Goal: Task Accomplishment & Management: Use online tool/utility

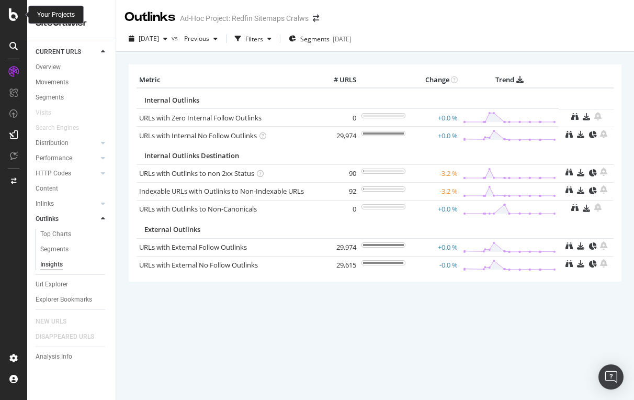
click at [11, 17] on icon at bounding box center [13, 14] width 9 height 13
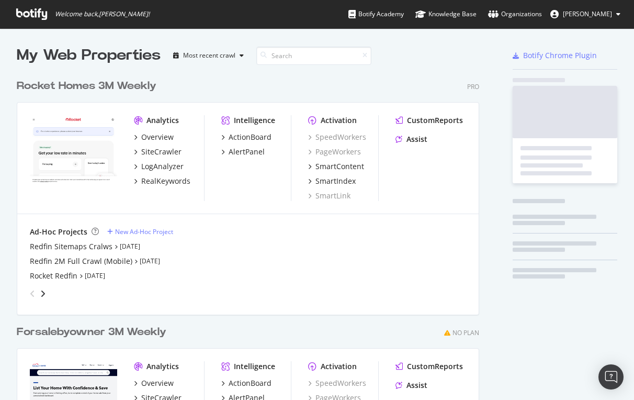
scroll to position [400, 634]
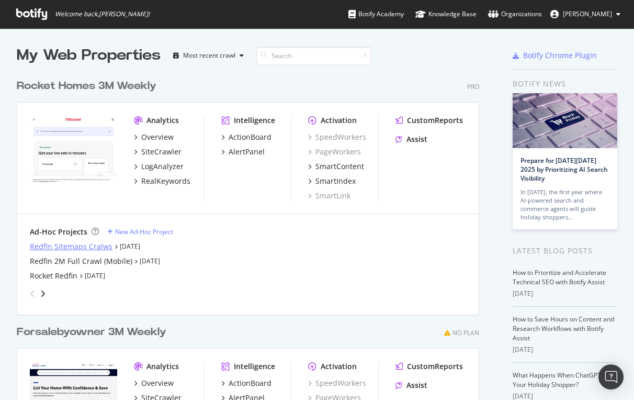
click at [54, 243] on div "Redfin Sitemaps Cralws" at bounding box center [71, 246] width 83 height 10
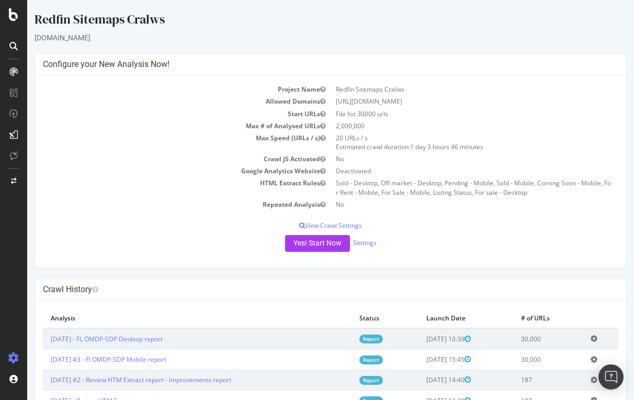
click at [12, 70] on icon at bounding box center [13, 71] width 8 height 8
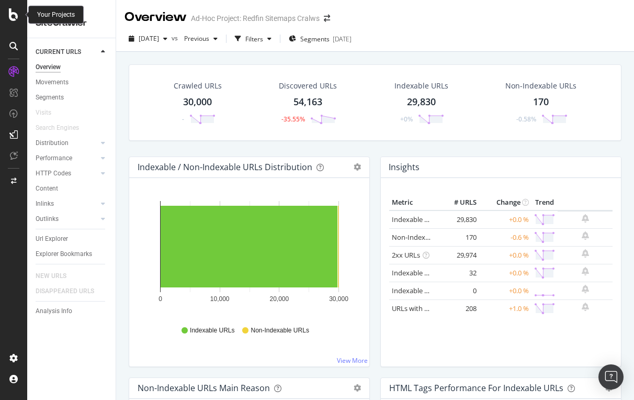
click at [12, 17] on icon at bounding box center [13, 14] width 9 height 13
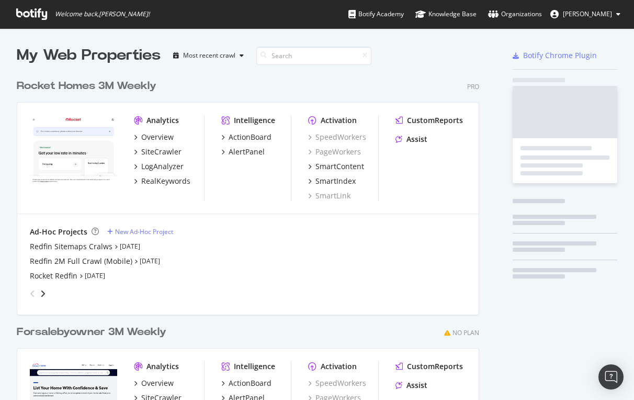
scroll to position [400, 634]
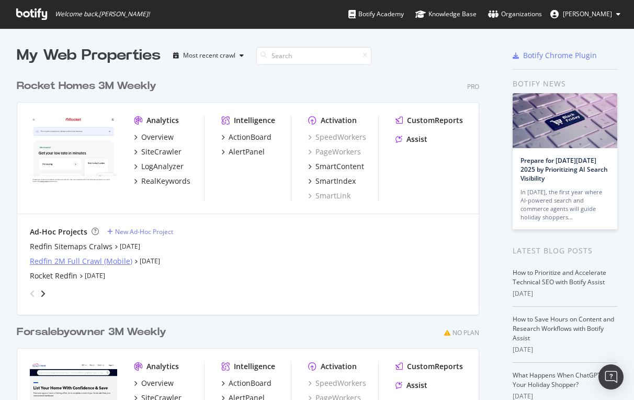
click at [57, 261] on div "Redfin 2M Full Crawl (Mobile)" at bounding box center [81, 261] width 102 height 10
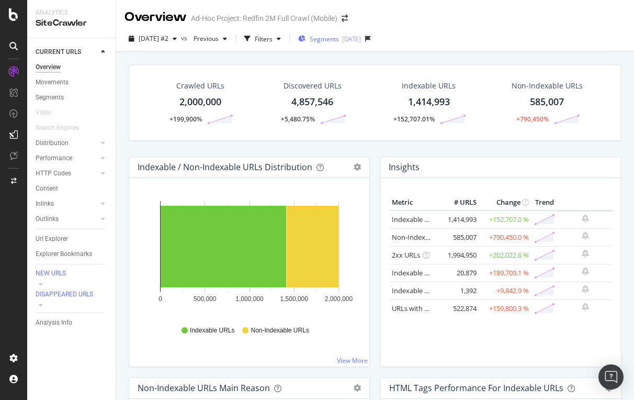
click at [339, 39] on span "Segments" at bounding box center [324, 39] width 29 height 9
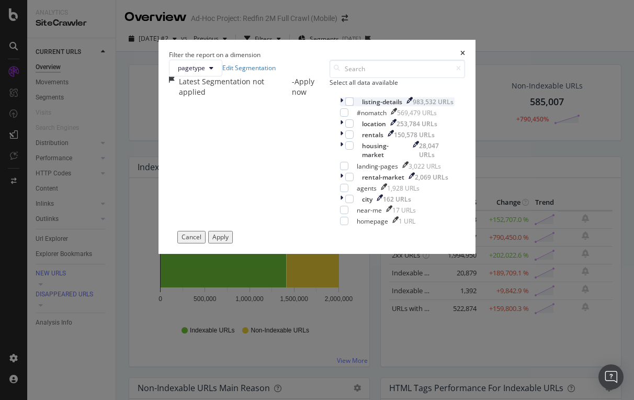
click at [340, 106] on div "modal" at bounding box center [342, 101] width 5 height 9
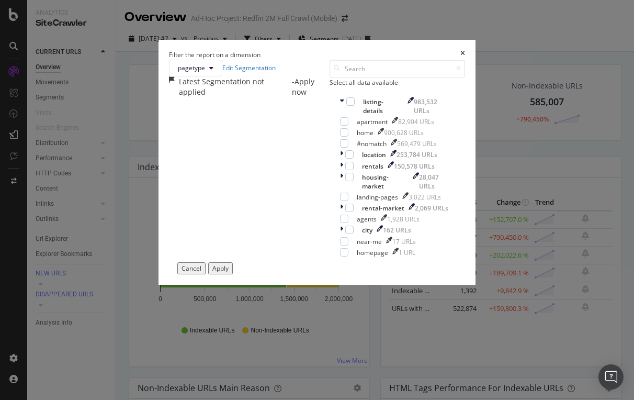
click at [201, 272] on div "Cancel" at bounding box center [191, 268] width 20 height 9
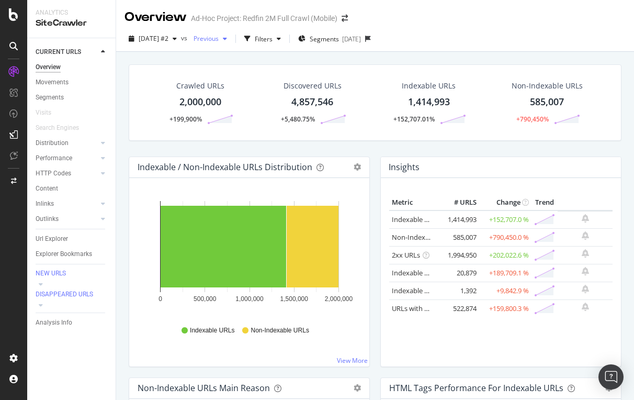
click at [219, 35] on span "Previous" at bounding box center [203, 38] width 29 height 9
click at [272, 38] on div "Filters" at bounding box center [264, 39] width 18 height 9
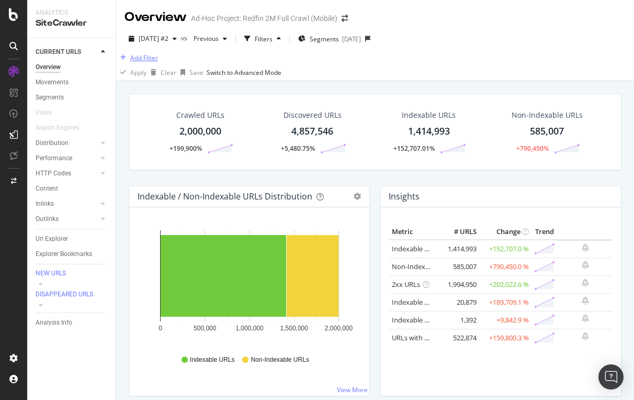
click at [153, 61] on button "Add Filter" at bounding box center [137, 57] width 42 height 13
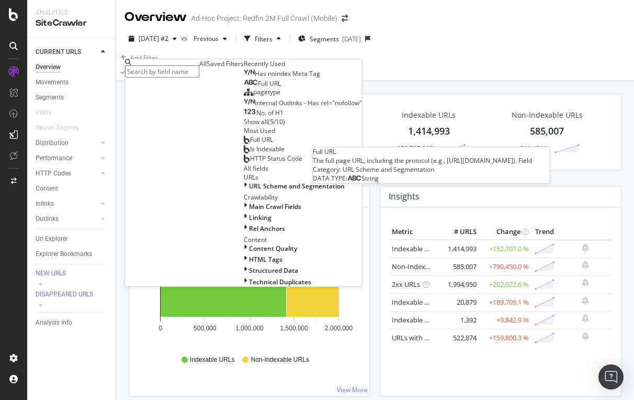
click at [258, 88] on span "Full URL" at bounding box center [269, 83] width 23 height 9
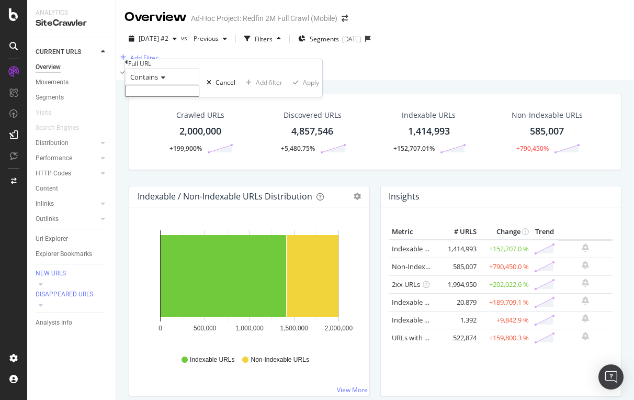
click at [161, 97] on input "text" at bounding box center [162, 91] width 74 height 12
type input "/building/"
click at [303, 90] on div "Apply" at bounding box center [311, 85] width 16 height 9
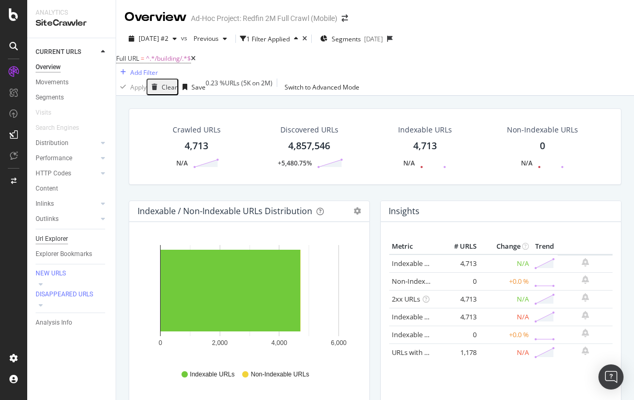
click at [66, 239] on div "Url Explorer" at bounding box center [52, 238] width 32 height 11
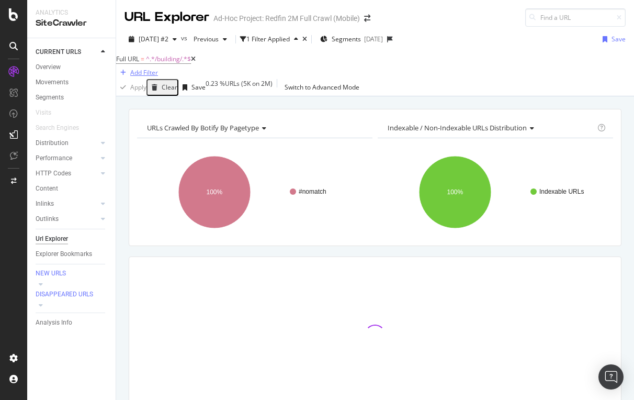
click at [158, 69] on div "Add Filter" at bounding box center [144, 72] width 28 height 9
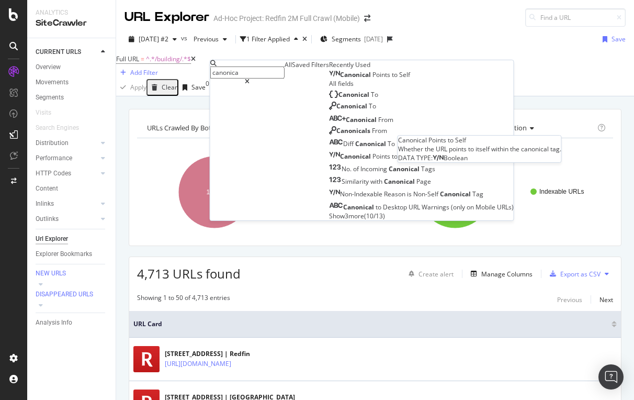
type input "canonica"
click at [340, 79] on span "Canonical" at bounding box center [356, 74] width 32 height 9
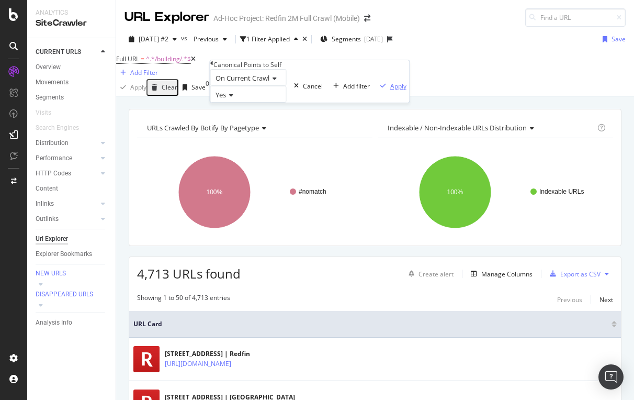
click at [390, 90] on div "Apply" at bounding box center [398, 86] width 16 height 9
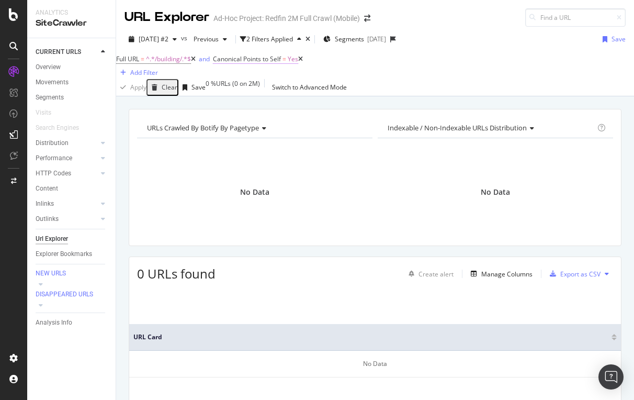
click at [272, 63] on span "Canonical Points to Self" at bounding box center [247, 58] width 68 height 9
click at [250, 96] on icon at bounding box center [246, 93] width 7 height 6
click at [231, 64] on icon at bounding box center [228, 61] width 3 height 6
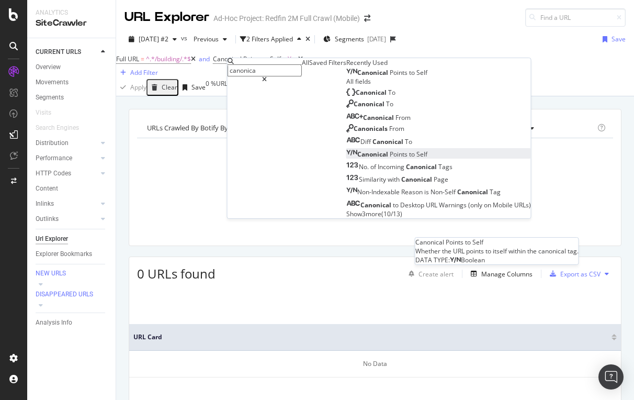
scroll to position [7, 0]
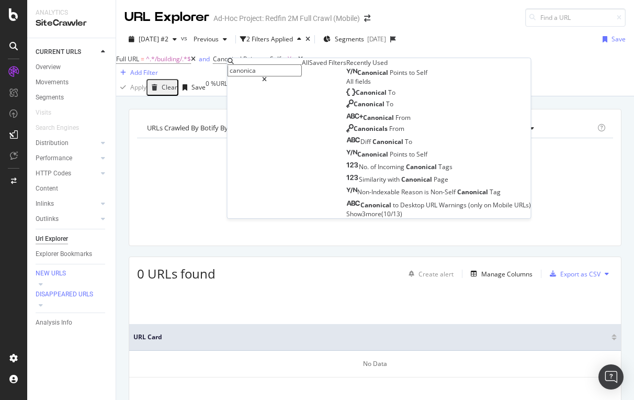
click at [282, 69] on input "canonica" at bounding box center [264, 70] width 74 height 12
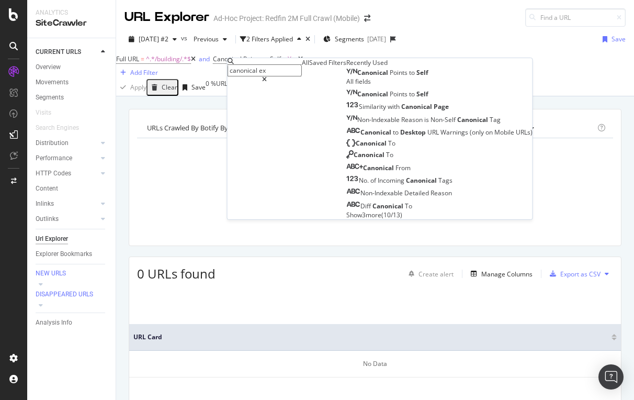
scroll to position [0, 0]
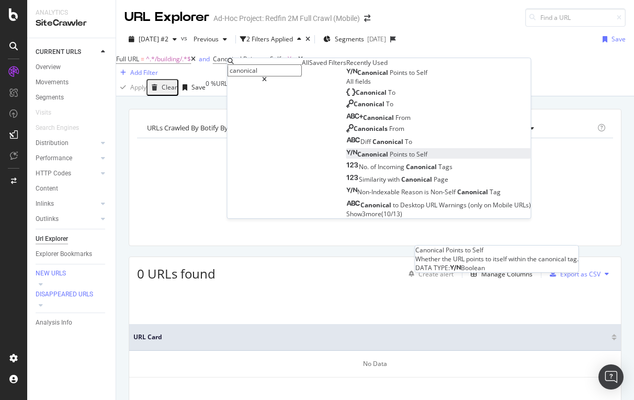
type input "canonical"
click at [390, 158] on span "Points" at bounding box center [399, 154] width 19 height 9
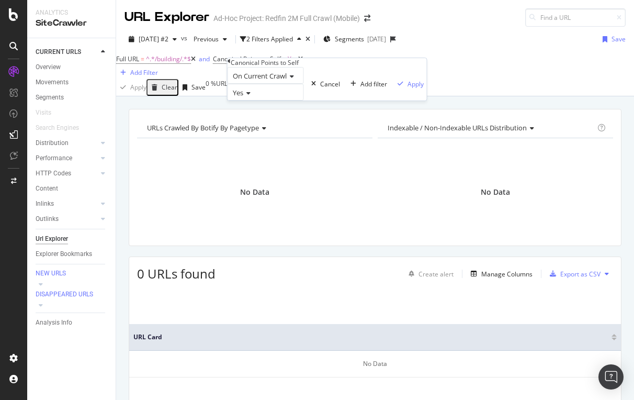
click at [242, 97] on span "Yes" at bounding box center [238, 92] width 10 height 9
click at [239, 121] on span "No" at bounding box center [235, 116] width 8 height 9
click at [407, 88] on div "Apply" at bounding box center [415, 83] width 16 height 9
click at [301, 62] on icon at bounding box center [298, 59] width 5 height 6
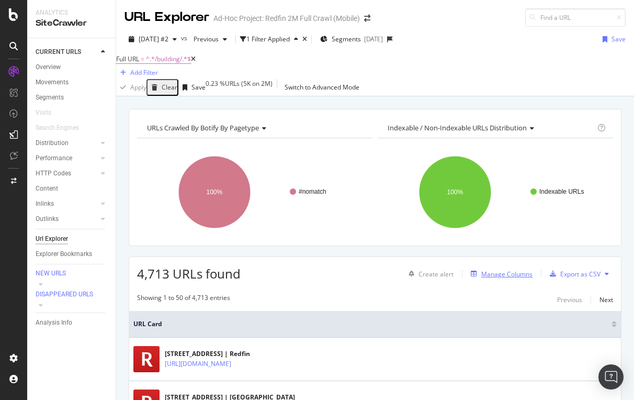
click at [515, 278] on div "Manage Columns" at bounding box center [506, 273] width 51 height 9
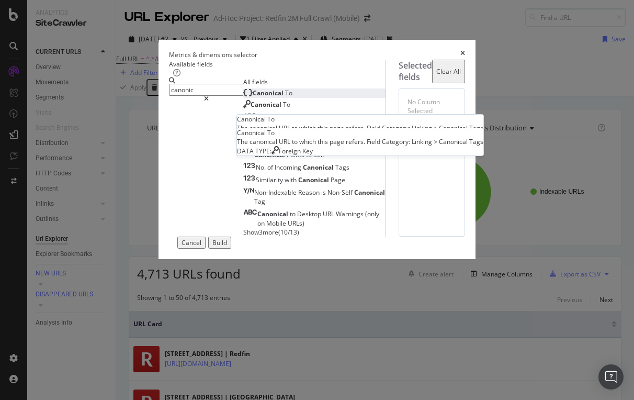
type input "canonic"
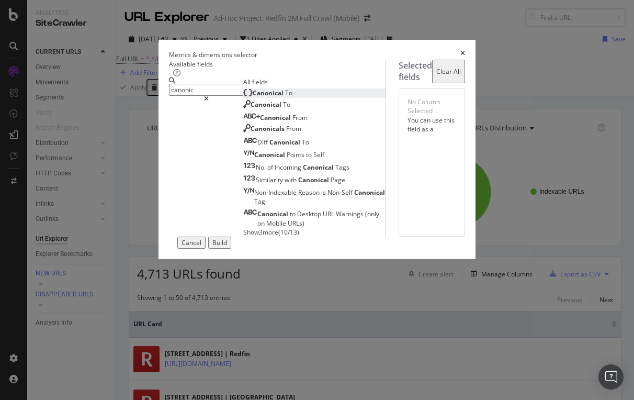
click at [243, 97] on div "Canonical To" at bounding box center [267, 92] width 49 height 9
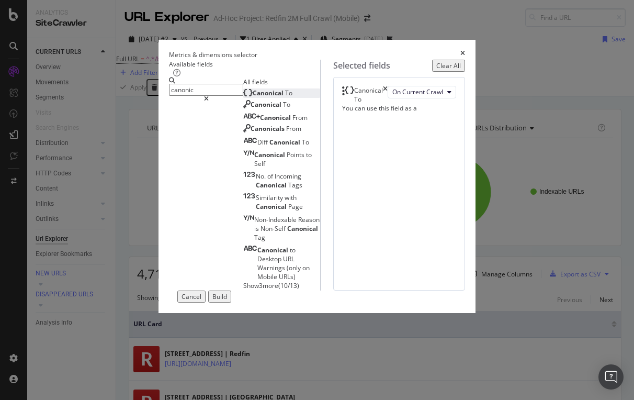
click at [227, 301] on div "Build" at bounding box center [219, 296] width 15 height 9
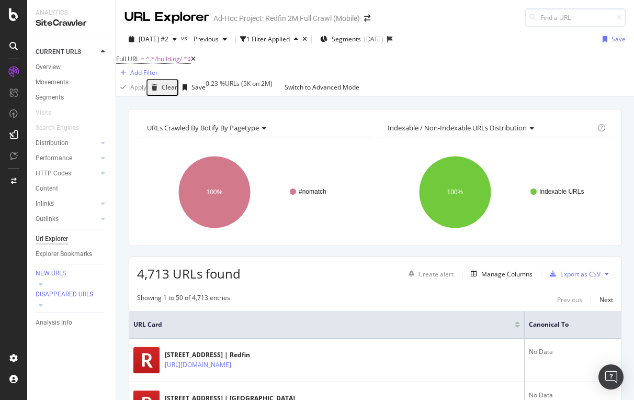
click at [196, 62] on icon at bounding box center [193, 59] width 5 height 6
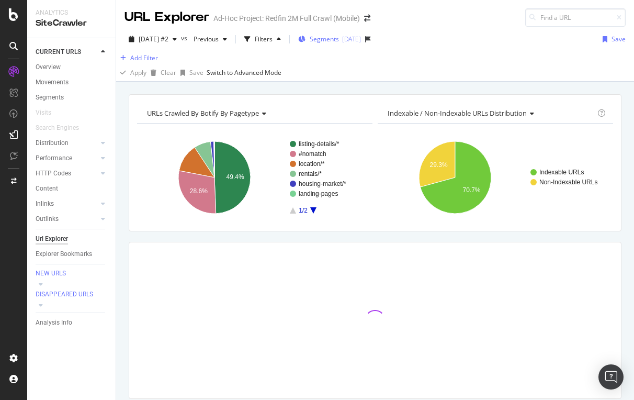
click at [339, 39] on span "Segments" at bounding box center [324, 39] width 29 height 9
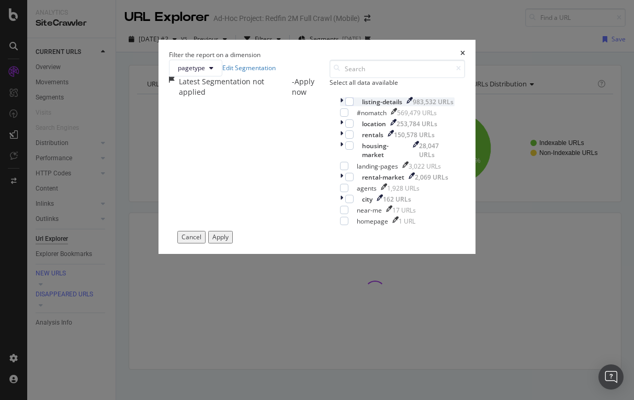
click at [340, 106] on icon "modal" at bounding box center [341, 101] width 3 height 9
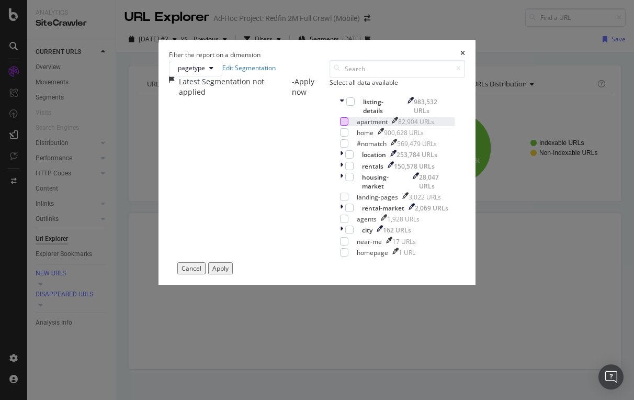
click at [340, 126] on div "modal" at bounding box center [344, 121] width 8 height 8
click at [229, 272] on div "Apply" at bounding box center [220, 268] width 16 height 9
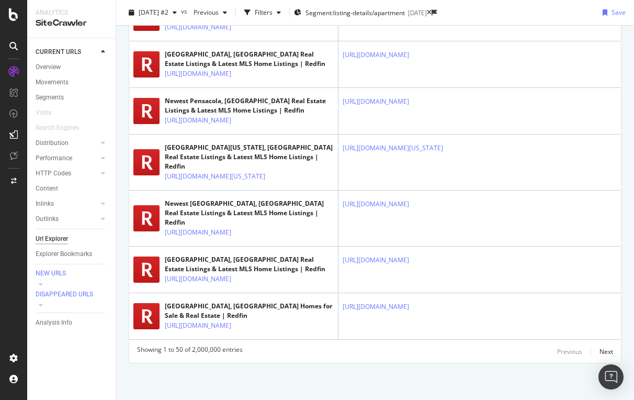
scroll to position [2296, 0]
click at [606, 352] on div "Next" at bounding box center [606, 351] width 14 height 9
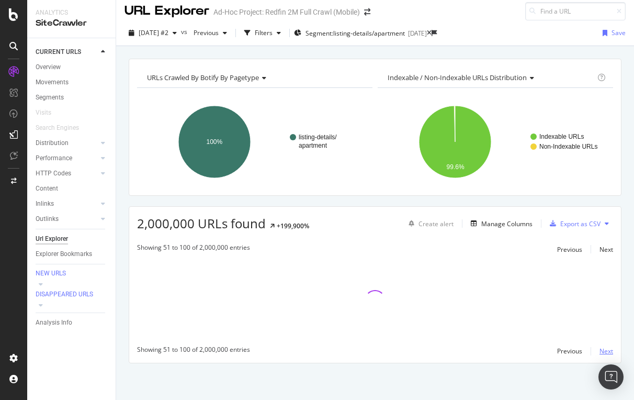
scroll to position [6, 0]
click at [365, 33] on span "Segment: listing-details/apartment" at bounding box center [354, 33] width 99 height 9
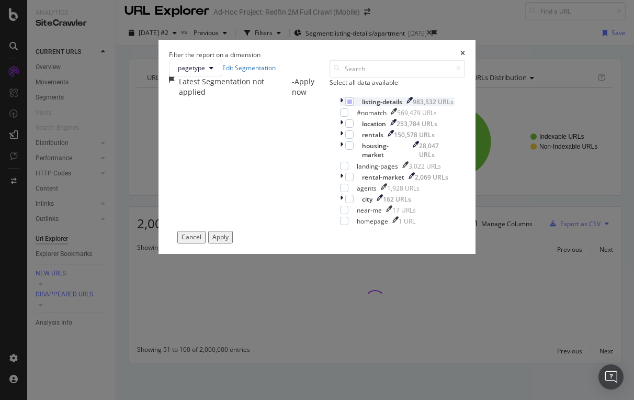
click at [340, 106] on div "modal" at bounding box center [342, 101] width 5 height 9
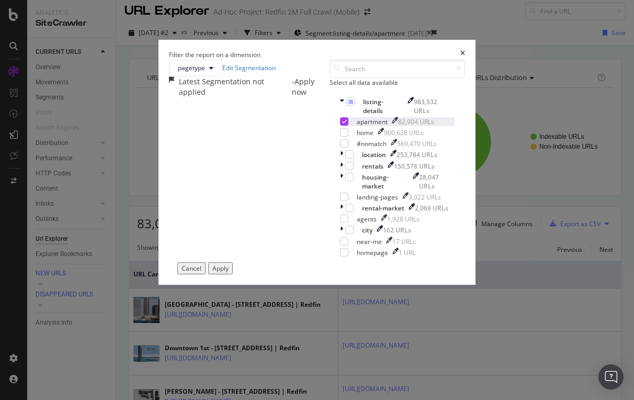
click at [342, 124] on icon "modal" at bounding box center [344, 121] width 5 height 5
click at [340, 136] on div "modal" at bounding box center [344, 132] width 8 height 8
click at [233, 274] on button "Apply" at bounding box center [220, 268] width 25 height 12
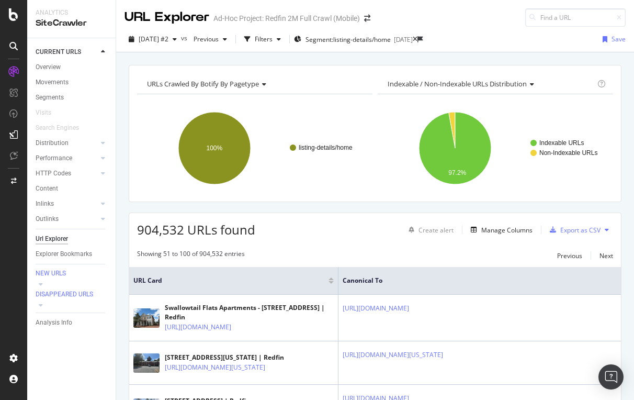
click at [372, 287] on th "Canonical To" at bounding box center [479, 281] width 282 height 28
click at [355, 276] on span "Canonical To" at bounding box center [472, 280] width 258 height 9
click at [345, 278] on span "Canonical To" at bounding box center [472, 280] width 258 height 9
click at [352, 37] on span "Segment: listing-details/home" at bounding box center [347, 39] width 85 height 9
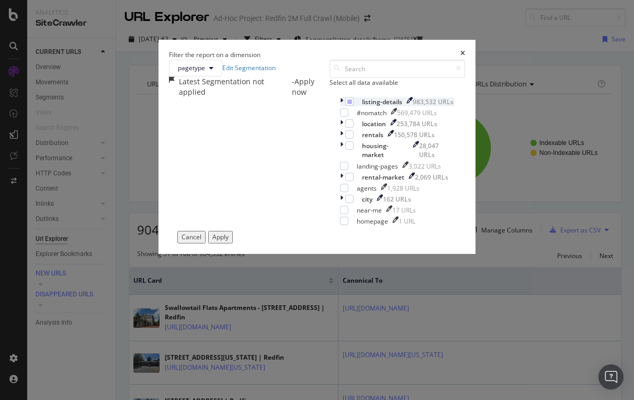
click at [340, 106] on icon "modal" at bounding box center [341, 101] width 3 height 9
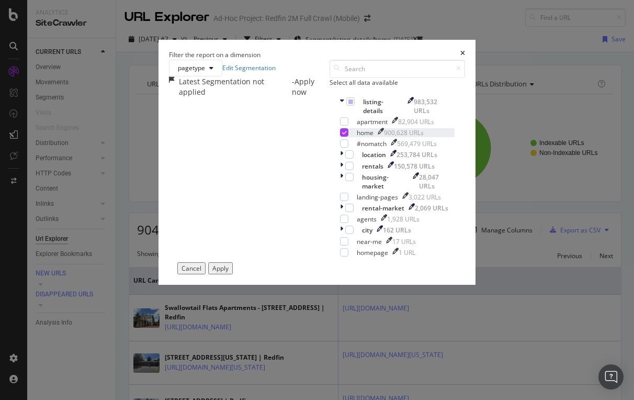
click at [342, 135] on icon "modal" at bounding box center [344, 132] width 5 height 5
click at [340, 159] on div "modal" at bounding box center [342, 154] width 5 height 9
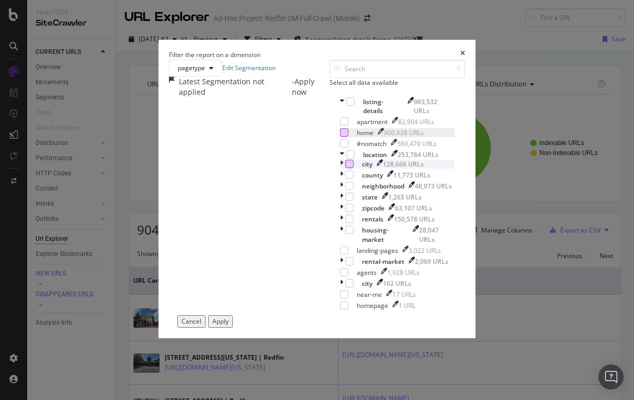
click at [345, 168] on div "modal" at bounding box center [349, 163] width 8 height 8
click at [340, 168] on div "modal" at bounding box center [342, 163] width 5 height 9
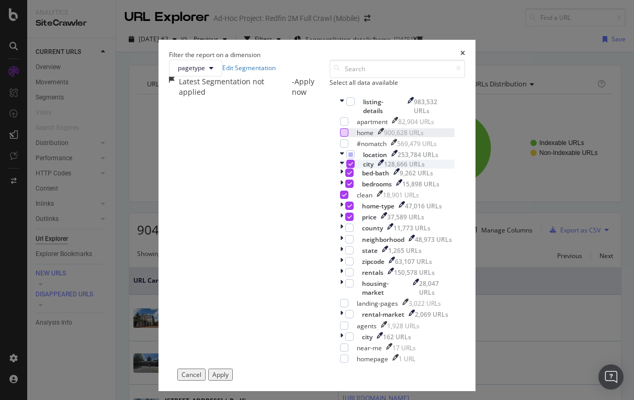
click at [348, 166] on icon "modal" at bounding box center [350, 163] width 5 height 5
click at [345, 177] on div "modal" at bounding box center [349, 172] width 8 height 8
click at [233, 368] on button "Apply" at bounding box center [220, 374] width 25 height 12
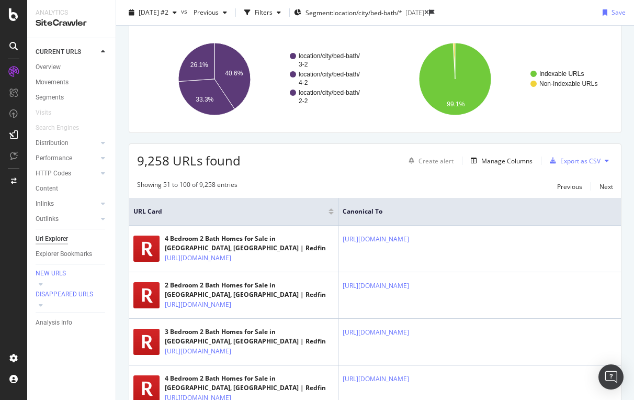
scroll to position [54, 0]
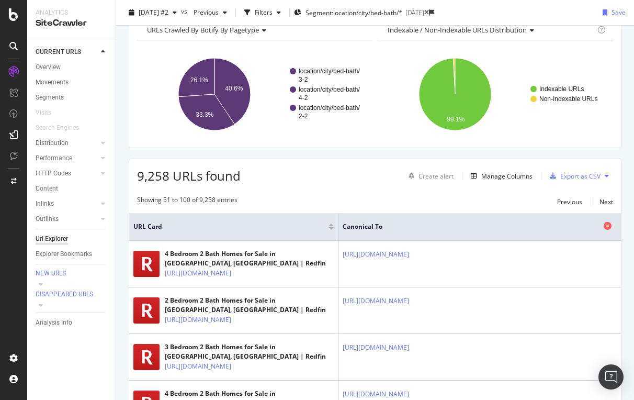
click at [558, 229] on span "Canonical To" at bounding box center [472, 226] width 258 height 9
click at [373, 227] on span "Canonical To" at bounding box center [472, 226] width 258 height 9
click at [359, 222] on span "Canonical To" at bounding box center [472, 226] width 258 height 9
click at [331, 227] on div at bounding box center [330, 228] width 5 height 3
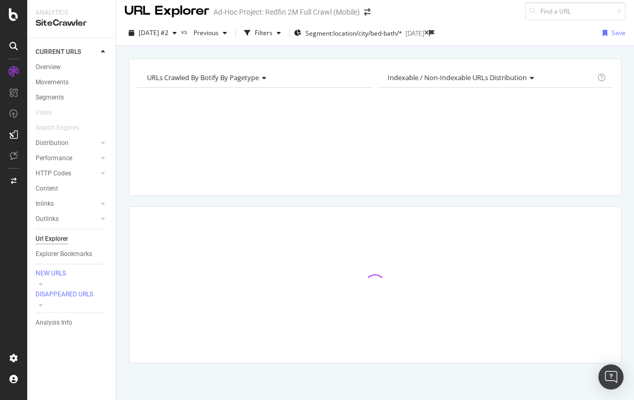
scroll to position [6, 0]
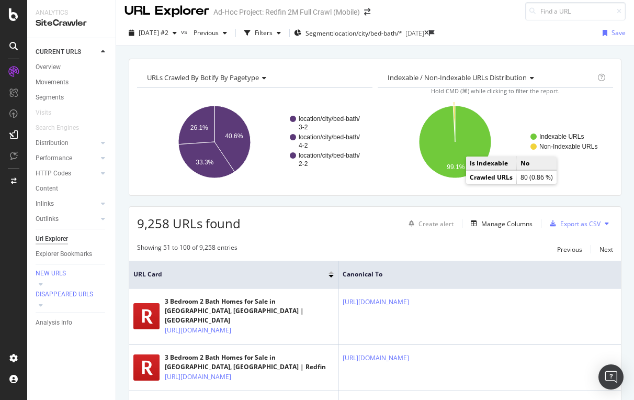
click at [547, 145] on text "Non-Indexable URLs" at bounding box center [568, 146] width 58 height 7
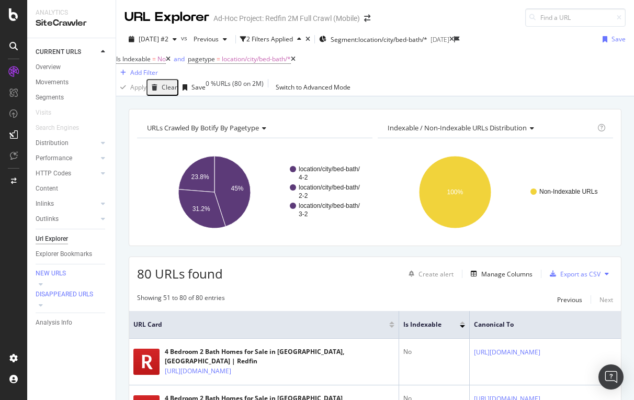
click at [170, 62] on icon at bounding box center [168, 59] width 5 height 6
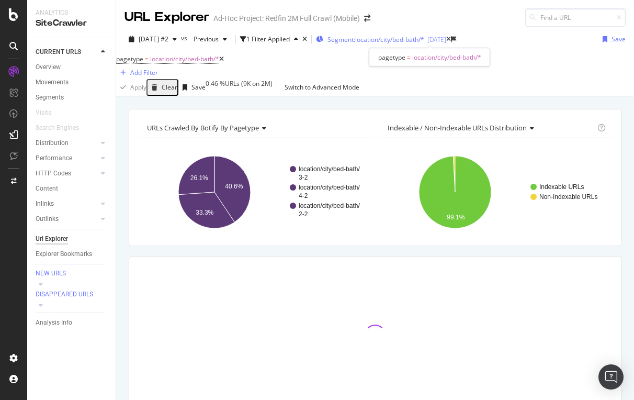
click at [379, 40] on span "Segment: location/city/bed-bath/*" at bounding box center [375, 39] width 97 height 9
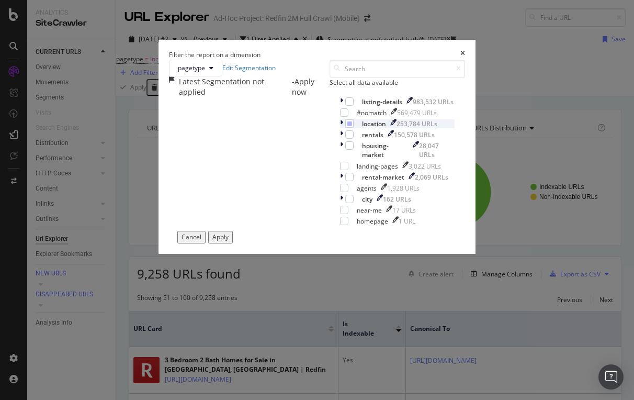
click at [340, 128] on icon "modal" at bounding box center [341, 123] width 3 height 9
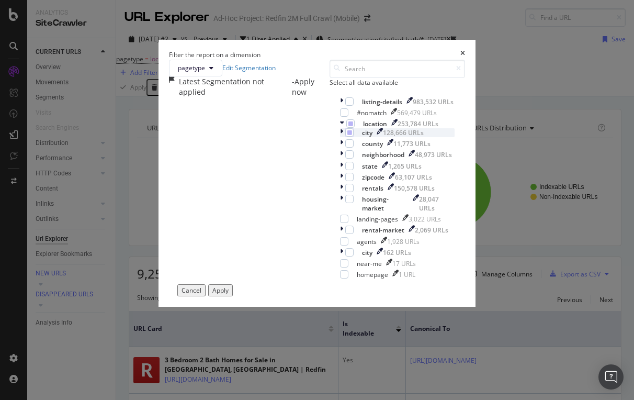
click at [340, 137] on icon "modal" at bounding box center [341, 132] width 3 height 9
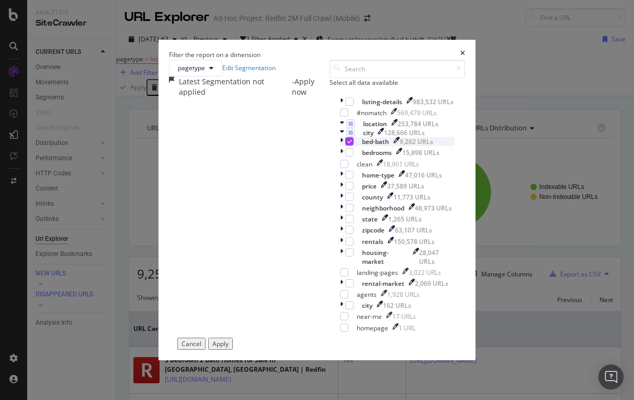
click at [347, 144] on icon "modal" at bounding box center [349, 141] width 5 height 5
click at [345, 190] on div "modal" at bounding box center [349, 185] width 8 height 8
click at [229, 348] on div "Apply" at bounding box center [220, 343] width 16 height 9
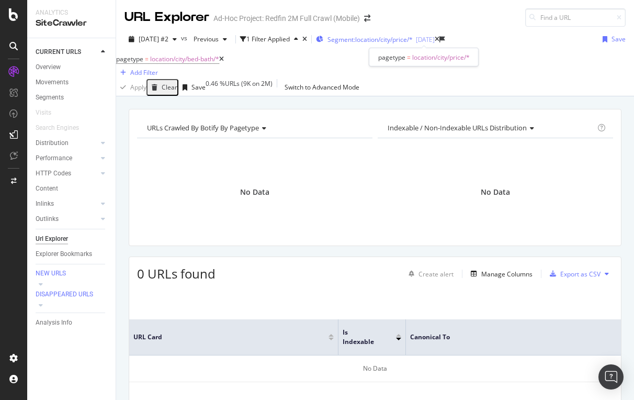
click at [407, 38] on span "Segment: location/city/price/*" at bounding box center [369, 39] width 85 height 9
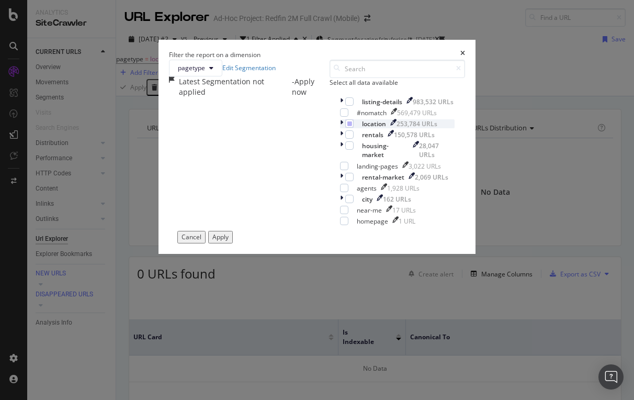
click at [340, 128] on icon "modal" at bounding box center [341, 123] width 3 height 9
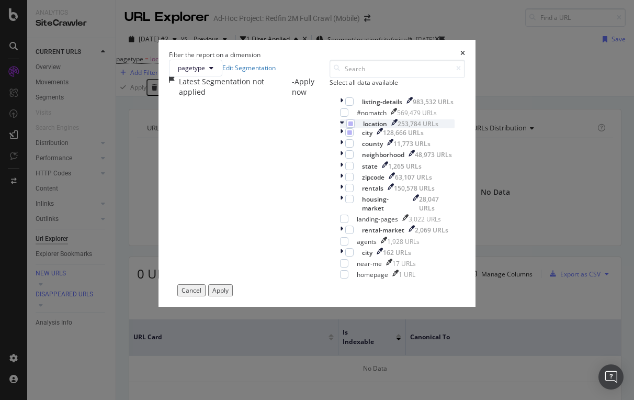
click at [340, 128] on icon "modal" at bounding box center [342, 123] width 4 height 9
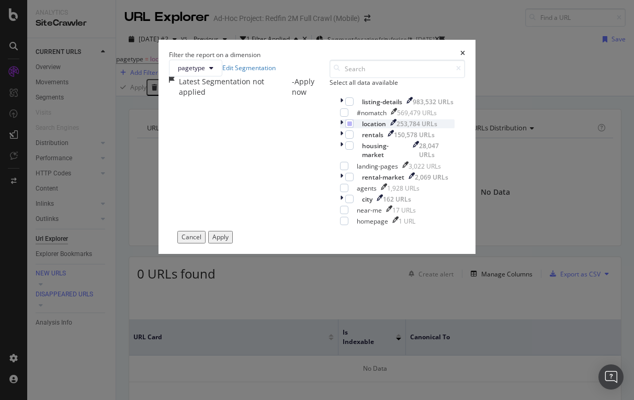
click at [340, 106] on div "modal" at bounding box center [342, 101] width 5 height 9
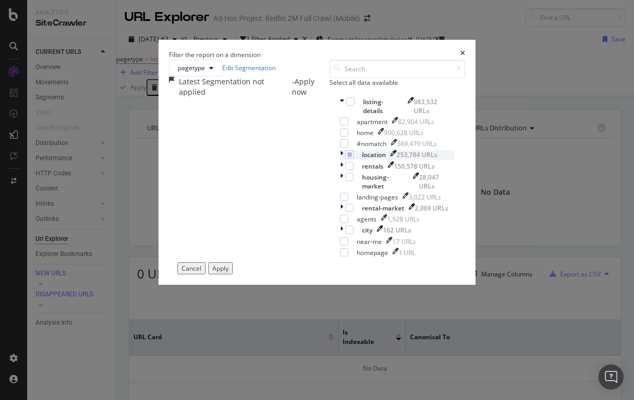
click at [340, 159] on div "modal" at bounding box center [342, 154] width 5 height 9
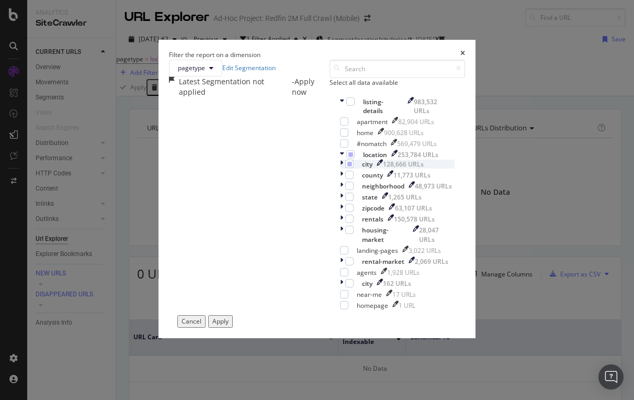
click at [340, 168] on icon "modal" at bounding box center [341, 163] width 3 height 9
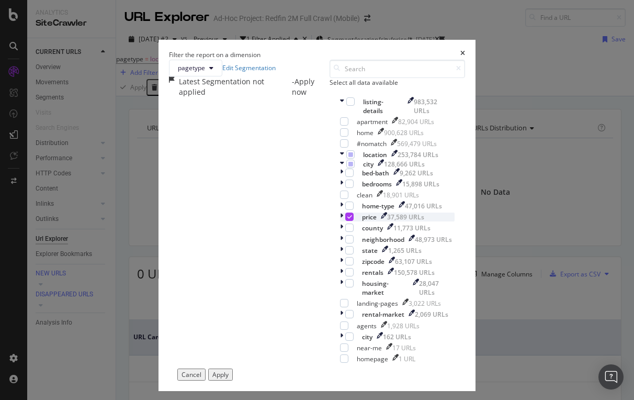
click at [345, 221] on div "modal" at bounding box center [349, 216] width 8 height 8
click at [340, 168] on div "modal" at bounding box center [343, 163] width 6 height 9
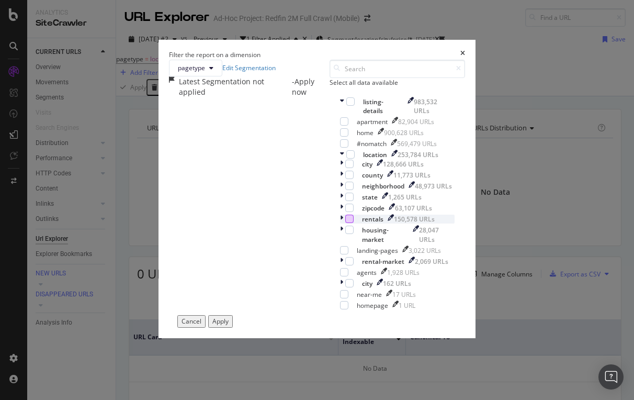
scroll to position [31, 0]
click at [340, 223] on icon "modal" at bounding box center [341, 218] width 3 height 9
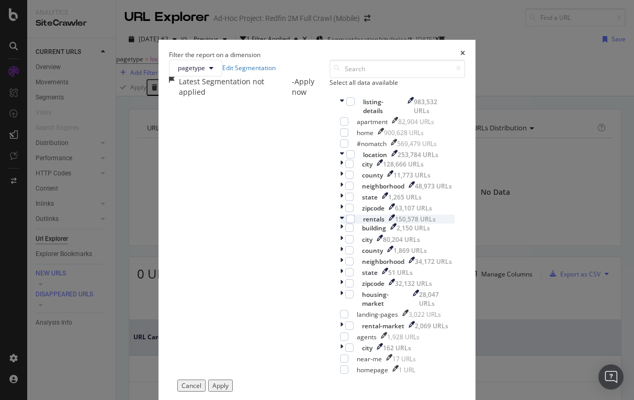
click at [340, 223] on icon "modal" at bounding box center [342, 218] width 4 height 9
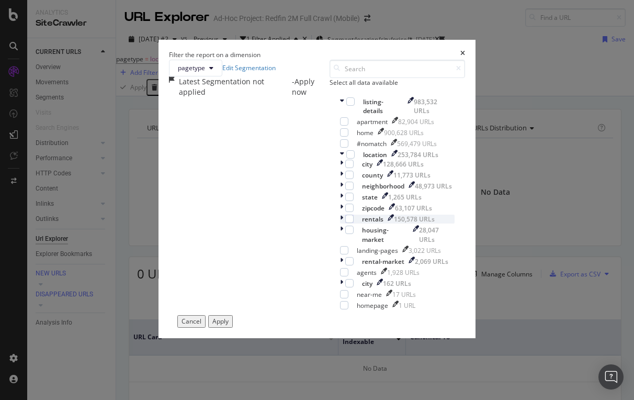
click at [340, 223] on icon "modal" at bounding box center [341, 218] width 3 height 9
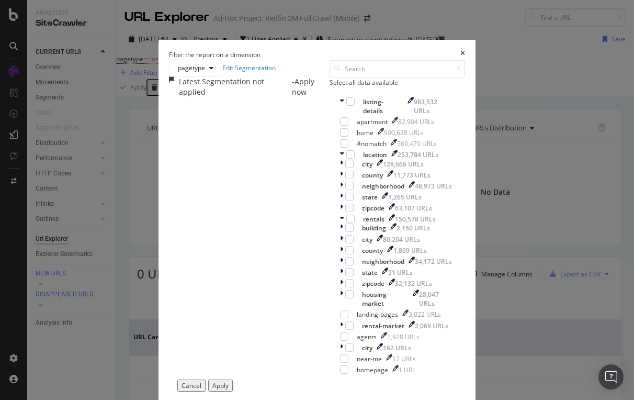
click at [329, 87] on div "Select all data available" at bounding box center [396, 73] width 135 height 27
click at [201, 381] on div "Cancel" at bounding box center [191, 385] width 20 height 9
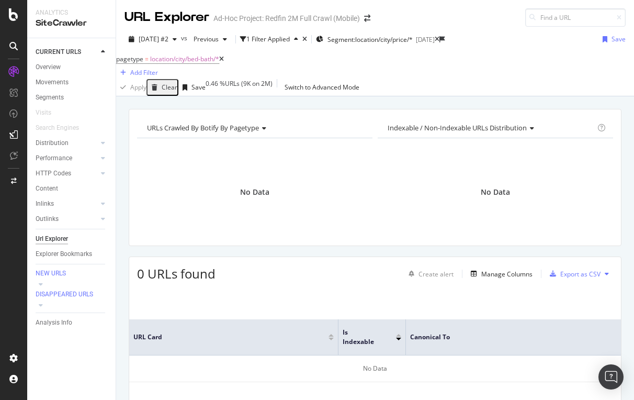
click at [224, 62] on icon at bounding box center [221, 59] width 5 height 6
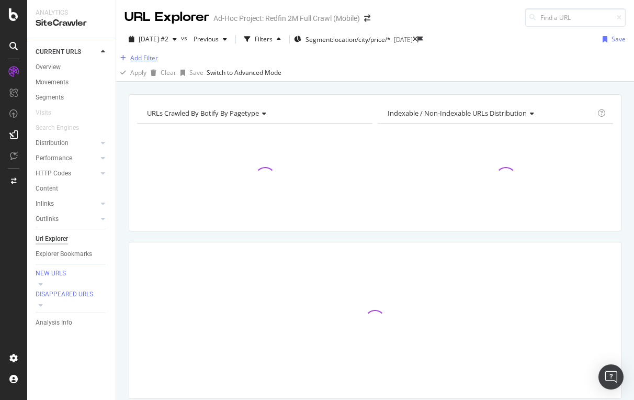
click at [145, 62] on div "Add Filter" at bounding box center [144, 57] width 28 height 9
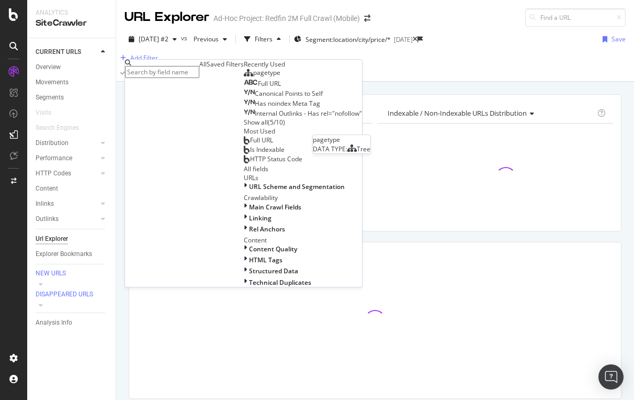
click at [253, 77] on span "pagetype" at bounding box center [266, 72] width 27 height 9
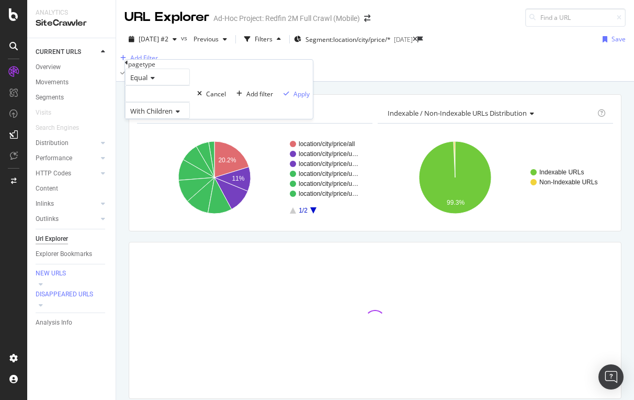
click at [152, 102] on div at bounding box center [157, 93] width 65 height 17
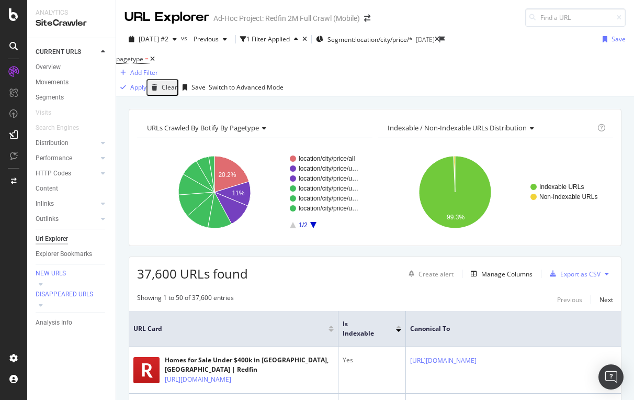
click at [316, 87] on div "Apply Clear Save Switch to Advanced Mode" at bounding box center [375, 87] width 518 height 17
click at [158, 68] on div "Add Filter" at bounding box center [144, 72] width 28 height 9
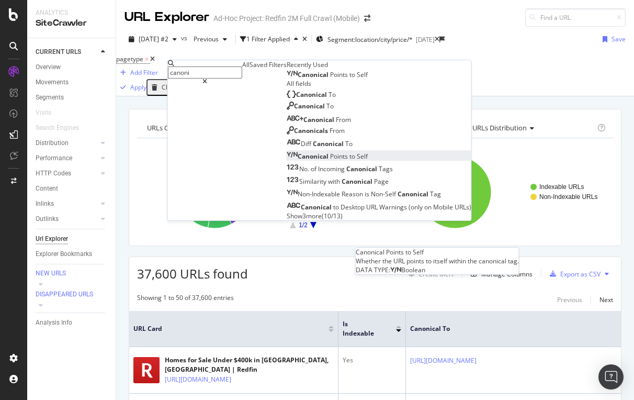
type input "canoni"
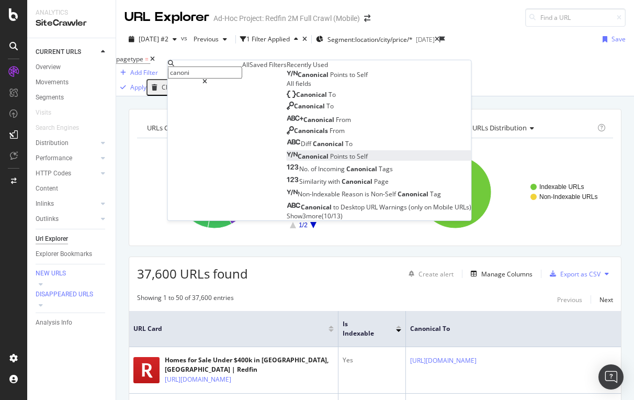
click at [298, 161] on span "Canonical" at bounding box center [314, 156] width 32 height 9
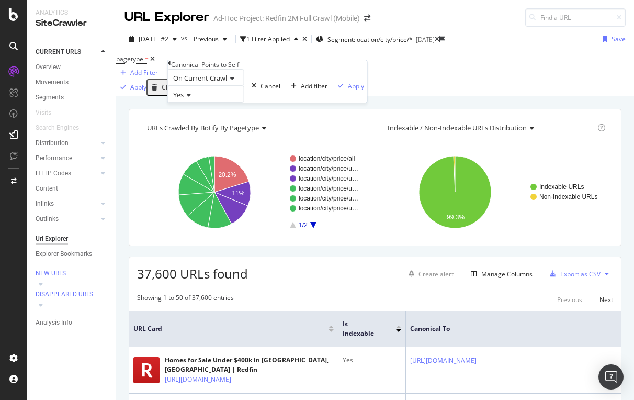
click at [184, 99] on span "Yes" at bounding box center [178, 94] width 10 height 9
click at [179, 123] on span "No" at bounding box center [175, 119] width 8 height 9
click at [334, 89] on div "button" at bounding box center [341, 86] width 14 height 6
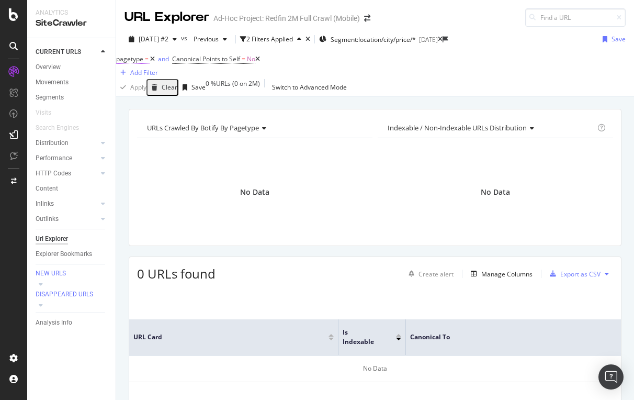
click at [136, 63] on span "pagetype" at bounding box center [129, 58] width 27 height 9
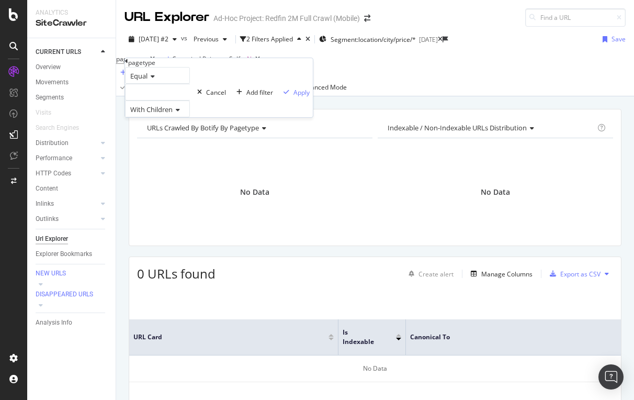
click at [146, 81] on span "Equal" at bounding box center [138, 75] width 17 height 9
click at [204, 63] on div "pagetype" at bounding box center [219, 62] width 188 height 9
click at [128, 64] on icon at bounding box center [126, 61] width 3 height 6
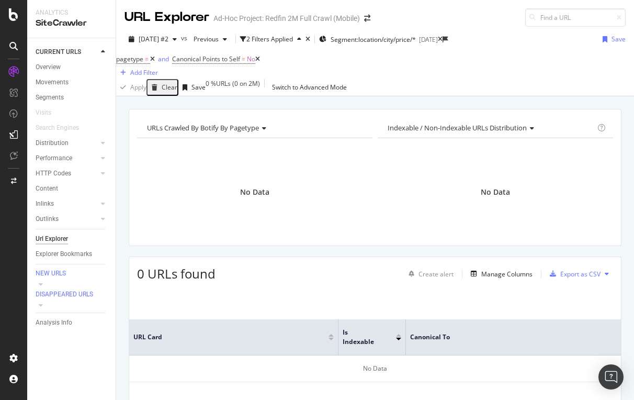
click at [357, 79] on div "pagetype = and Canonical Points to Self = No Add Filter" at bounding box center [375, 65] width 518 height 27
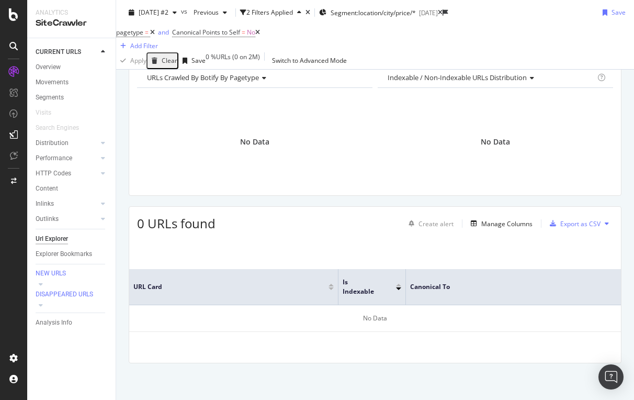
scroll to position [55, 0]
click at [64, 162] on div "CustomReports" at bounding box center [64, 159] width 51 height 10
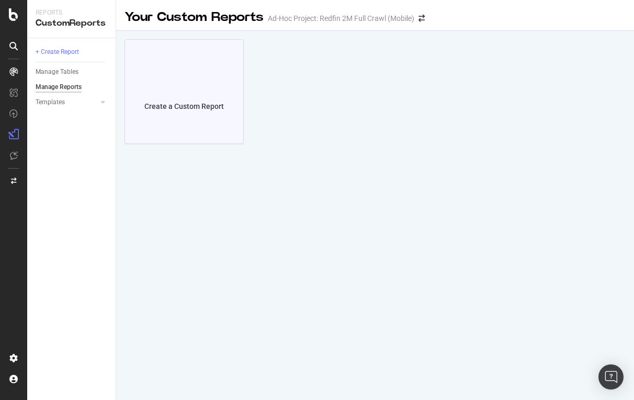
click at [175, 89] on div at bounding box center [184, 85] width 25 height 25
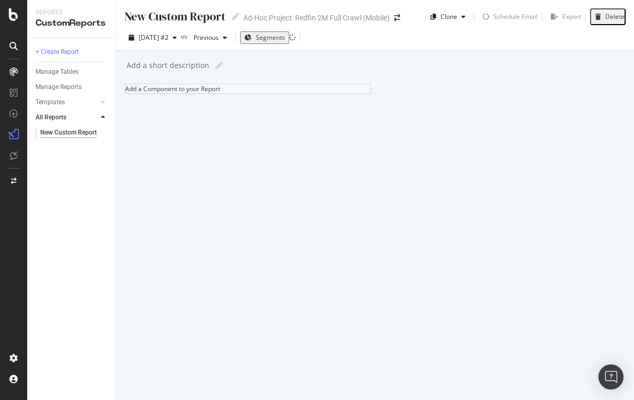
click at [125, 93] on div at bounding box center [125, 88] width 0 height 9
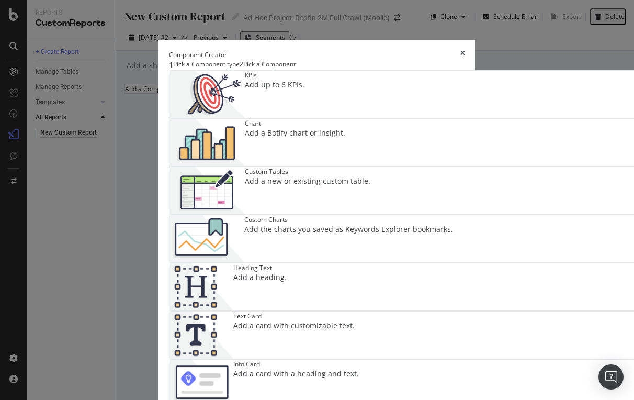
click at [345, 131] on div "Add a Botify chart or insight." at bounding box center [295, 133] width 100 height 10
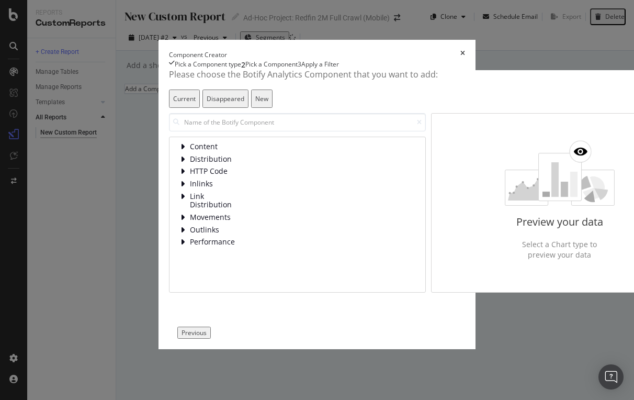
click at [465, 50] on div "times" at bounding box center [462, 54] width 5 height 9
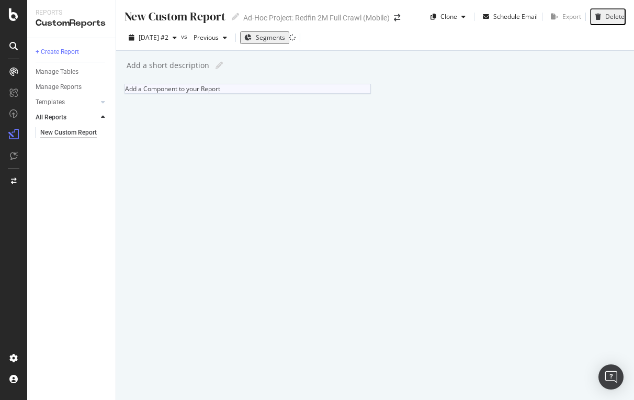
click at [125, 93] on div at bounding box center [125, 88] width 0 height 9
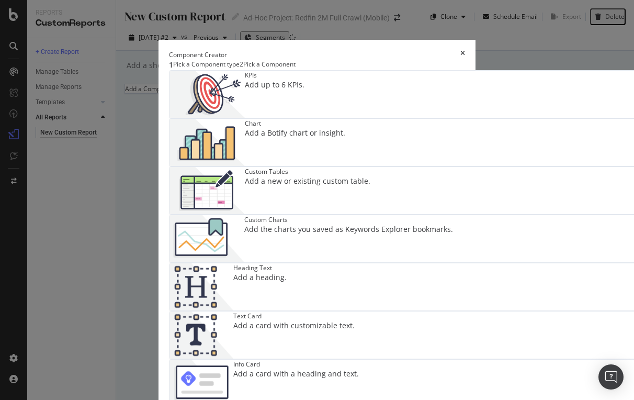
click at [245, 192] on div "Custom Tables Add a new or existing custom table." at bounding box center [308, 190] width 126 height 47
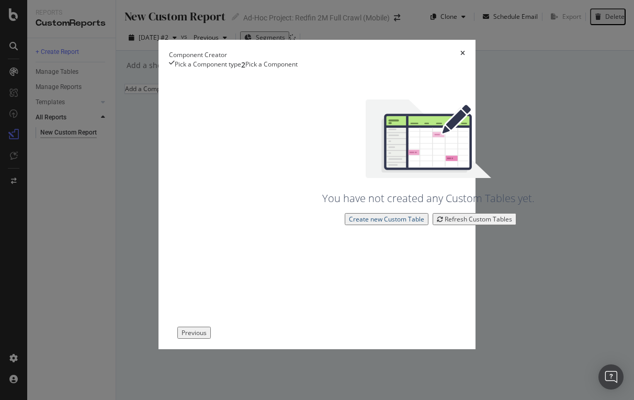
click at [349, 223] on div "Create new Custom Table" at bounding box center [386, 218] width 75 height 9
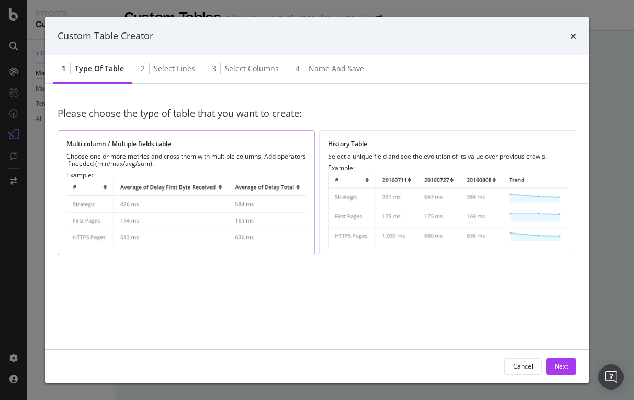
click at [172, 203] on img "modal" at bounding box center [186, 213] width 240 height 68
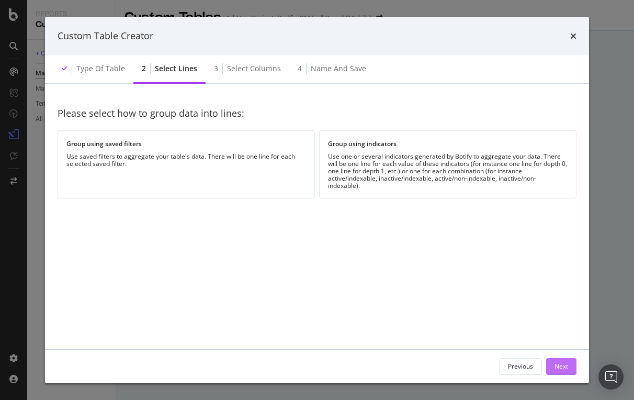
click at [558, 359] on div "Next" at bounding box center [561, 366] width 14 height 16
click at [168, 163] on div "Use saved filters to aggregate your table's data. There will be one line for ea…" at bounding box center [186, 160] width 240 height 15
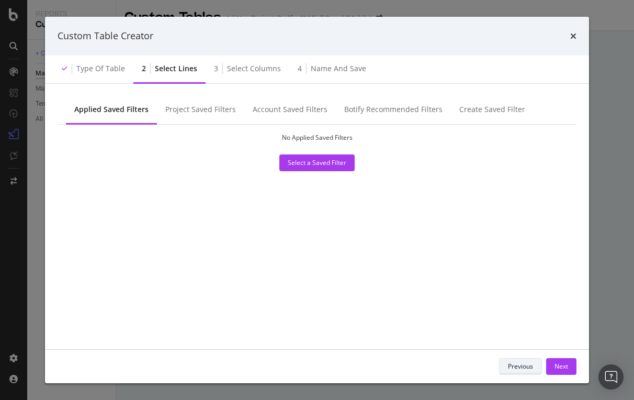
click at [515, 360] on div "Previous" at bounding box center [520, 366] width 25 height 15
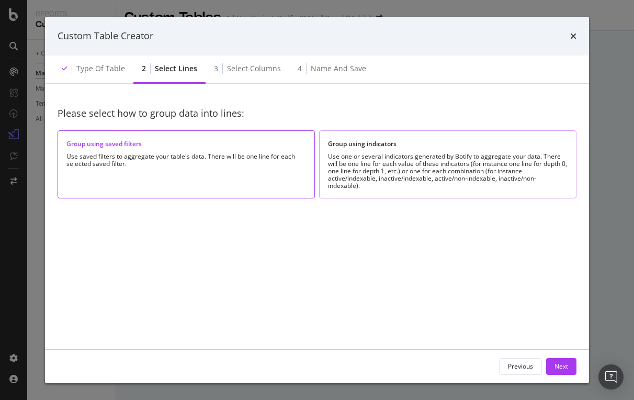
click at [394, 163] on div "Use one or several indicators generated by Botify to aggregate your data. There…" at bounding box center [448, 171] width 240 height 37
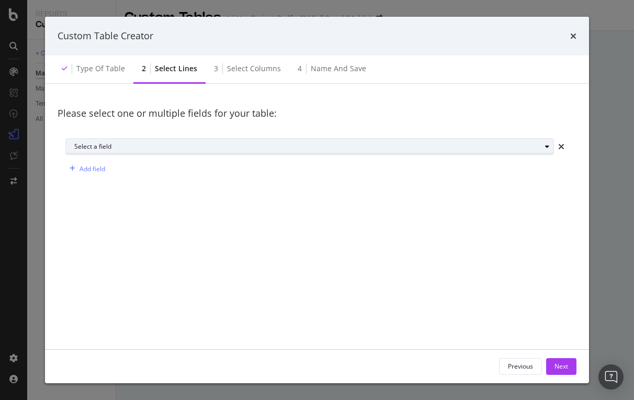
click at [315, 139] on div "Select a field" at bounding box center [313, 146] width 479 height 15
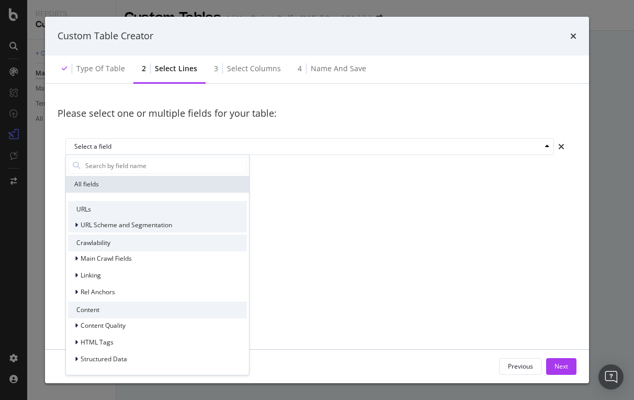
click at [129, 223] on span "URL Scheme and Segmentation" at bounding box center [127, 224] width 92 height 9
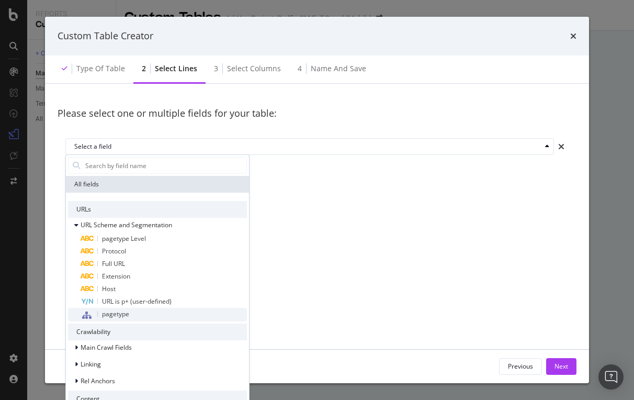
click at [115, 316] on span "pagetype" at bounding box center [115, 313] width 27 height 9
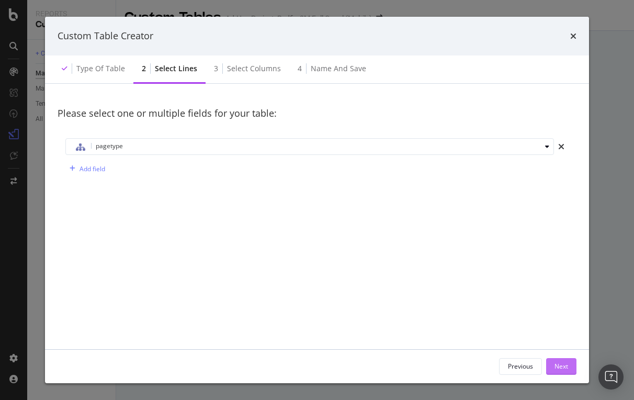
click at [562, 366] on div "Next" at bounding box center [561, 365] width 14 height 9
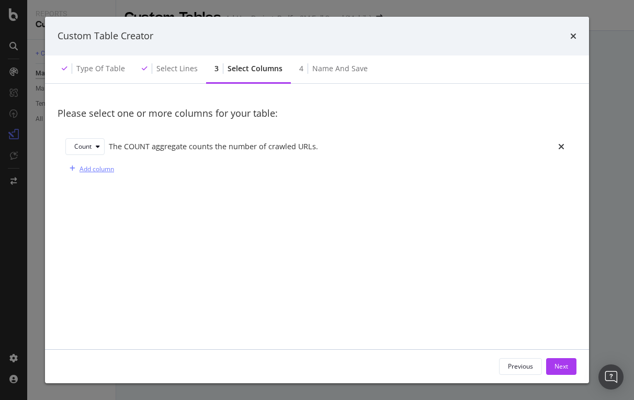
click at [104, 169] on div "Add column" at bounding box center [96, 168] width 35 height 9
click at [92, 169] on icon "modal" at bounding box center [94, 168] width 4 height 6
click at [86, 181] on div "Count" at bounding box center [86, 185] width 17 height 9
click at [153, 170] on div "The COUNT aggregate counts the number of crawled URLs." at bounding box center [329, 168] width 441 height 11
click at [561, 165] on icon "times" at bounding box center [561, 168] width 6 height 8
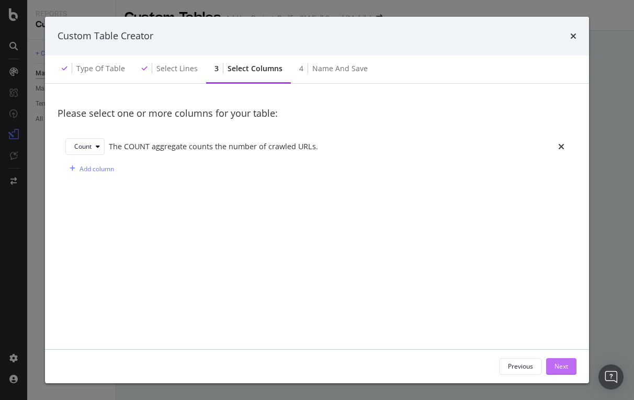
click at [558, 366] on div "Next" at bounding box center [561, 365] width 14 height 9
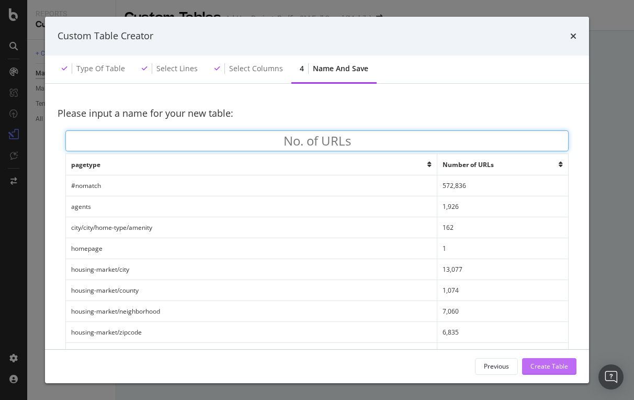
type input "No. of URLs"
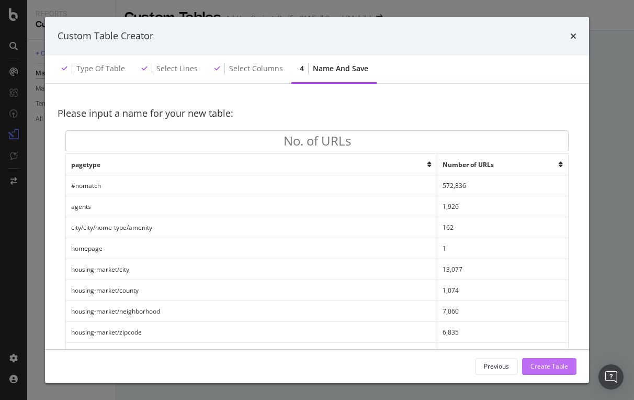
click at [544, 369] on div "Create Table" at bounding box center [549, 365] width 38 height 9
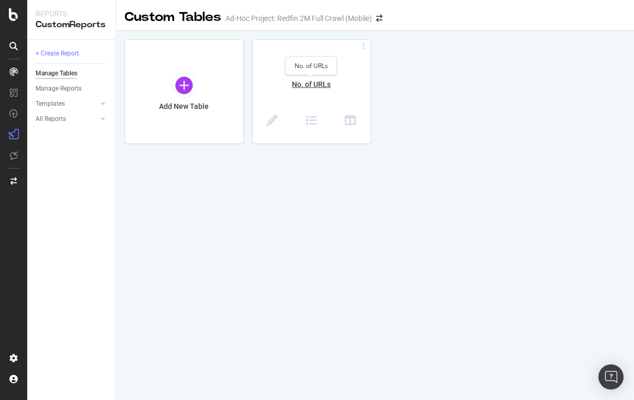
click at [320, 79] on div "No. of URLs" at bounding box center [312, 90] width 118 height 22
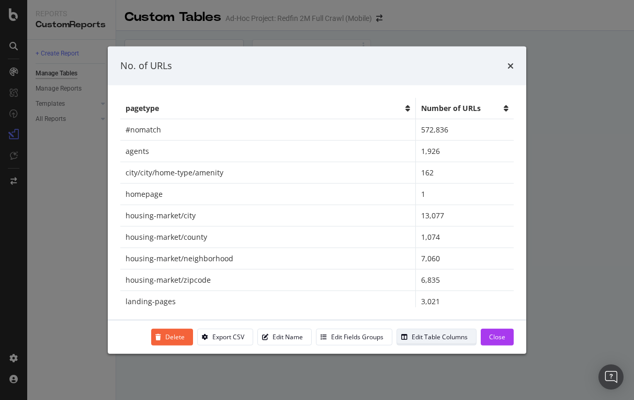
click at [420, 338] on div "Edit Table Columns" at bounding box center [440, 336] width 56 height 9
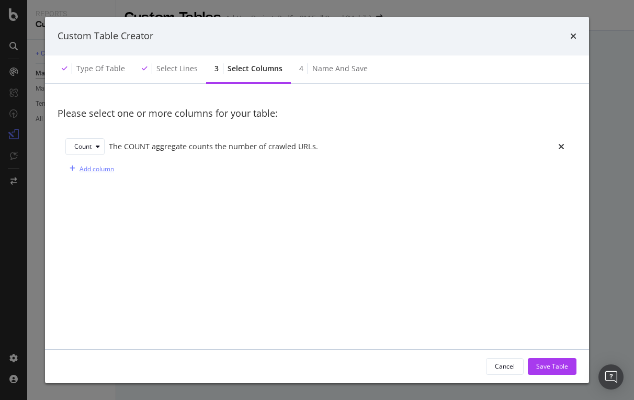
click at [86, 164] on div "Add column" at bounding box center [96, 168] width 35 height 9
click at [85, 173] on div "Sum" at bounding box center [87, 168] width 26 height 15
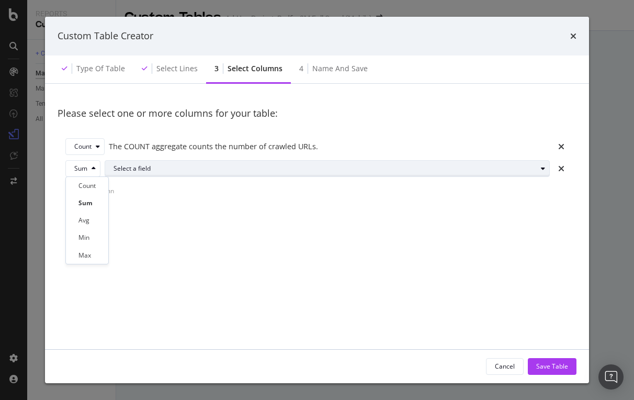
click at [143, 169] on div "Select a field" at bounding box center [324, 168] width 423 height 6
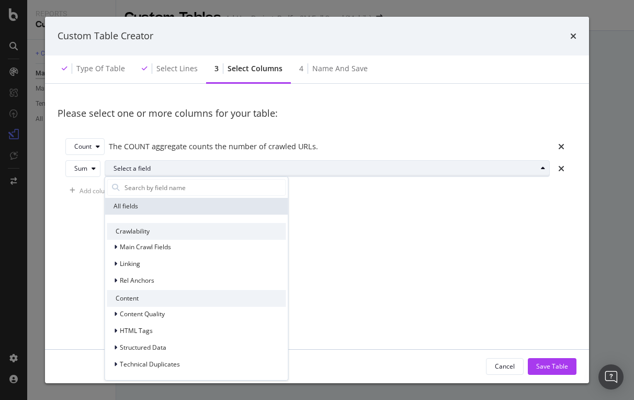
type input "v"
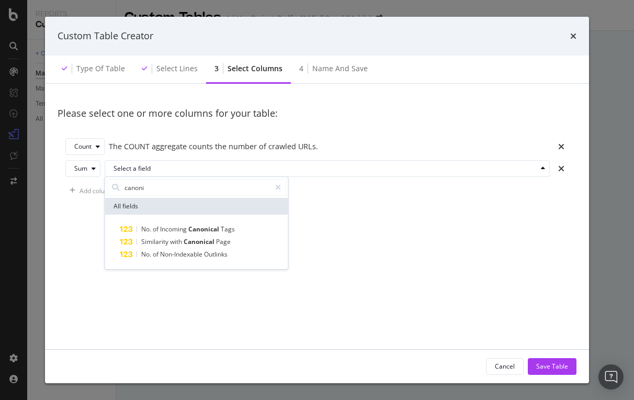
type input "canonic"
click at [395, 210] on div "Please select one or more columns for your table: Count The COUNT aggregate cou…" at bounding box center [317, 224] width 519 height 256
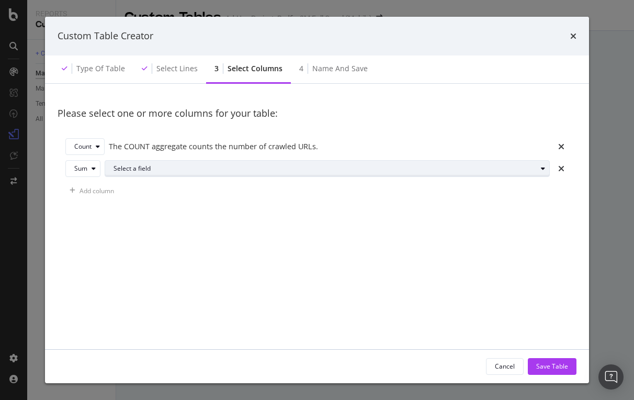
click at [224, 170] on div "Select a field" at bounding box center [324, 168] width 423 height 6
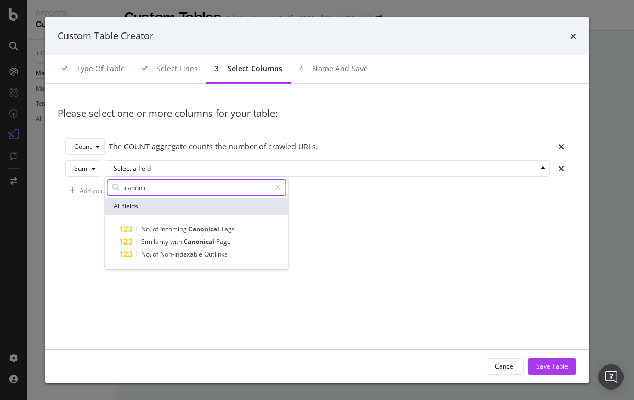
click at [188, 192] on input "canonic" at bounding box center [196, 187] width 147 height 16
click at [282, 184] on div "modal" at bounding box center [277, 187] width 15 height 17
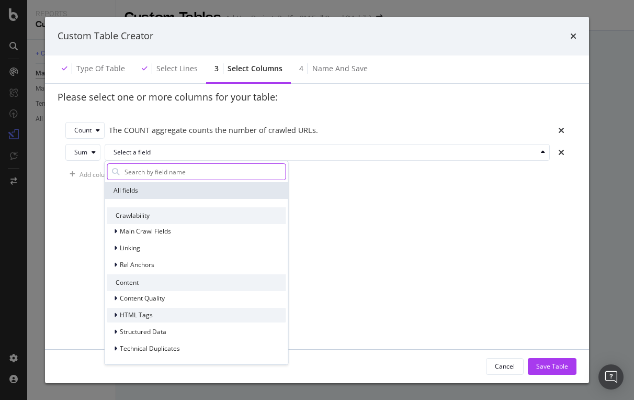
scroll to position [16, 0]
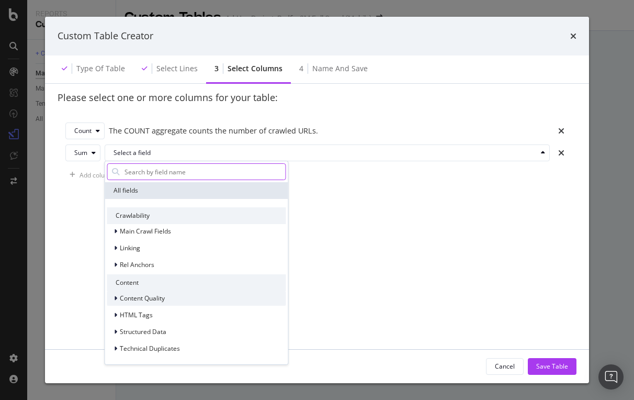
click at [117, 301] on div "modal" at bounding box center [116, 298] width 6 height 10
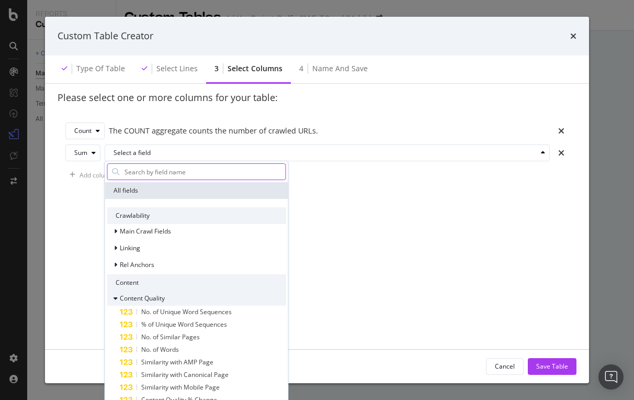
click at [117, 301] on div "modal" at bounding box center [116, 298] width 6 height 10
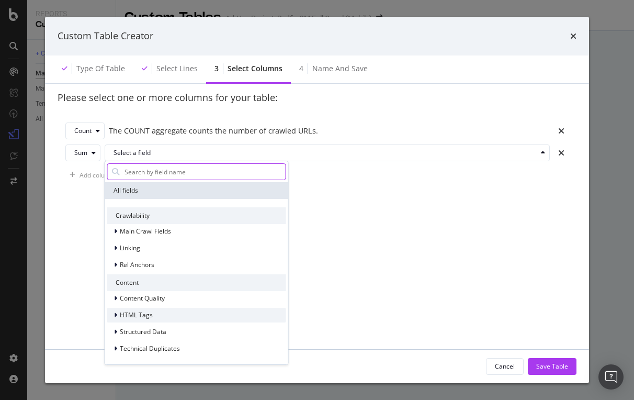
click at [117, 313] on div "modal" at bounding box center [116, 315] width 6 height 10
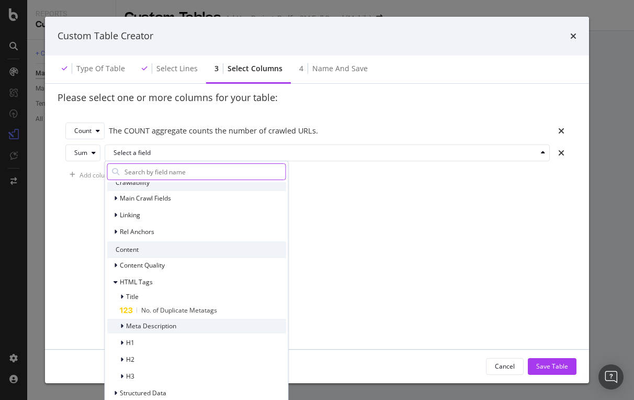
scroll to position [33, 0]
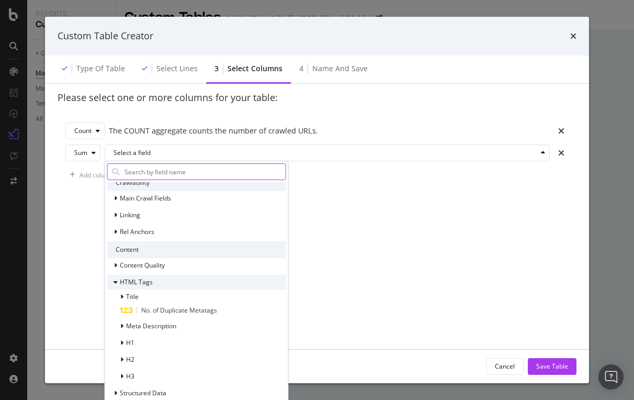
click at [116, 282] on icon "modal" at bounding box center [115, 282] width 4 height 6
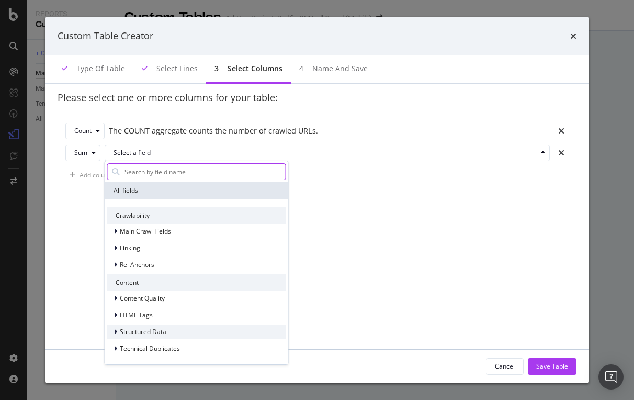
click at [115, 330] on icon "modal" at bounding box center [115, 331] width 3 height 6
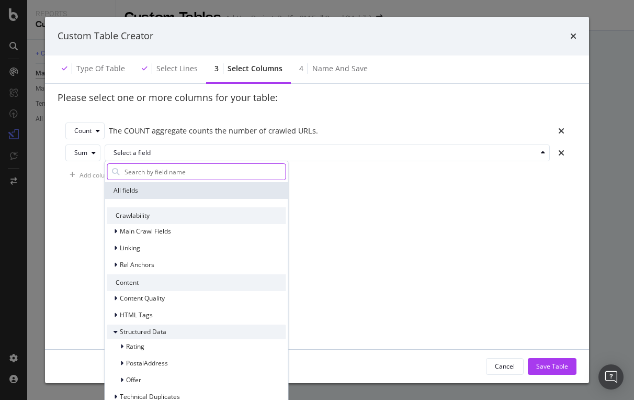
click at [115, 330] on icon "modal" at bounding box center [115, 331] width 4 height 6
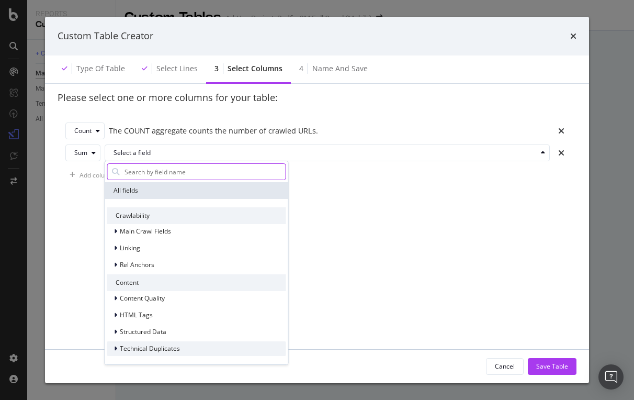
click at [115, 346] on icon "modal" at bounding box center [115, 348] width 3 height 6
click at [113, 344] on div "modal" at bounding box center [116, 348] width 6 height 10
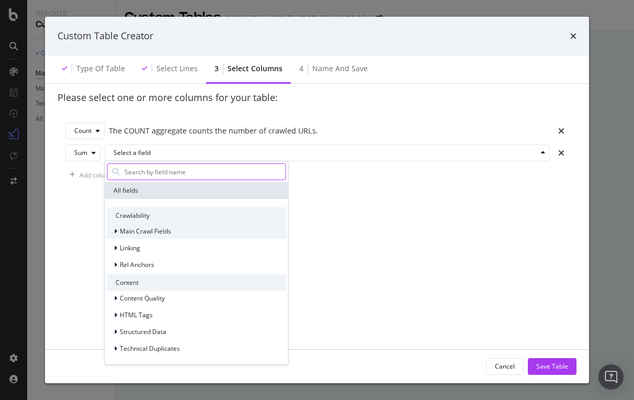
click at [113, 232] on div "modal" at bounding box center [116, 231] width 6 height 10
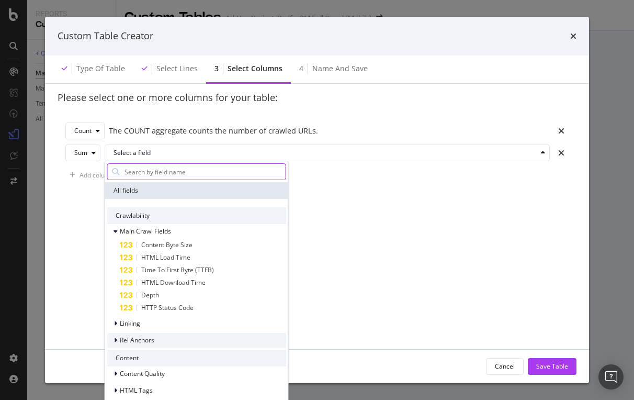
click at [117, 338] on icon "modal" at bounding box center [115, 340] width 3 height 6
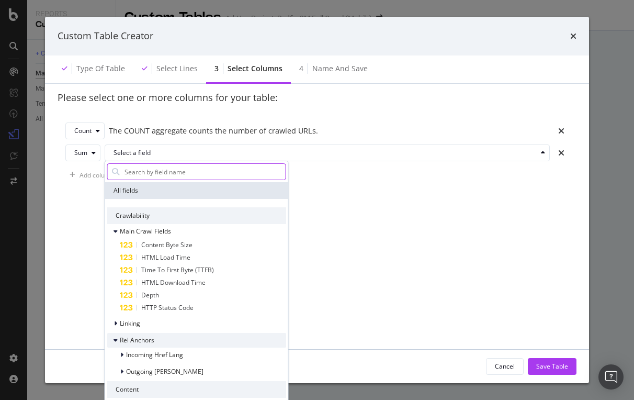
click at [117, 338] on icon "modal" at bounding box center [115, 340] width 4 height 6
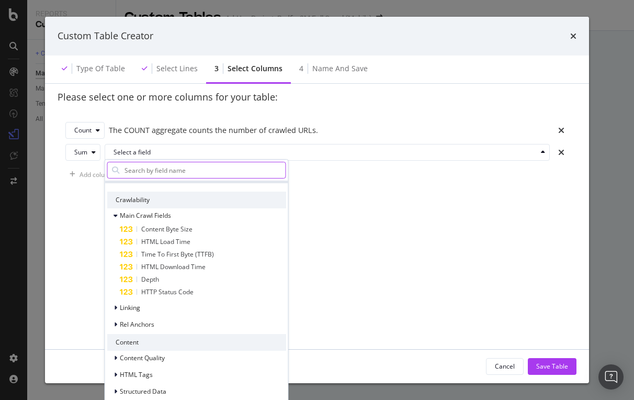
scroll to position [16, 0]
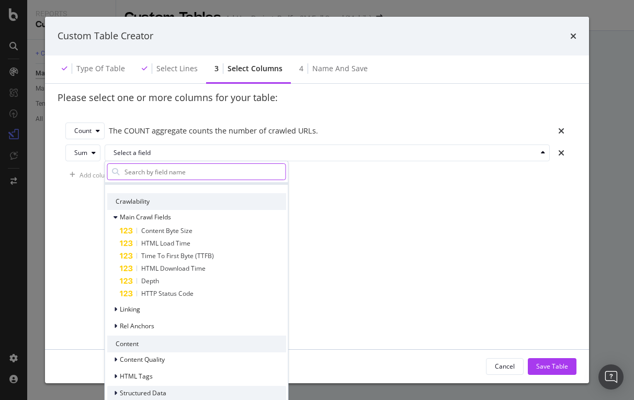
click at [136, 391] on span "Structured Data" at bounding box center [143, 392] width 47 height 9
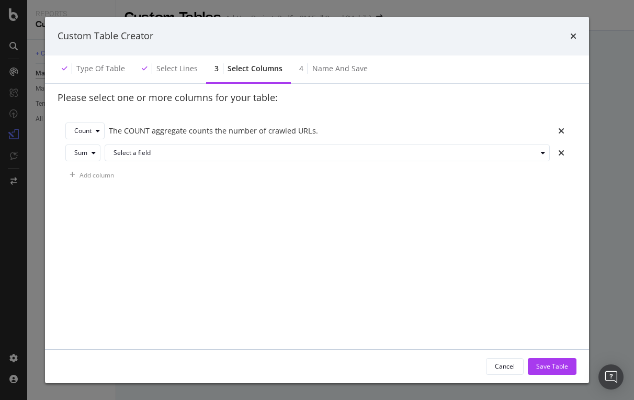
click at [397, 179] on div "Add column" at bounding box center [316, 174] width 503 height 17
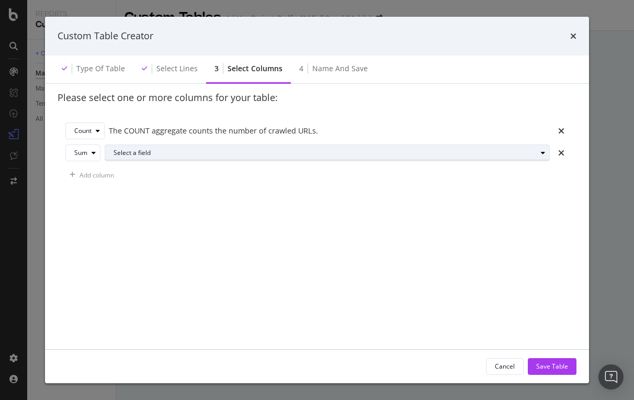
click at [231, 150] on div "Select a field" at bounding box center [324, 153] width 423 height 6
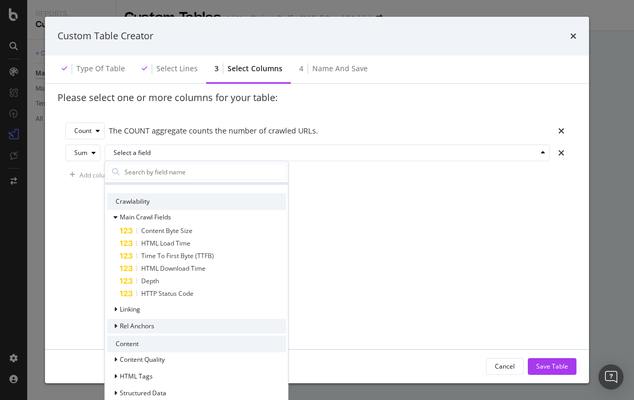
scroll to position [14, 0]
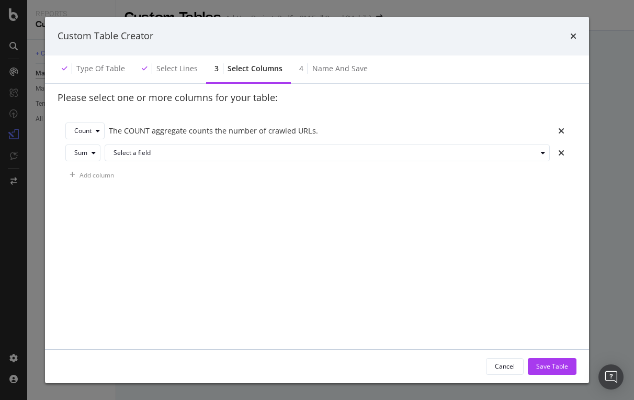
click at [478, 63] on div "Type of table Select lines 3 Select columns 4 Name and save" at bounding box center [317, 69] width 544 height 28
click at [92, 152] on icon "modal" at bounding box center [94, 153] width 4 height 6
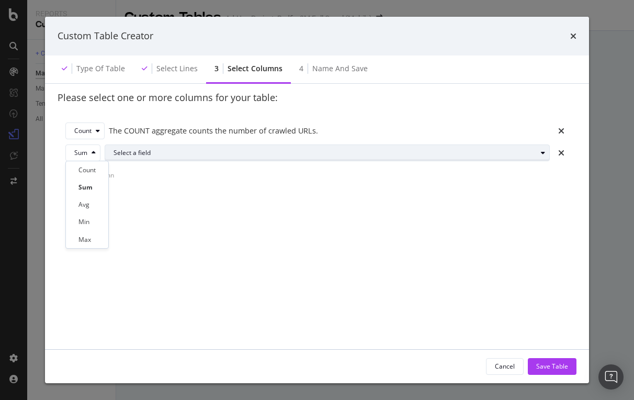
click at [151, 156] on div "Select a field" at bounding box center [331, 152] width 436 height 15
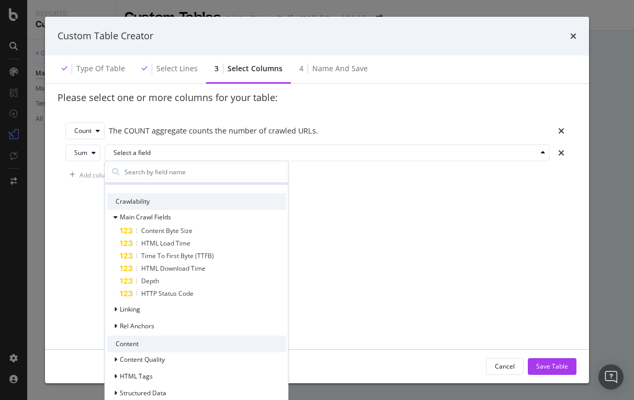
click at [120, 344] on div "Content" at bounding box center [196, 343] width 179 height 17
click at [124, 357] on span "Content Quality" at bounding box center [142, 359] width 45 height 9
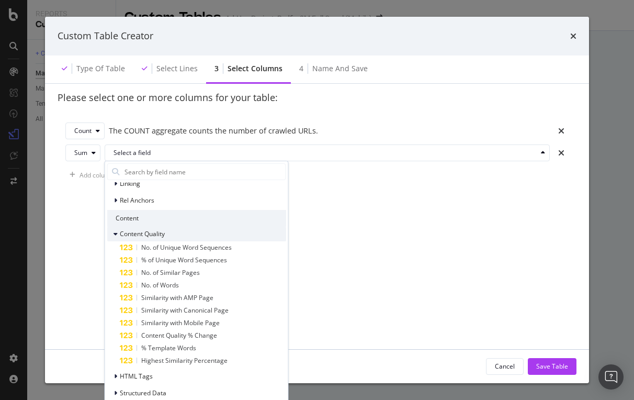
scroll to position [140, 0]
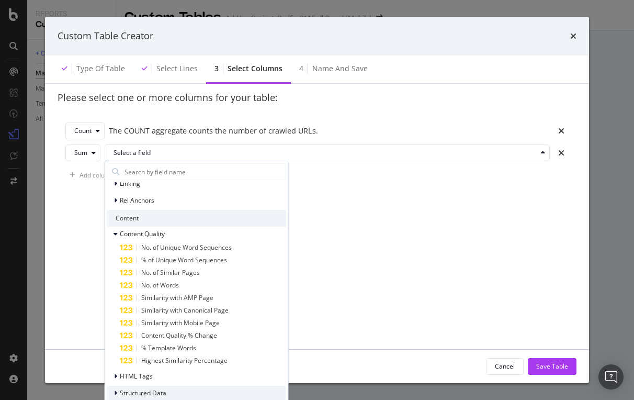
click at [127, 397] on span "Structured Data" at bounding box center [143, 392] width 47 height 9
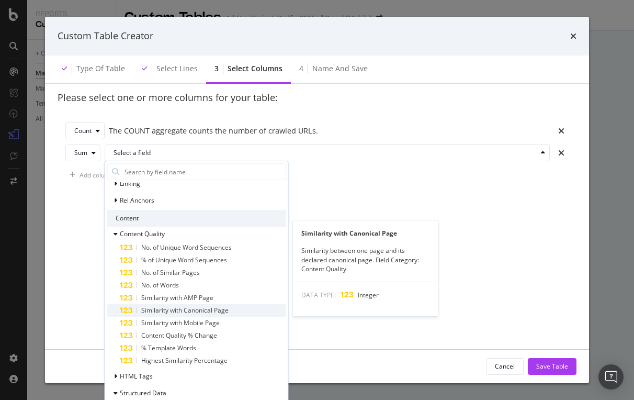
click at [417, 271] on div "Similarity between one page and its declared canonical page. Field Category: Co…" at bounding box center [365, 259] width 145 height 27
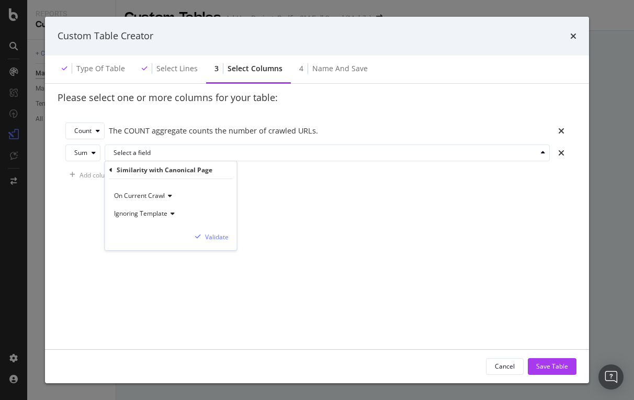
click at [111, 167] on icon "modal" at bounding box center [110, 170] width 3 height 6
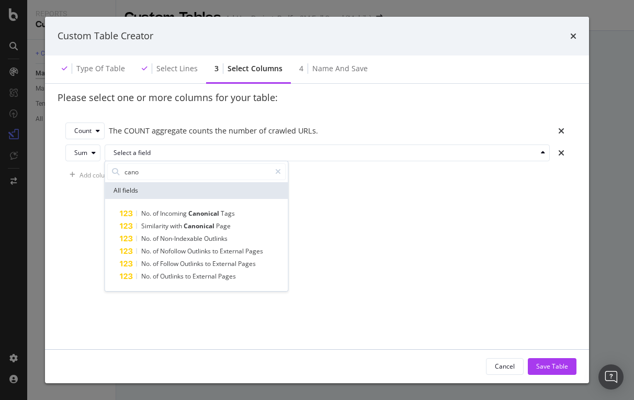
type input "canon"
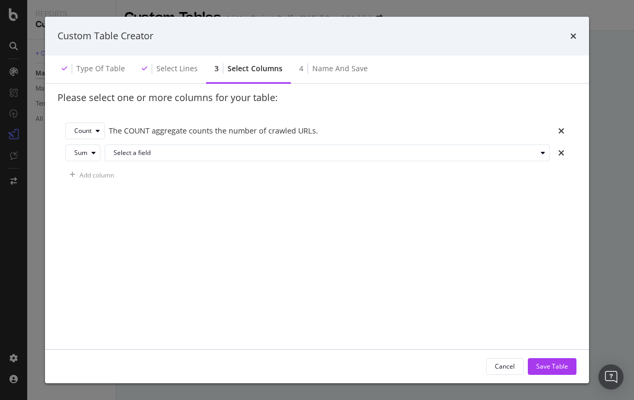
click at [420, 253] on div "Please select one or more columns for your table: Count The COUNT aggregate cou…" at bounding box center [317, 209] width 519 height 256
click at [94, 151] on icon "modal" at bounding box center [94, 153] width 4 height 6
click at [154, 212] on div "Please select one or more columns for your table: Count The COUNT aggregate cou…" at bounding box center [317, 209] width 519 height 256
click at [504, 368] on div "Cancel" at bounding box center [505, 365] width 20 height 9
click at [512, 362] on div "Cancel" at bounding box center [505, 365] width 20 height 9
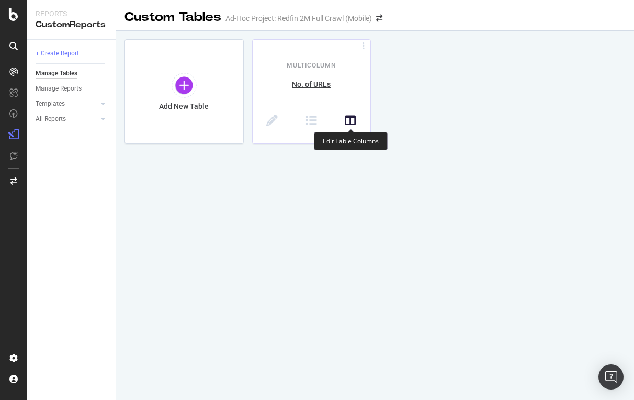
click at [351, 118] on icon at bounding box center [351, 121] width 12 height 12
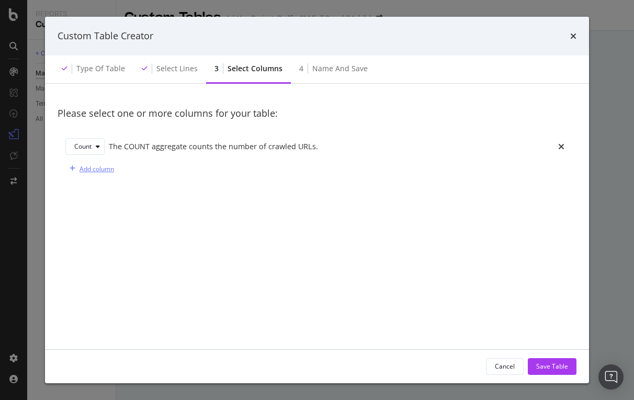
click at [106, 170] on div "Add column" at bounding box center [96, 168] width 35 height 9
click at [88, 170] on div "modal" at bounding box center [93, 168] width 13 height 6
click at [88, 203] on div "Sum" at bounding box center [85, 202] width 14 height 9
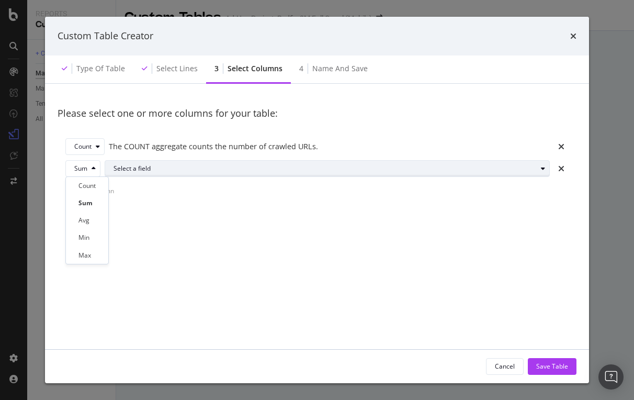
click at [144, 170] on div "Select a field" at bounding box center [324, 168] width 423 height 6
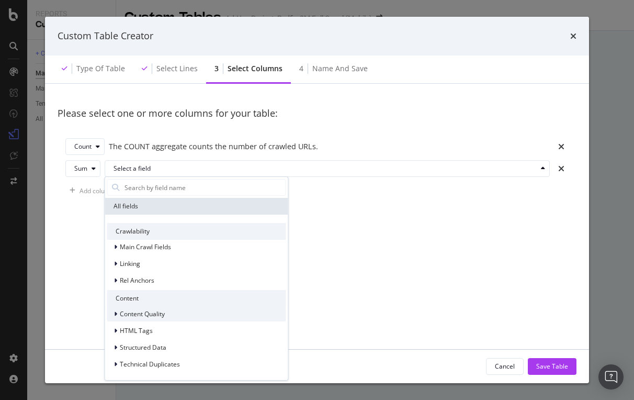
click at [115, 315] on icon "modal" at bounding box center [115, 314] width 3 height 6
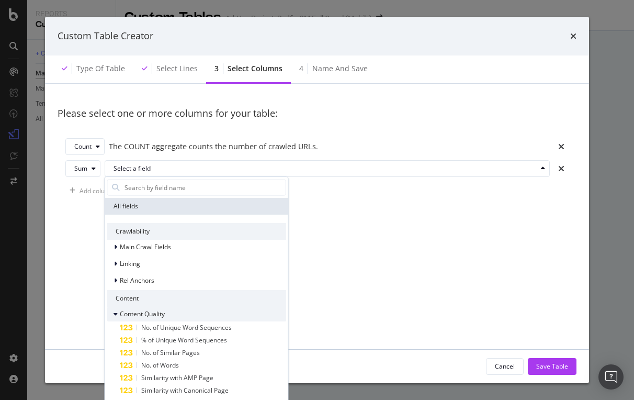
click at [115, 314] on icon "modal" at bounding box center [115, 314] width 4 height 6
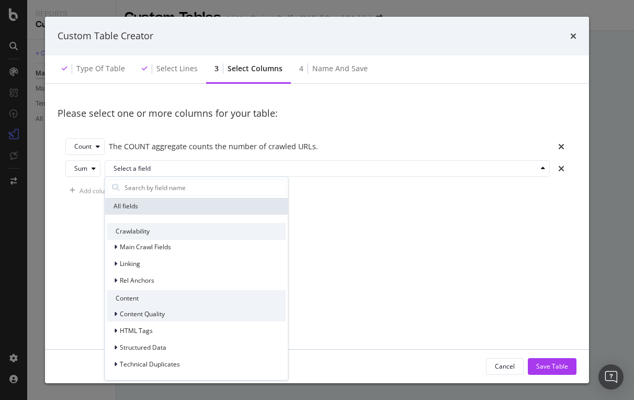
click at [115, 314] on icon "modal" at bounding box center [115, 314] width 3 height 6
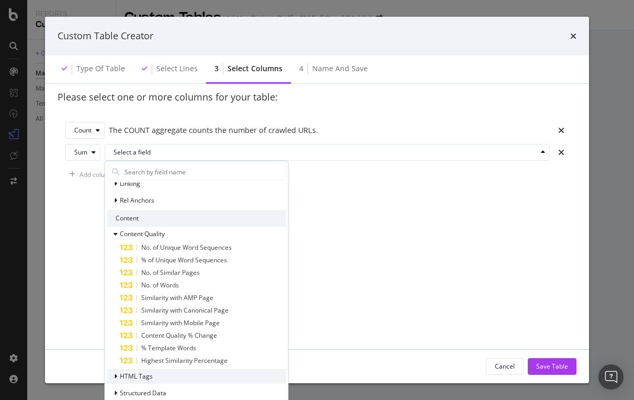
scroll to position [16, 0]
click at [132, 377] on span "HTML Tags" at bounding box center [136, 375] width 33 height 9
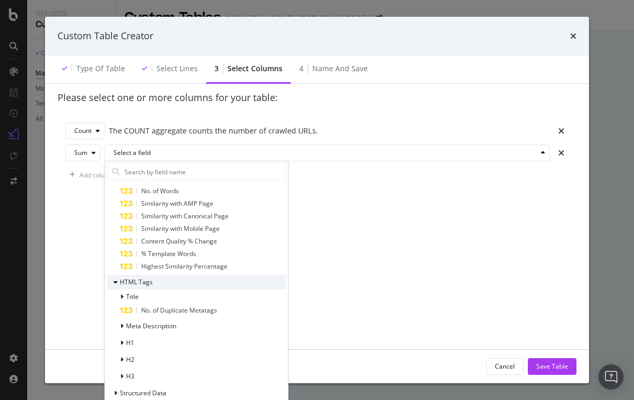
scroll to position [158, 0]
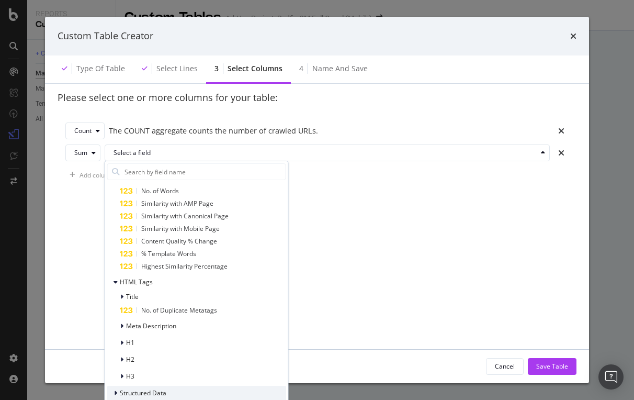
click at [118, 393] on div "modal" at bounding box center [116, 392] width 6 height 10
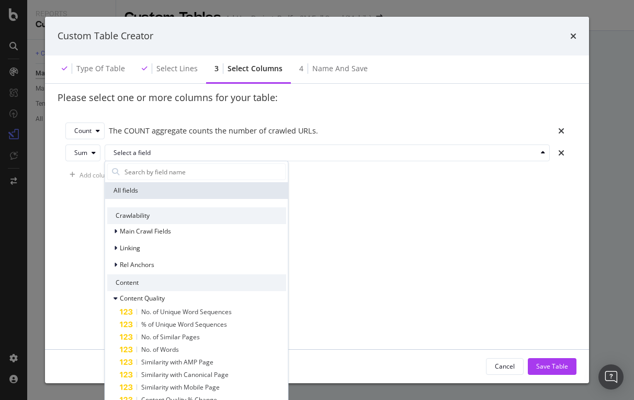
scroll to position [-1, 0]
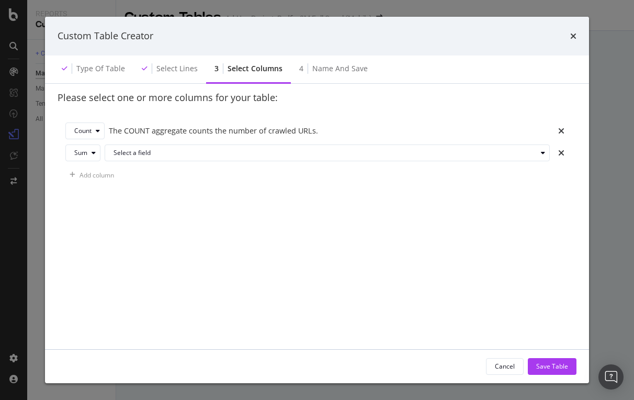
click at [368, 284] on div "Please select one or more columns for your table: Count The COUNT aggregate cou…" at bounding box center [317, 209] width 519 height 256
click at [509, 363] on div "Cancel" at bounding box center [505, 365] width 20 height 9
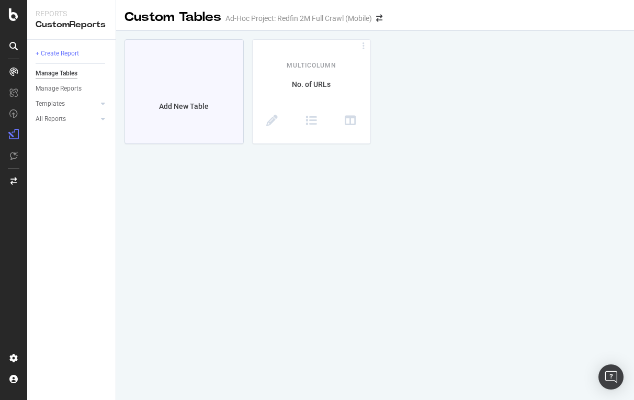
click at [184, 83] on div at bounding box center [184, 85] width 25 height 25
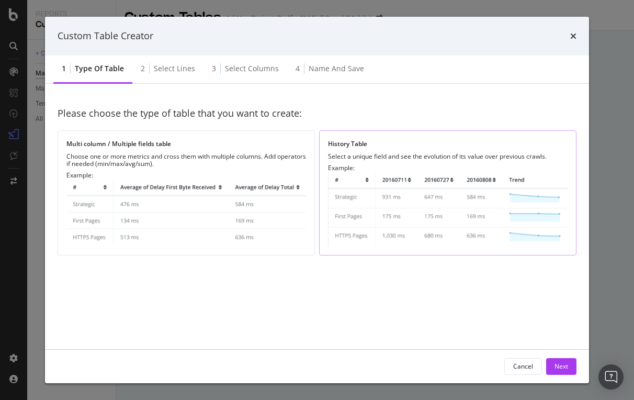
click at [389, 153] on div "Select a unique field and see the evolution of its value over previous crawls." at bounding box center [448, 156] width 240 height 7
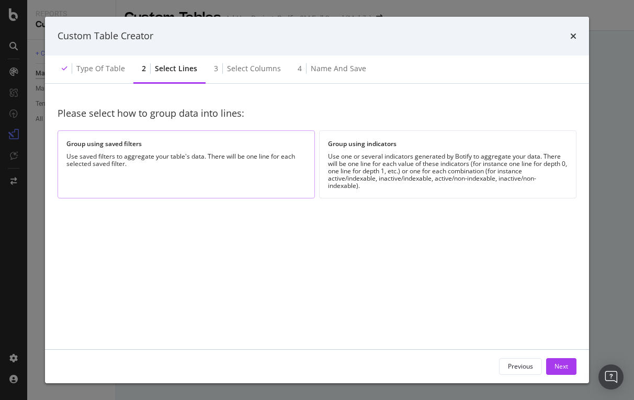
click at [227, 180] on div "Group using saved filters Use saved filters to aggregate your table's data. The…" at bounding box center [186, 163] width 257 height 67
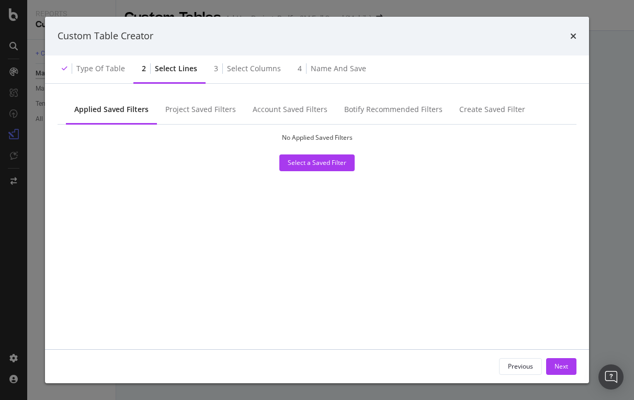
click at [302, 172] on div "No Applied Saved Filters Select a Saved Filter" at bounding box center [317, 238] width 519 height 228
click at [302, 166] on div "Select a Saved Filter" at bounding box center [317, 163] width 59 height 16
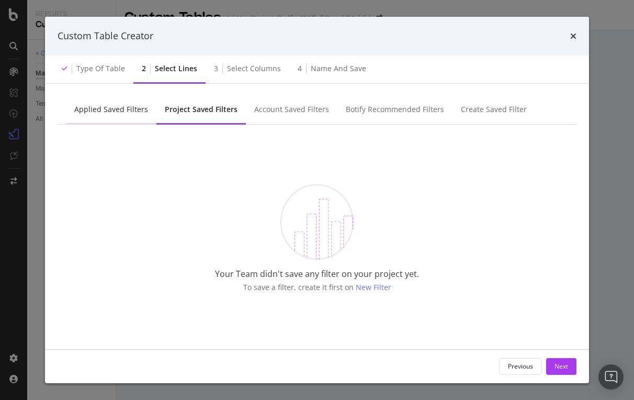
click at [105, 111] on div "Applied Saved Filters" at bounding box center [111, 109] width 74 height 10
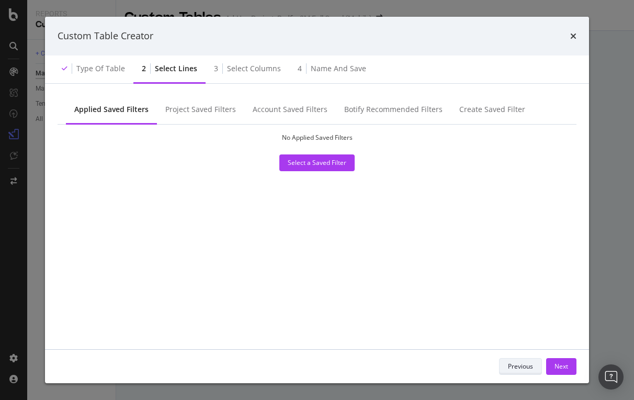
click at [527, 366] on div "Previous" at bounding box center [520, 365] width 25 height 9
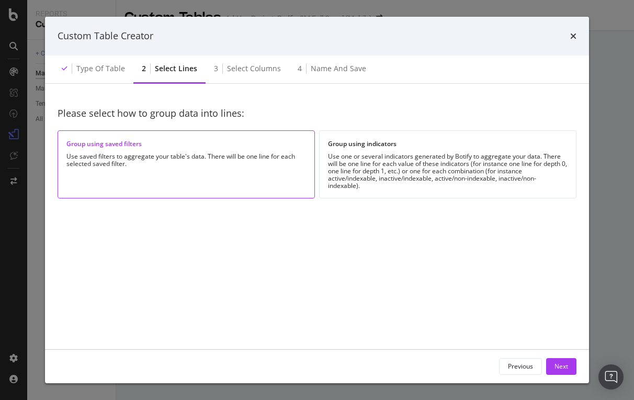
click at [416, 128] on div "Please select how to group data into lines:" at bounding box center [317, 113] width 519 height 35
click at [405, 166] on div "Use one or several indicators generated by Botify to aggregate your data. There…" at bounding box center [448, 171] width 240 height 37
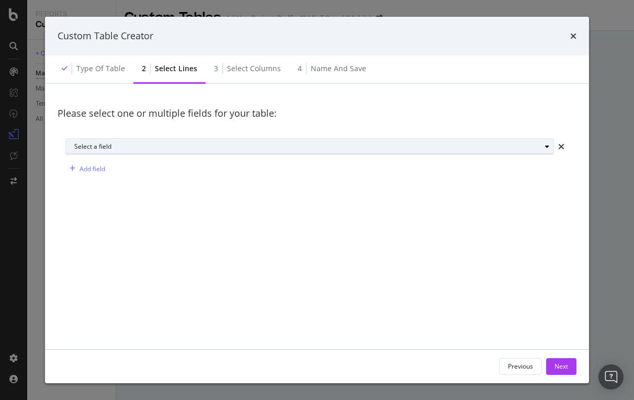
click at [215, 149] on div "Select a field" at bounding box center [307, 146] width 466 height 6
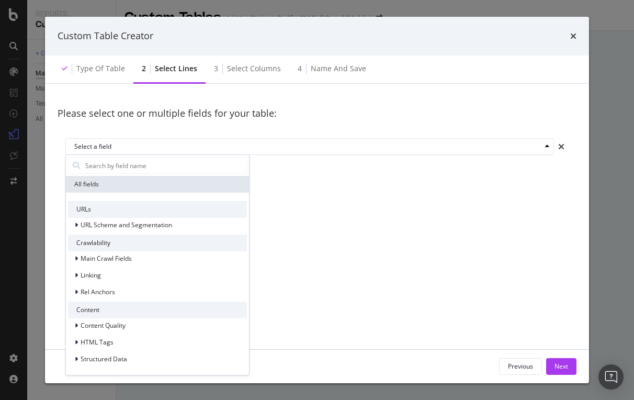
click at [125, 234] on div "URLs URL Scheme and Segmentation Crawlability Main Crawl Fields Linking Rel Anc…" at bounding box center [157, 283] width 179 height 165
click at [125, 225] on span "URL Scheme and Segmentation" at bounding box center [127, 224] width 92 height 9
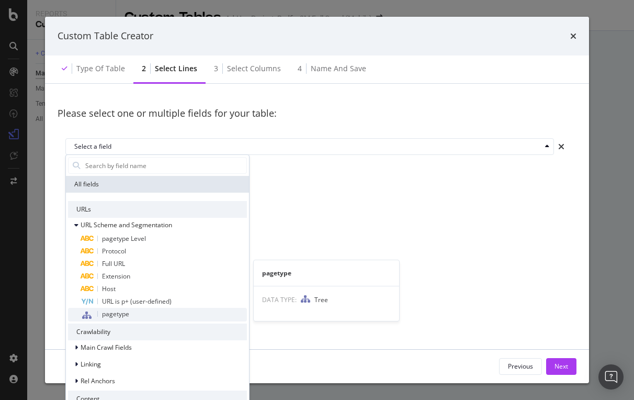
click at [114, 317] on span "pagetype" at bounding box center [115, 313] width 27 height 9
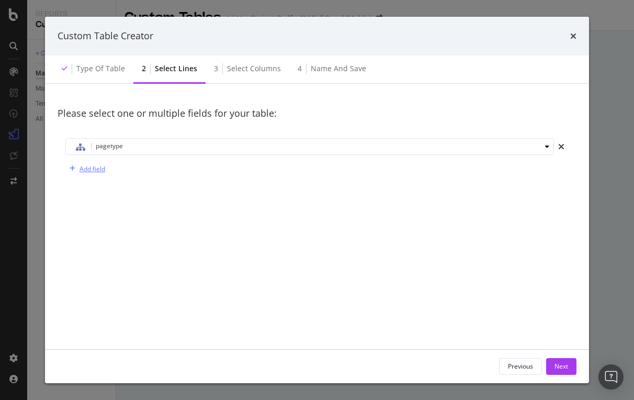
click at [94, 164] on div "Add field" at bounding box center [92, 168] width 26 height 9
click at [565, 164] on div "times" at bounding box center [561, 168] width 15 height 17
click at [562, 364] on div "Next" at bounding box center [561, 365] width 14 height 9
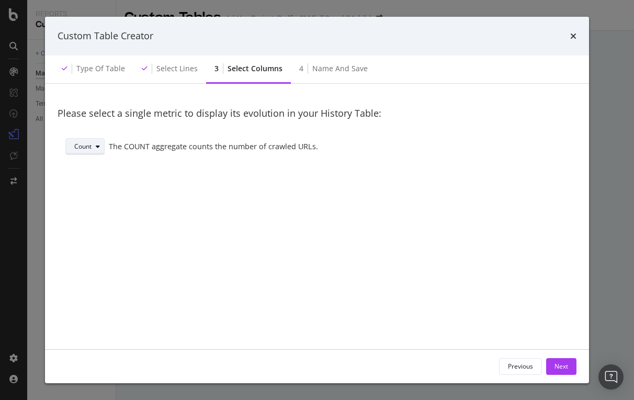
click at [99, 145] on icon "modal" at bounding box center [98, 146] width 4 height 6
click at [87, 180] on div "Sum" at bounding box center [84, 180] width 13 height 9
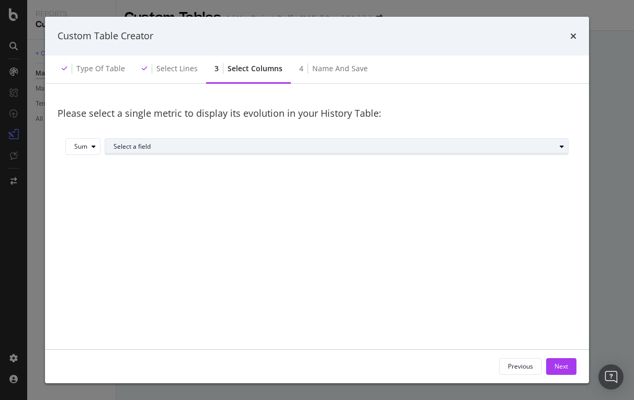
click at [129, 146] on div "Select a field" at bounding box center [334, 146] width 442 height 6
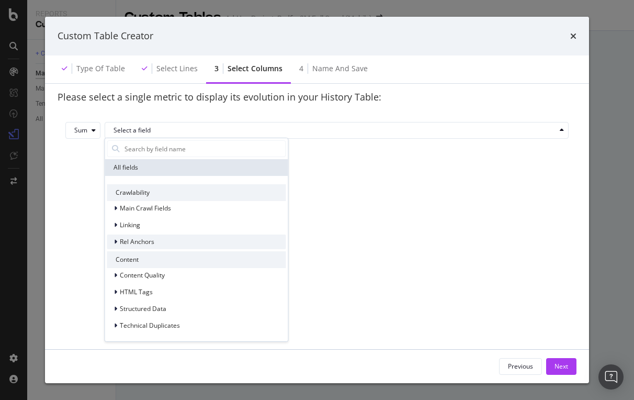
scroll to position [16, 0]
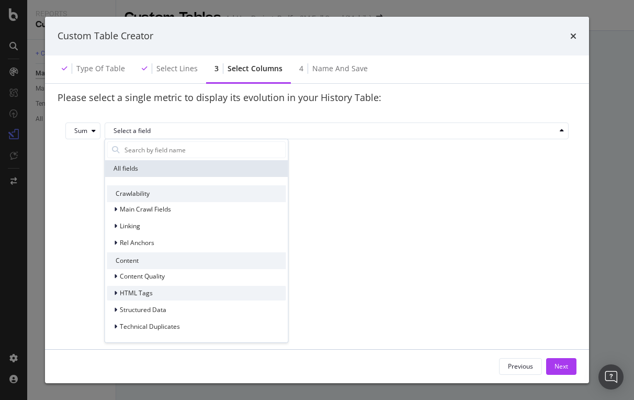
click at [117, 291] on div "modal" at bounding box center [116, 293] width 6 height 10
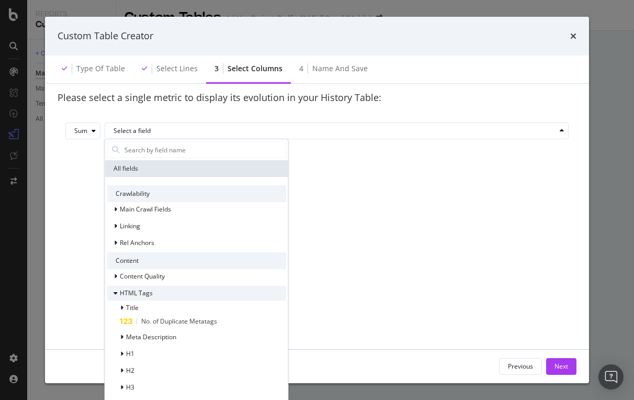
click at [117, 291] on icon "modal" at bounding box center [115, 293] width 4 height 6
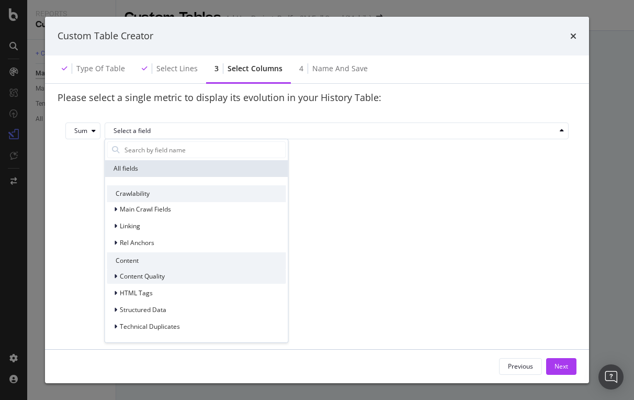
click at [118, 272] on div "modal" at bounding box center [116, 276] width 6 height 10
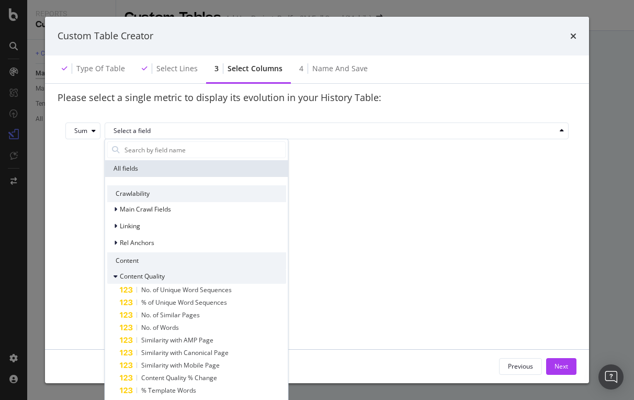
click at [118, 272] on div "modal" at bounding box center [116, 276] width 6 height 10
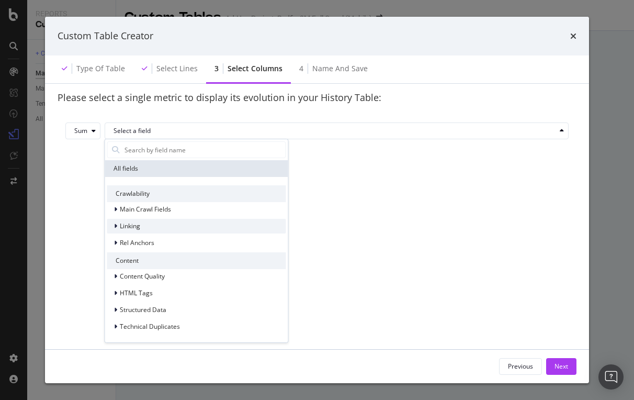
click at [117, 225] on div "modal" at bounding box center [116, 226] width 6 height 10
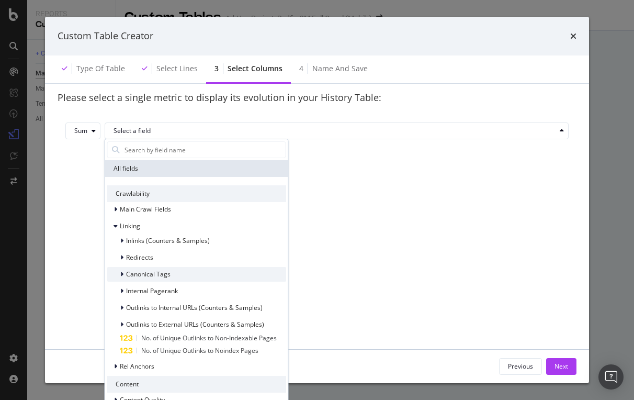
click at [122, 273] on icon "modal" at bounding box center [121, 274] width 3 height 6
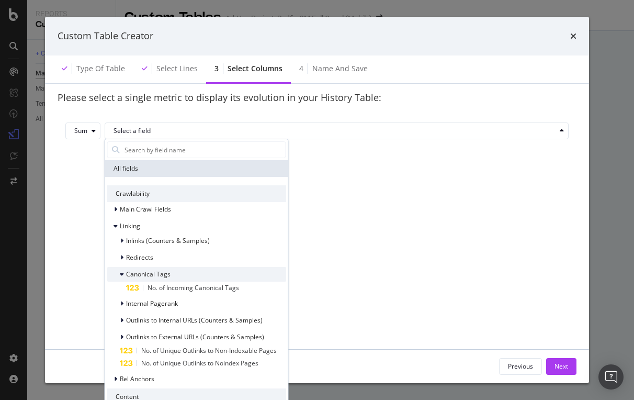
click at [122, 273] on icon "modal" at bounding box center [122, 274] width 4 height 6
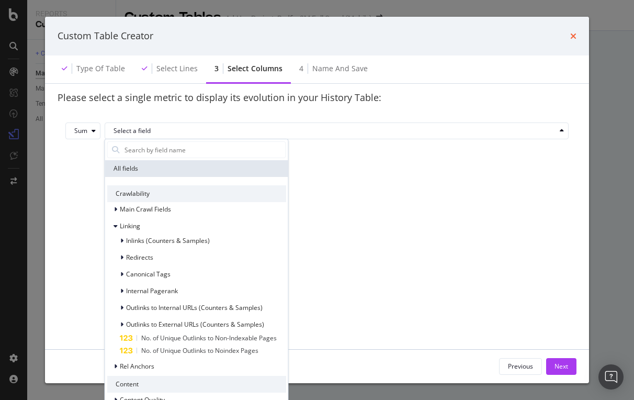
click at [575, 34] on icon "times" at bounding box center [573, 36] width 6 height 8
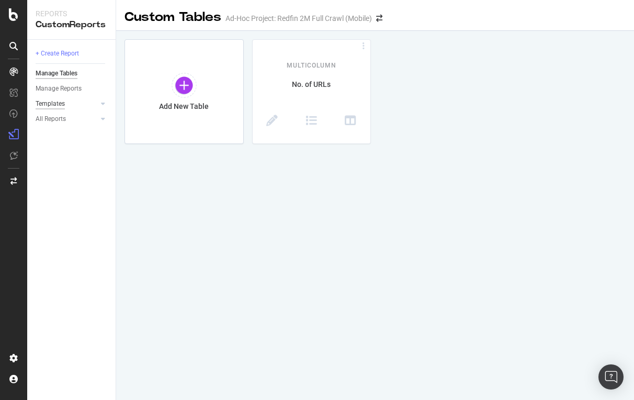
click at [63, 102] on div "Templates" at bounding box center [50, 103] width 29 height 11
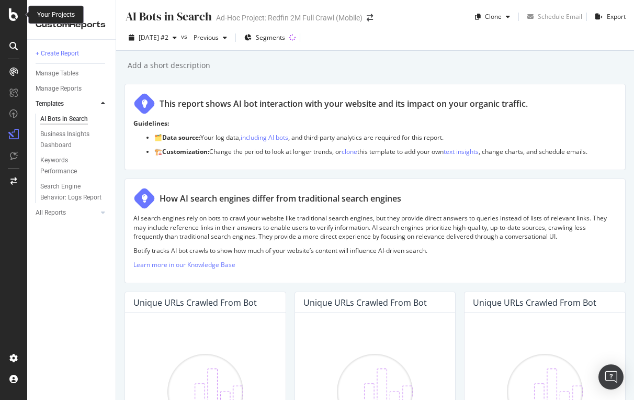
click at [13, 13] on icon at bounding box center [13, 14] width 9 height 13
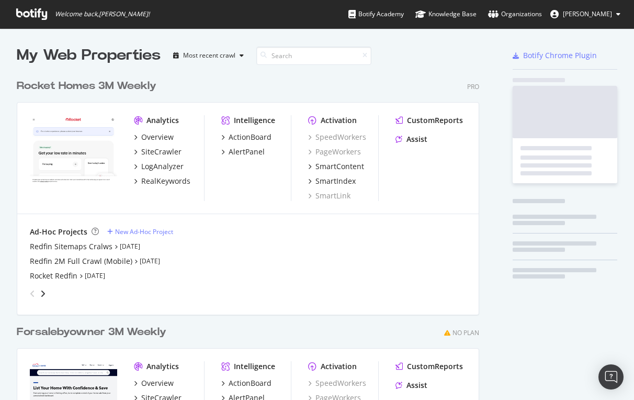
scroll to position [400, 634]
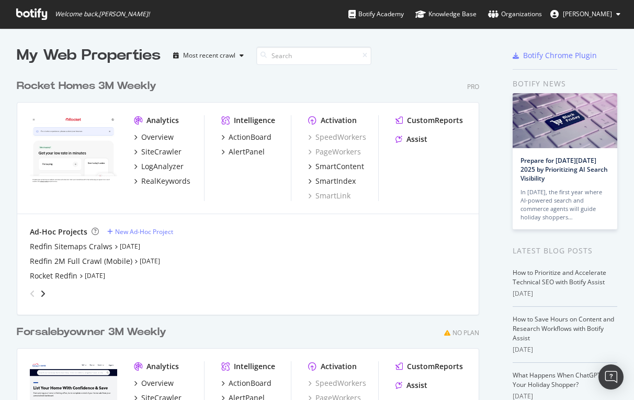
click at [168, 84] on div "Rocket Homes 3M Weekly Pro" at bounding box center [248, 85] width 462 height 15
click at [54, 258] on div "Redfin 2M Full Crawl (Mobile)" at bounding box center [81, 261] width 102 height 10
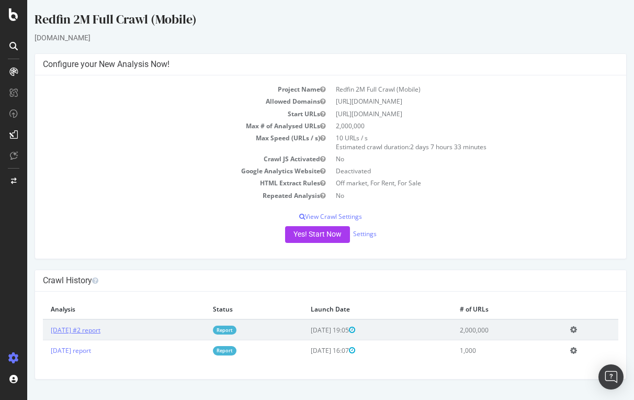
click at [100, 325] on link "[DATE] #2 report" at bounding box center [76, 329] width 50 height 9
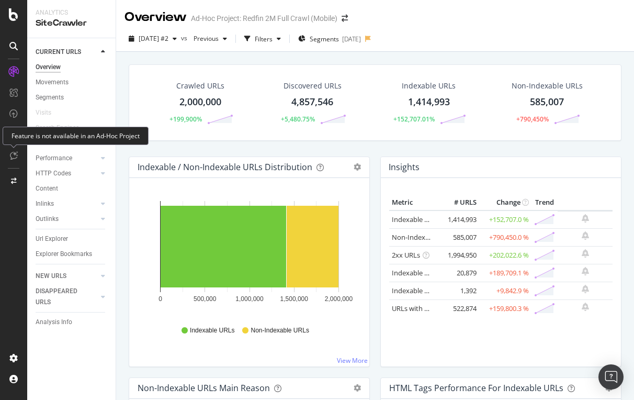
click at [12, 155] on icon at bounding box center [14, 155] width 8 height 8
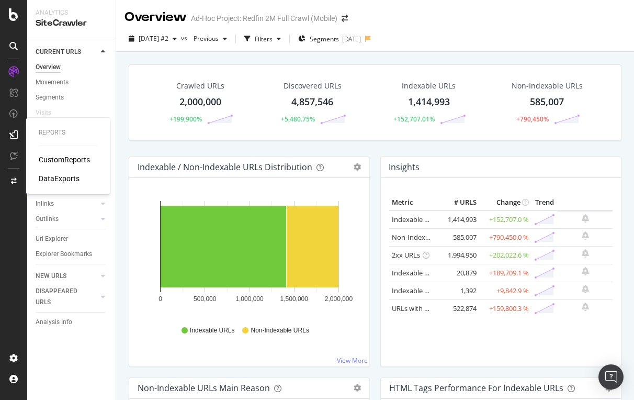
click at [57, 157] on div "CustomReports" at bounding box center [64, 159] width 51 height 10
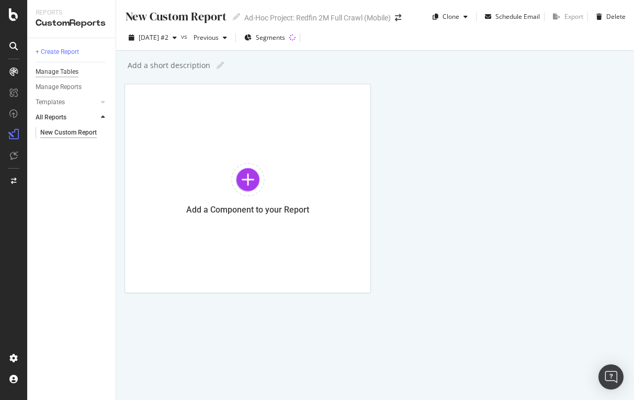
click at [70, 69] on div "Manage Tables" at bounding box center [57, 71] width 43 height 11
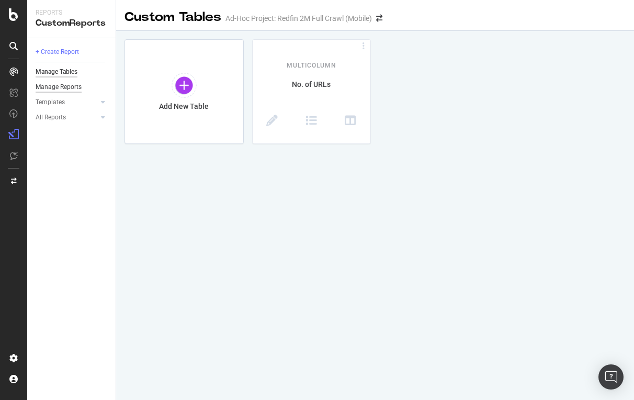
click at [72, 83] on div "Manage Reports" at bounding box center [59, 87] width 46 height 11
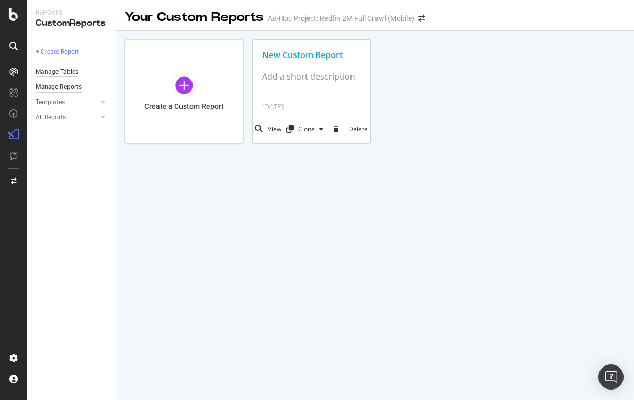
click at [66, 71] on div "Manage Tables" at bounding box center [57, 71] width 43 height 11
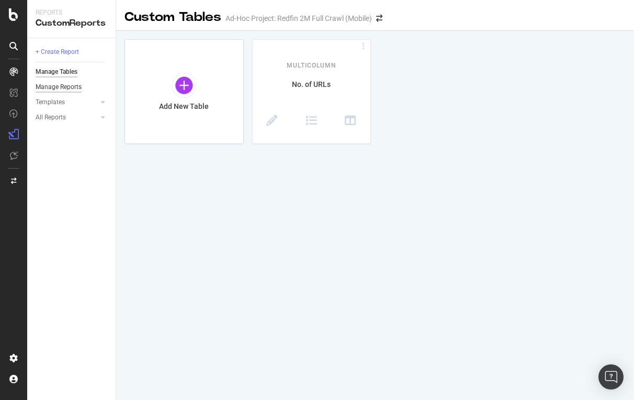
click at [64, 87] on div "Manage Reports" at bounding box center [59, 87] width 46 height 11
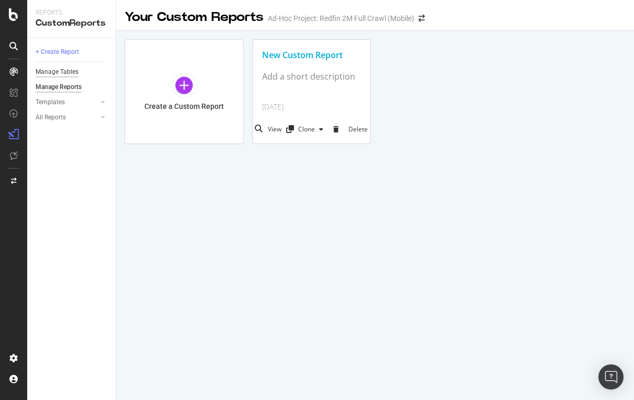
click at [69, 67] on div "Manage Tables" at bounding box center [57, 71] width 43 height 11
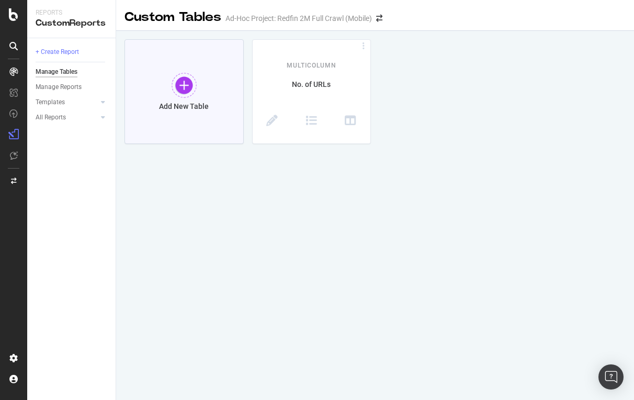
click at [191, 79] on div at bounding box center [184, 85] width 25 height 25
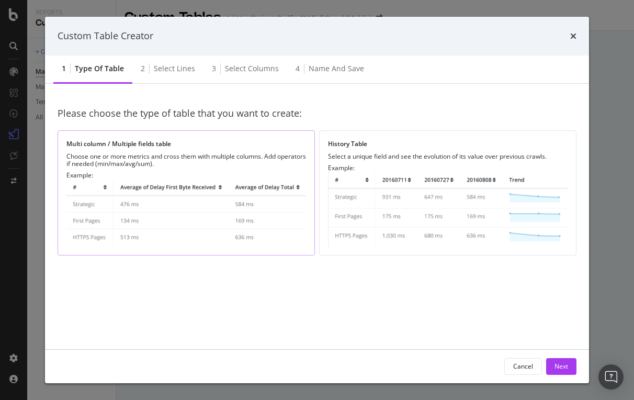
click at [248, 194] on img "modal" at bounding box center [186, 213] width 240 height 68
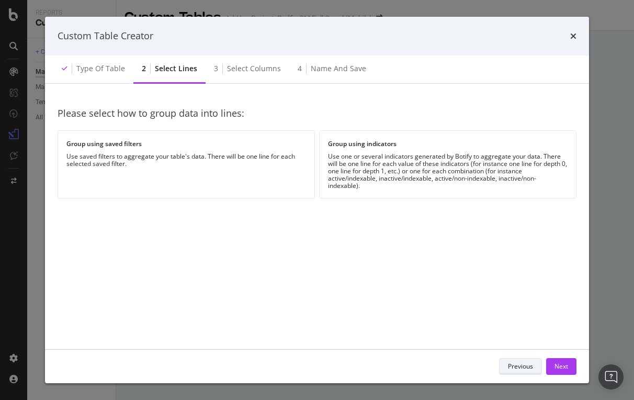
click at [504, 361] on button "Previous" at bounding box center [520, 366] width 43 height 17
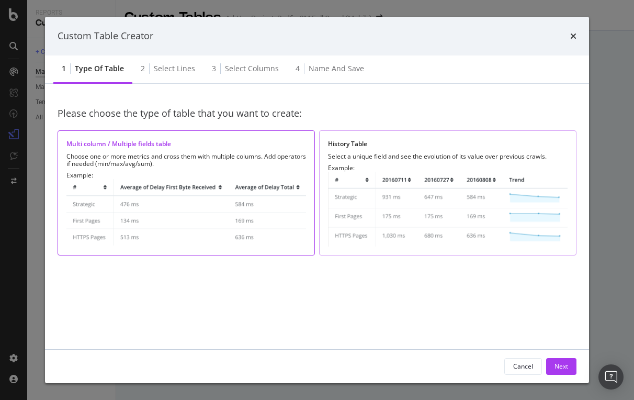
click at [443, 166] on div "Example:" at bounding box center [448, 205] width 240 height 82
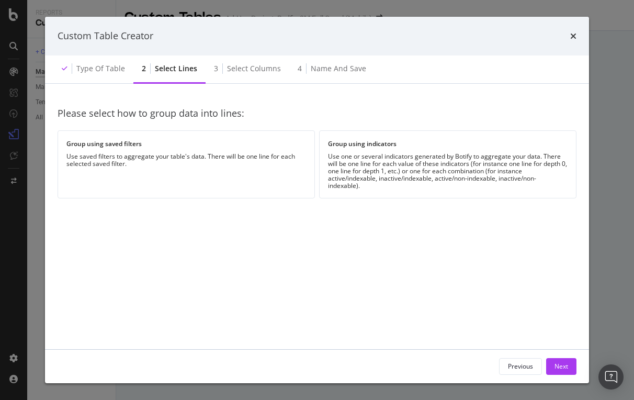
click at [525, 374] on div "Previous Next" at bounding box center [317, 365] width 544 height 33
click at [525, 368] on div "Previous" at bounding box center [520, 365] width 25 height 9
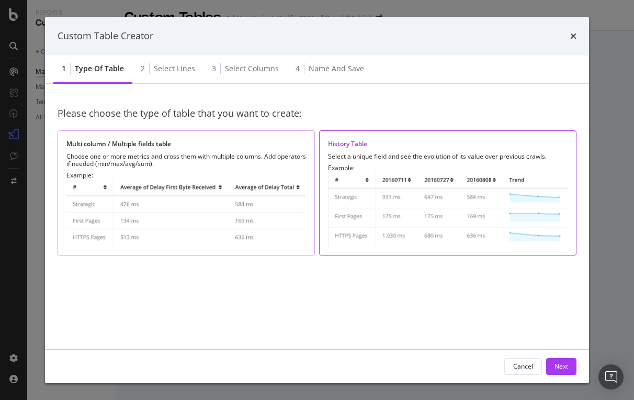
click at [201, 194] on img "modal" at bounding box center [186, 213] width 240 height 68
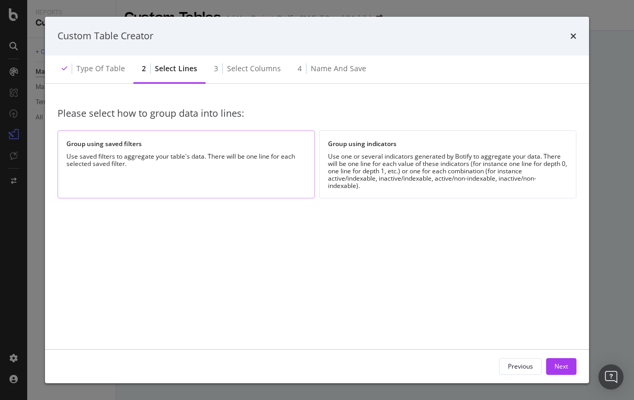
click at [257, 184] on div "Group using saved filters Use saved filters to aggregate your table's data. The…" at bounding box center [186, 163] width 257 height 67
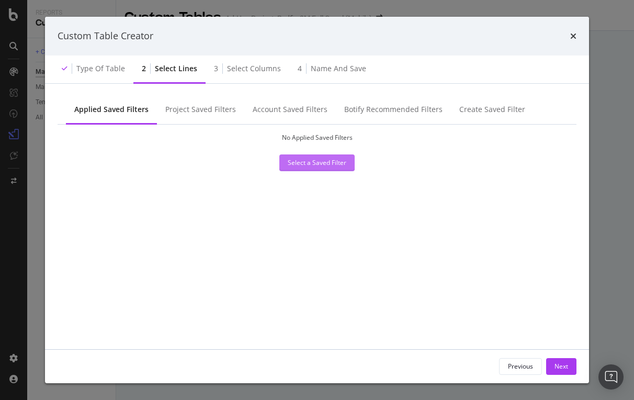
click at [304, 167] on div "Select a Saved Filter" at bounding box center [317, 163] width 59 height 16
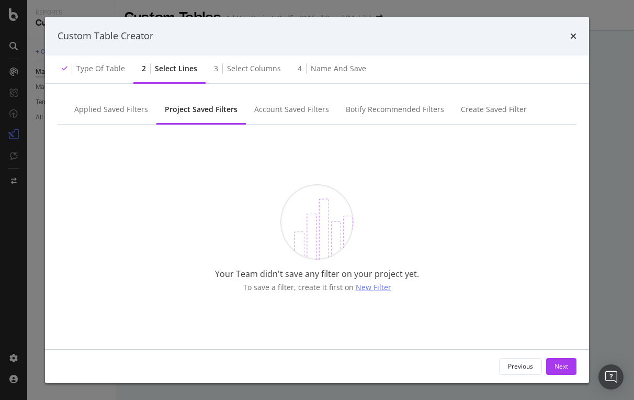
click at [369, 287] on span "New Filter" at bounding box center [374, 287] width 36 height 10
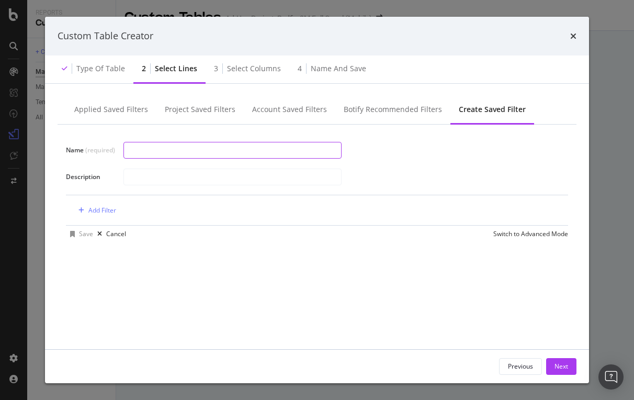
click at [194, 152] on input "modal" at bounding box center [232, 150] width 217 height 16
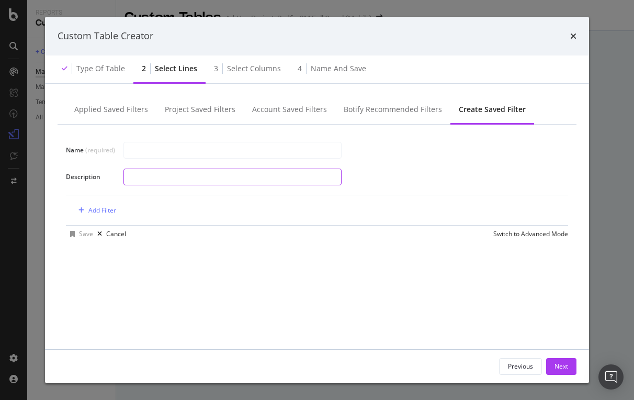
click at [181, 169] on input "modal" at bounding box center [232, 177] width 217 height 16
click at [97, 210] on div "Add Filter" at bounding box center [102, 210] width 28 height 9
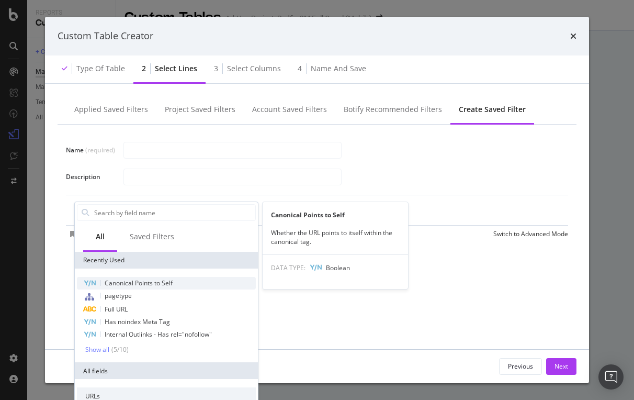
click at [137, 283] on span "Canonical Points to Self" at bounding box center [139, 282] width 68 height 9
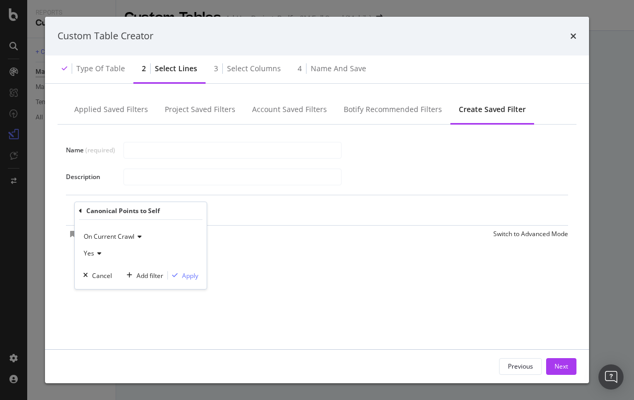
click at [100, 253] on icon "modal" at bounding box center [97, 253] width 7 height 6
click at [94, 287] on span "No" at bounding box center [92, 288] width 8 height 9
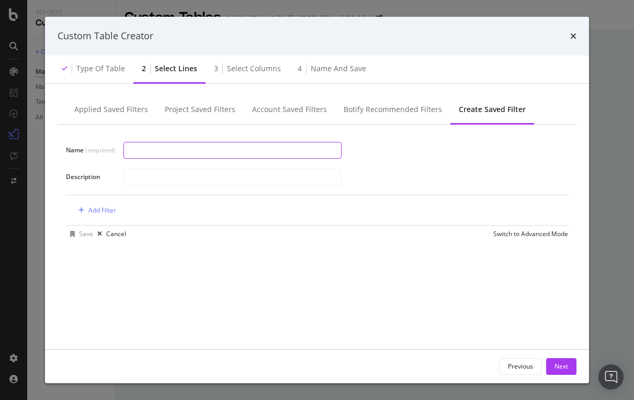
click at [212, 151] on input "modal" at bounding box center [232, 150] width 217 height 16
type input "Canonical Filter"
click at [179, 185] on div "modal" at bounding box center [341, 177] width 436 height 18
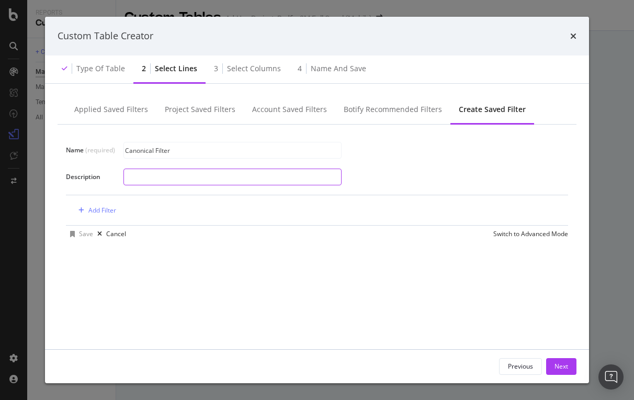
click at [175, 179] on input "modal" at bounding box center [232, 177] width 217 height 16
type input "How many URLs are not canonical to self"
click at [96, 210] on div "Add Filter" at bounding box center [102, 210] width 28 height 9
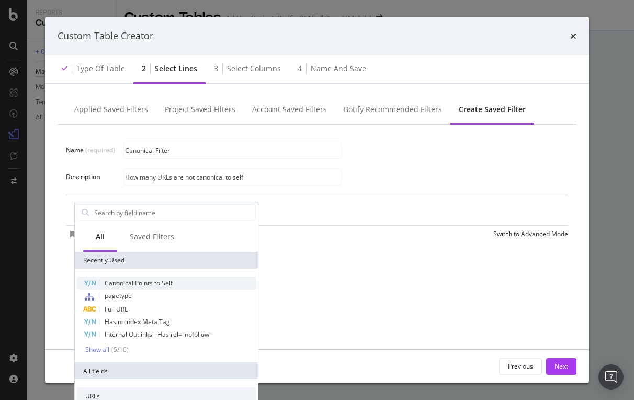
click at [126, 280] on span "Canonical Points to Self" at bounding box center [139, 282] width 68 height 9
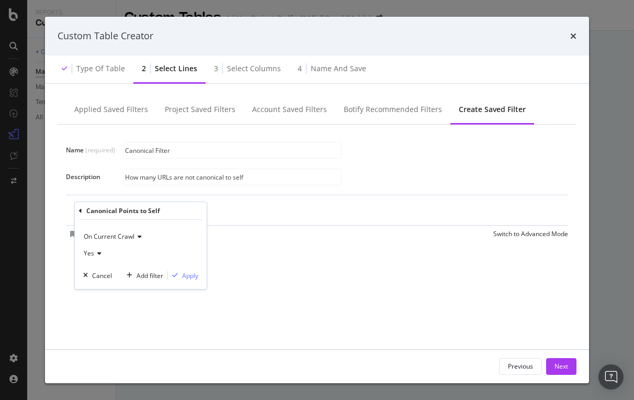
click at [96, 249] on div "Yes" at bounding box center [140, 253] width 115 height 17
click at [97, 288] on div "No" at bounding box center [142, 288] width 112 height 14
click at [190, 272] on div "Apply" at bounding box center [190, 275] width 16 height 9
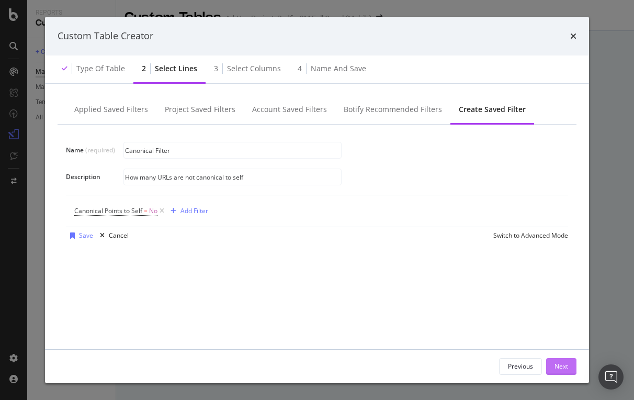
click at [561, 367] on div "Next" at bounding box center [561, 365] width 14 height 9
click at [561, 364] on div "Next" at bounding box center [561, 365] width 14 height 9
click at [472, 306] on div "Name (required) Canonical Filter Description How many URLs are not canonical to…" at bounding box center [317, 238] width 519 height 228
click at [86, 234] on div "Save" at bounding box center [86, 235] width 14 height 9
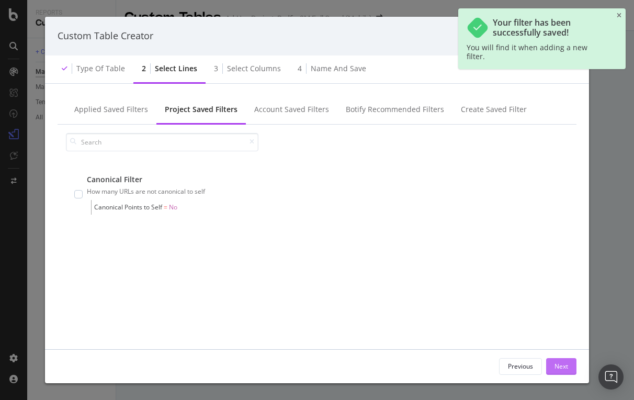
click at [563, 366] on div "Next" at bounding box center [561, 365] width 14 height 9
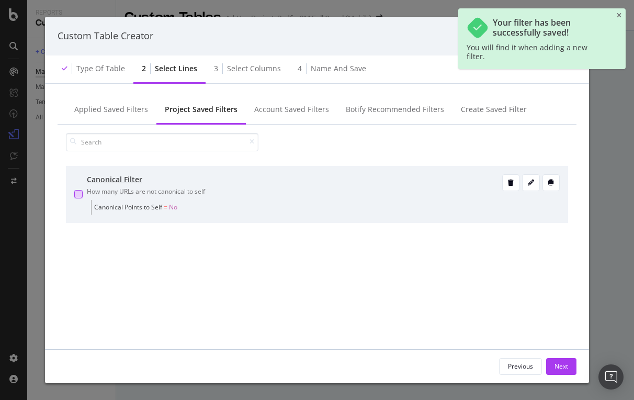
click at [81, 190] on div "modal" at bounding box center [78, 194] width 8 height 8
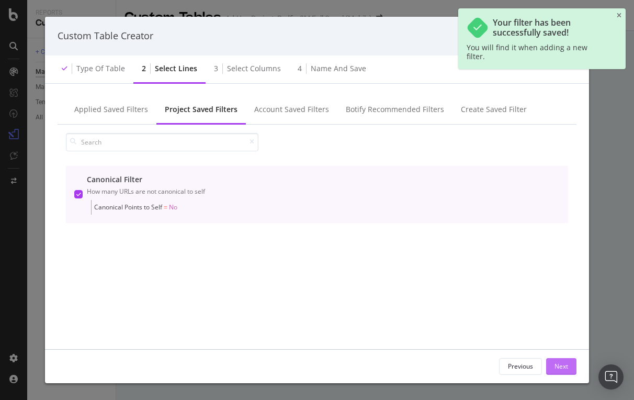
click at [557, 363] on div "Next" at bounding box center [561, 365] width 14 height 9
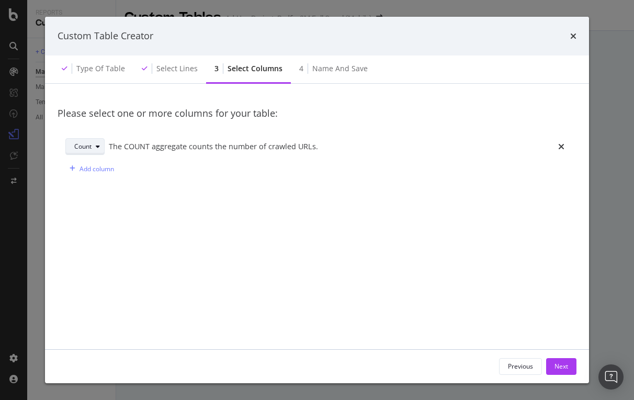
click at [97, 144] on icon "modal" at bounding box center [98, 146] width 4 height 6
click at [88, 178] on div "Sum" at bounding box center [84, 180] width 13 height 9
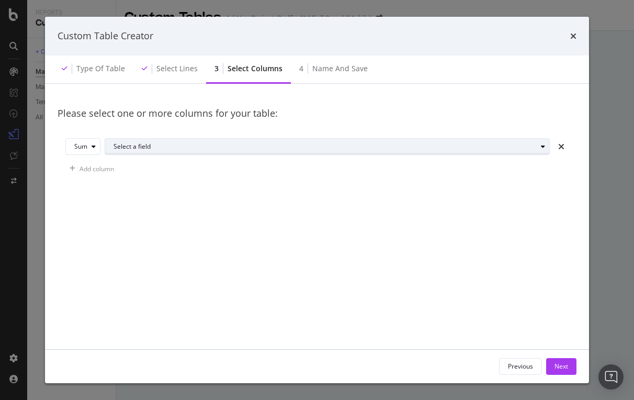
click at [154, 146] on div "Select a field" at bounding box center [324, 146] width 423 height 6
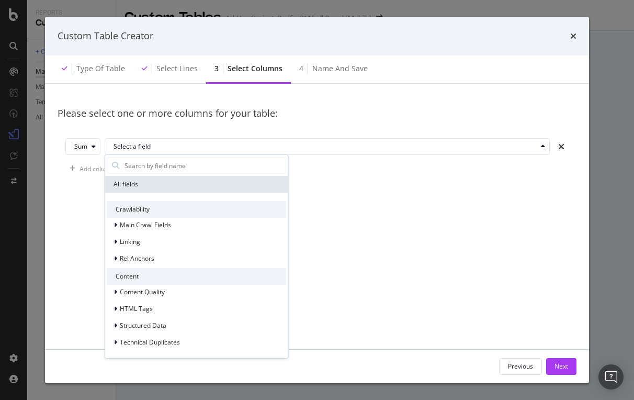
click at [153, 129] on div "Please select one or more columns for your table:" at bounding box center [317, 113] width 519 height 35
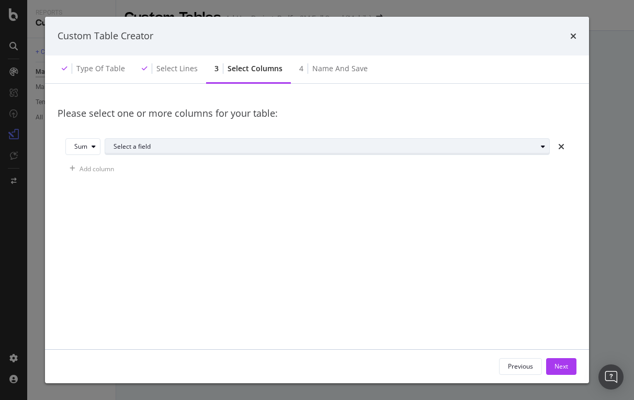
click at [142, 149] on div "Select a field" at bounding box center [324, 146] width 423 height 6
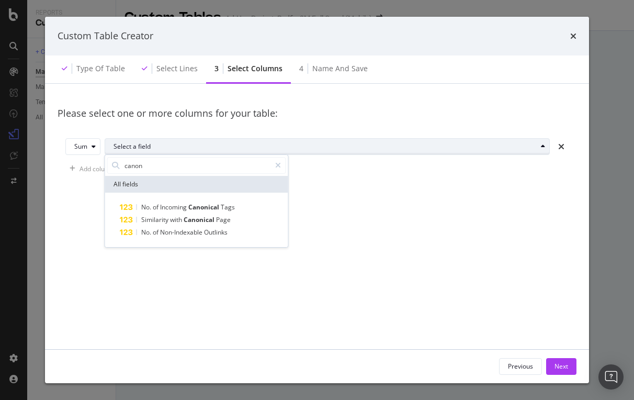
type input "canoni"
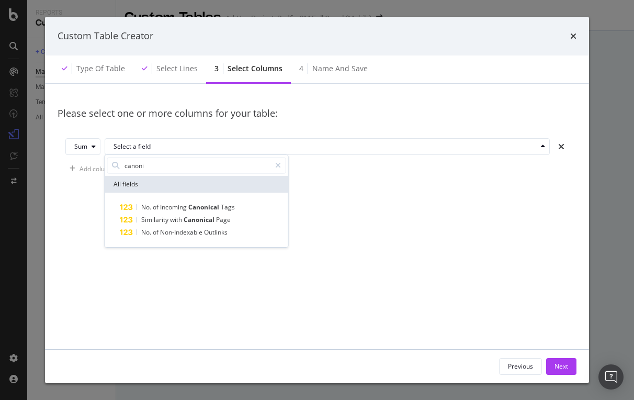
click at [282, 274] on div "Please select one or more columns for your table: Sum Select a field canoni All…" at bounding box center [317, 224] width 519 height 256
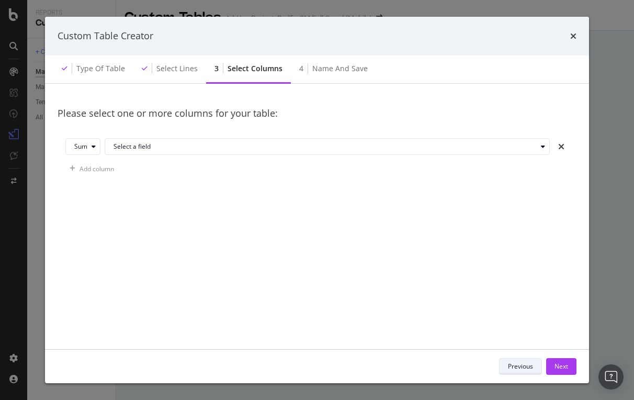
click at [533, 363] on button "Previous" at bounding box center [520, 366] width 43 height 17
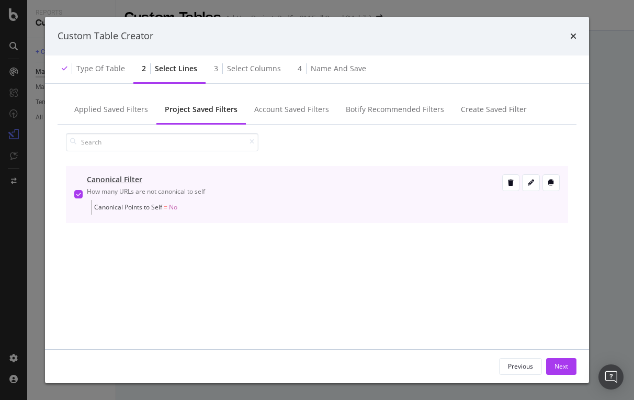
click at [367, 200] on span "Canonical Points to Self = No" at bounding box center [296, 207] width 405 height 15
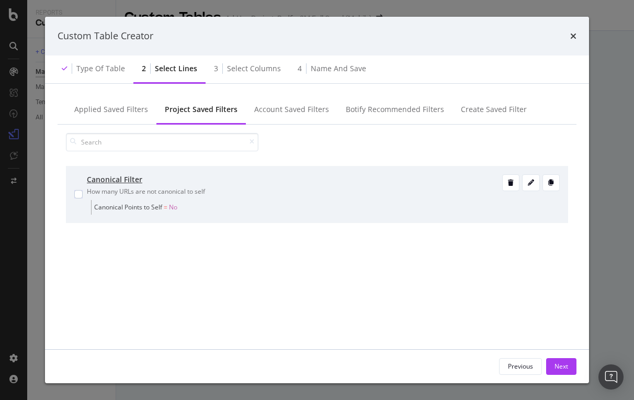
click at [367, 200] on span "Canonical Points to Self = No" at bounding box center [296, 207] width 405 height 15
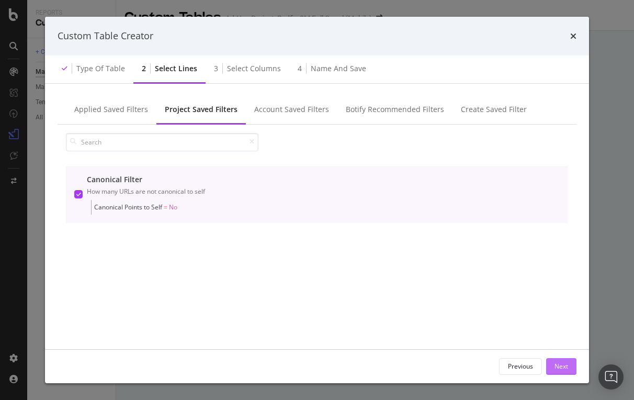
click at [556, 364] on div "Next" at bounding box center [561, 365] width 14 height 9
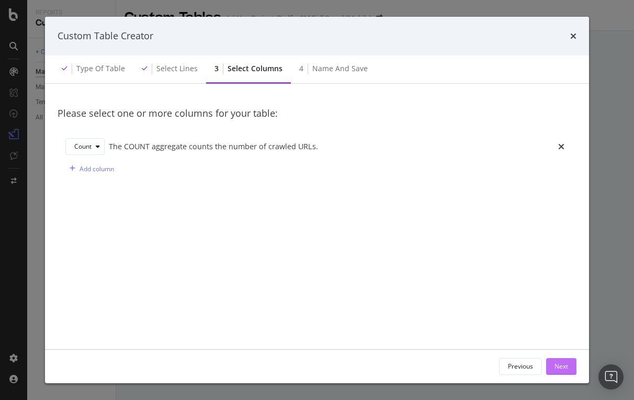
click at [567, 365] on div "Next" at bounding box center [561, 365] width 14 height 9
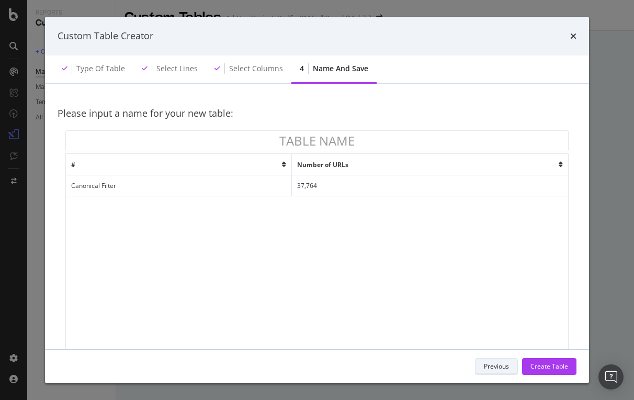
click at [488, 366] on div "Previous" at bounding box center [496, 365] width 25 height 9
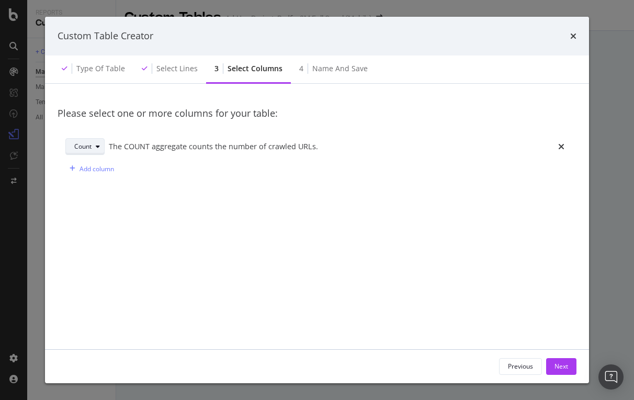
click at [101, 141] on div "Count" at bounding box center [89, 146] width 30 height 15
click at [178, 188] on div "Please select one or more columns for your table: Count The COUNT aggregate cou…" at bounding box center [317, 224] width 519 height 256
click at [100, 170] on div "Add column" at bounding box center [96, 168] width 35 height 9
click at [94, 167] on icon "modal" at bounding box center [94, 168] width 4 height 6
click at [90, 186] on div "Count" at bounding box center [86, 185] width 17 height 9
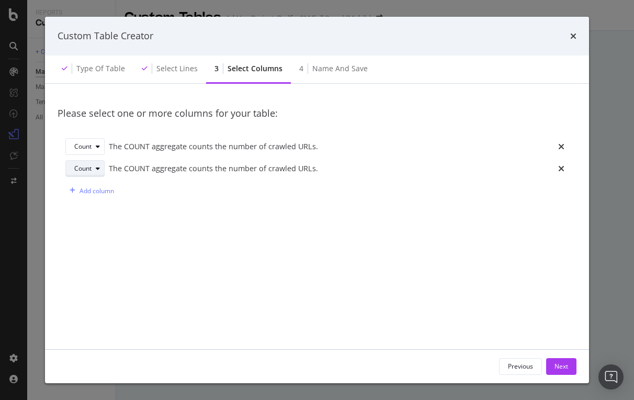
click at [86, 168] on div "Count" at bounding box center [82, 168] width 17 height 6
click at [87, 204] on div "Sum" at bounding box center [84, 202] width 13 height 9
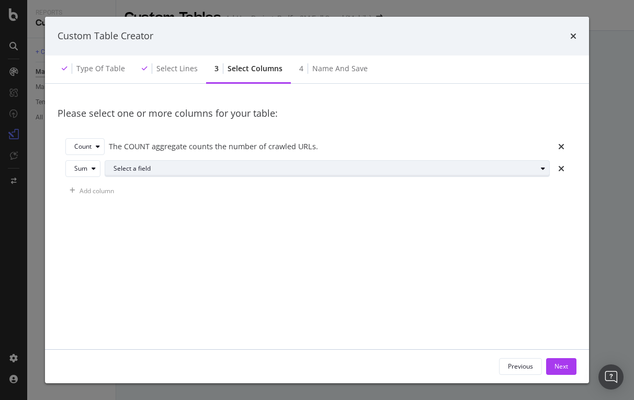
click at [139, 168] on div "Select a field" at bounding box center [324, 168] width 423 height 6
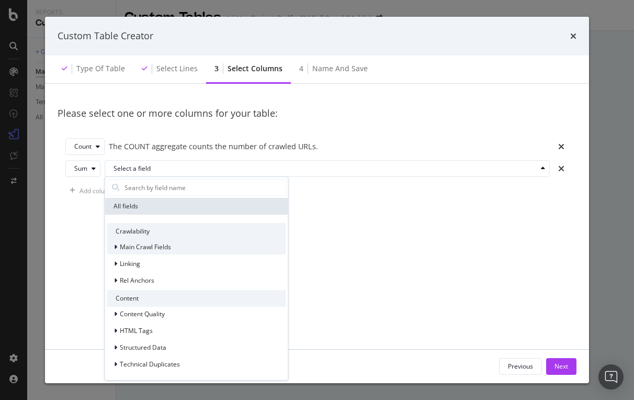
click at [140, 245] on span "Main Crawl Fields" at bounding box center [145, 246] width 51 height 9
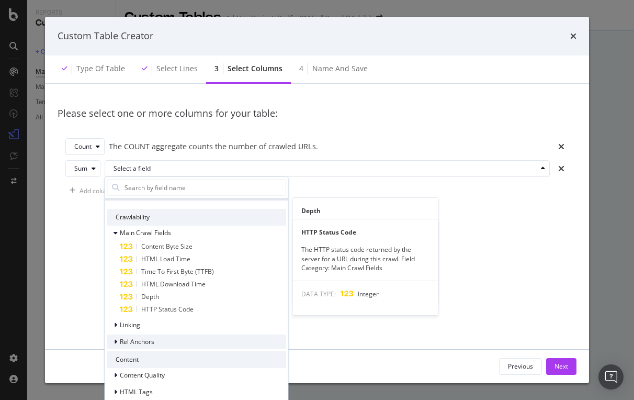
scroll to position [14, 0]
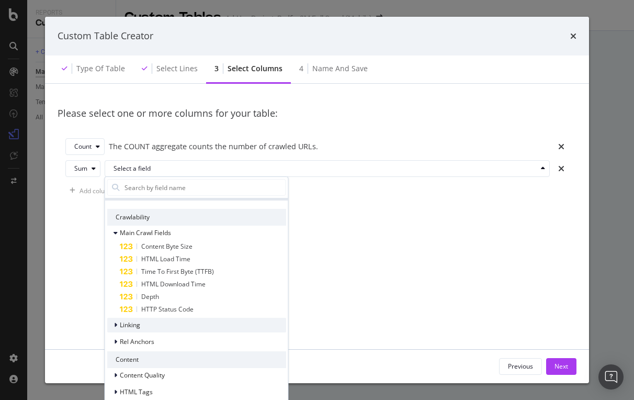
click at [124, 322] on span "Linking" at bounding box center [130, 324] width 20 height 9
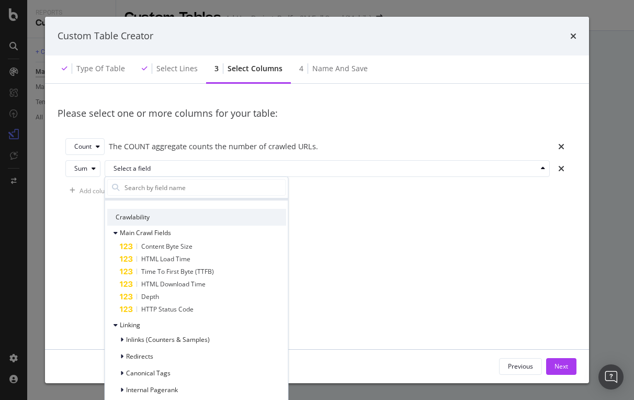
click at [340, 207] on div "Please select one or more columns for your table: Count The COUNT aggregate cou…" at bounding box center [317, 224] width 519 height 256
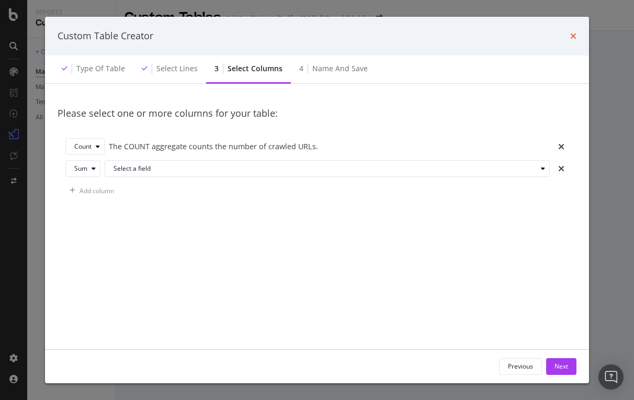
click at [575, 35] on icon "times" at bounding box center [573, 36] width 6 height 8
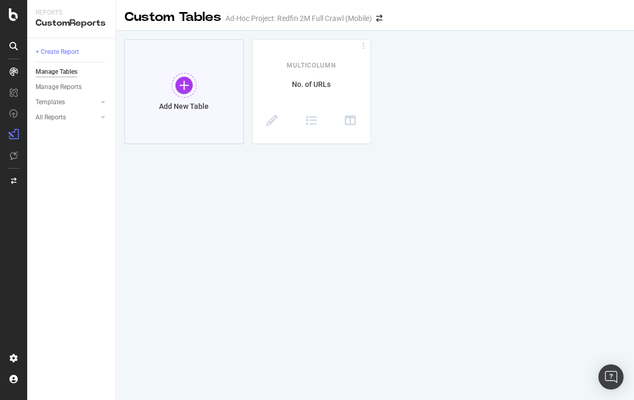
click at [184, 78] on div at bounding box center [184, 85] width 25 height 25
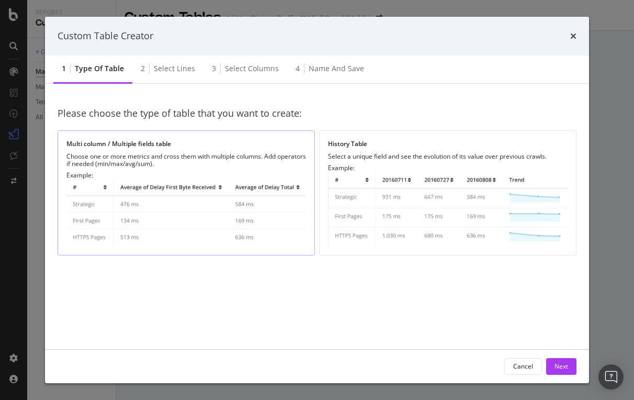
click at [189, 206] on img "modal" at bounding box center [186, 213] width 240 height 68
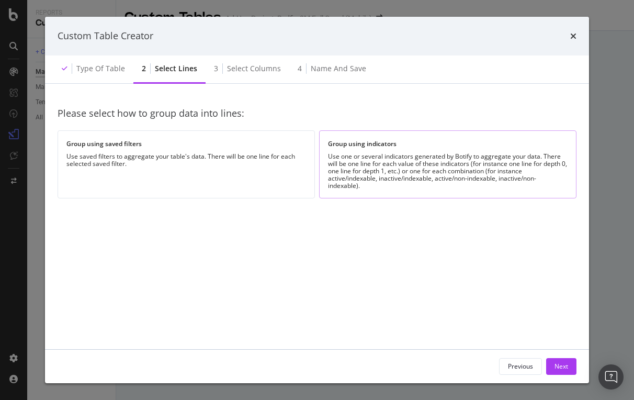
click at [370, 173] on div "Use one or several indicators generated by Botify to aggregate your data. There…" at bounding box center [448, 171] width 240 height 37
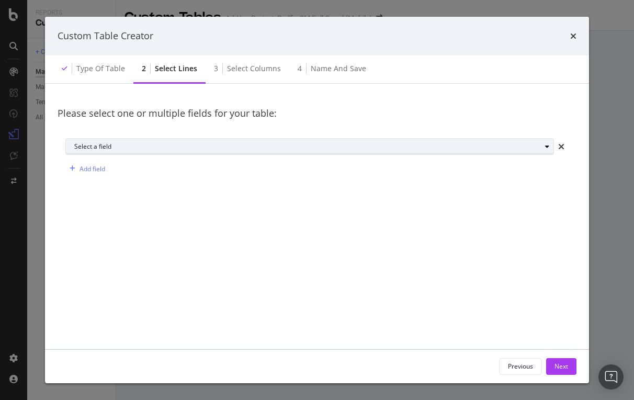
click at [197, 142] on div "Select a field" at bounding box center [313, 146] width 479 height 15
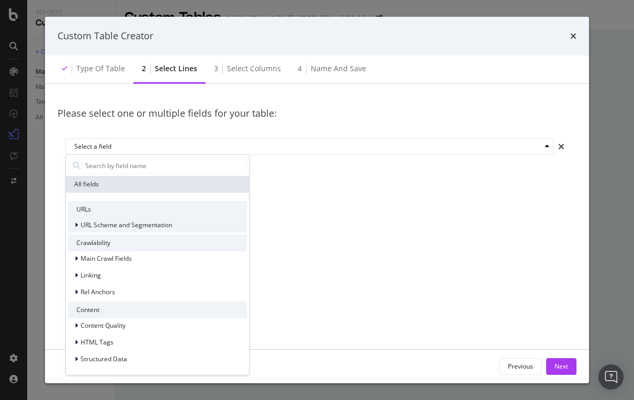
click at [113, 225] on span "URL Scheme and Segmentation" at bounding box center [127, 224] width 92 height 9
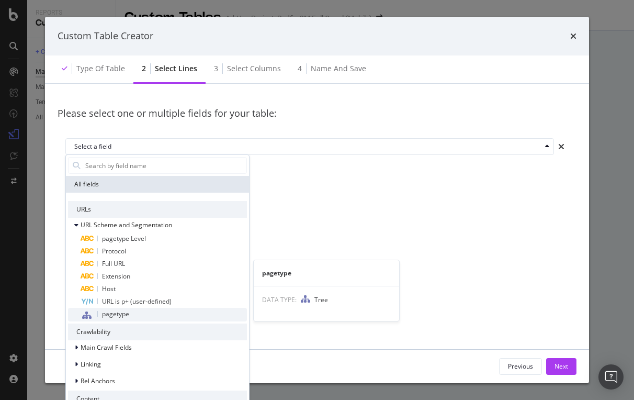
click at [111, 316] on span "pagetype" at bounding box center [115, 313] width 27 height 9
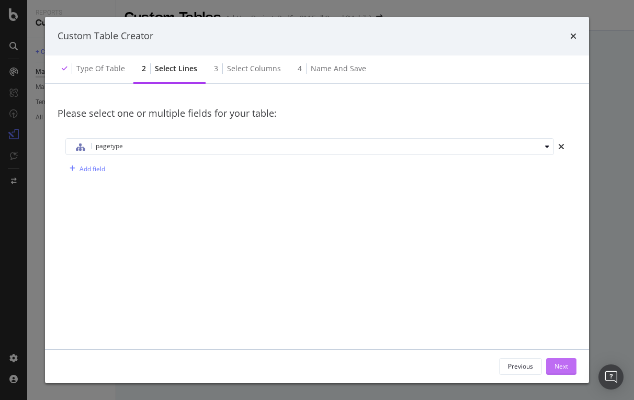
click at [554, 371] on div "Next" at bounding box center [561, 366] width 14 height 16
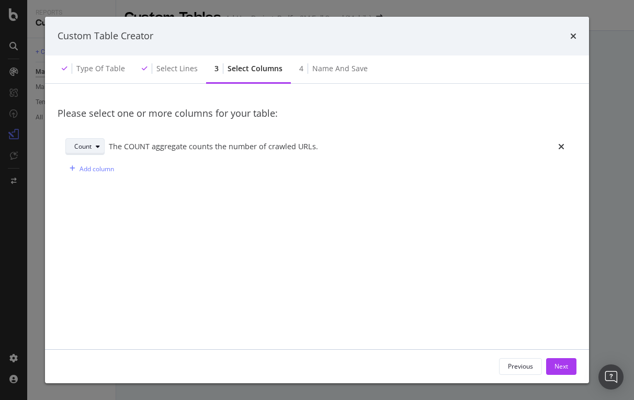
click at [100, 144] on div "modal" at bounding box center [98, 146] width 13 height 6
click at [91, 178] on div "Sum" at bounding box center [84, 180] width 13 height 9
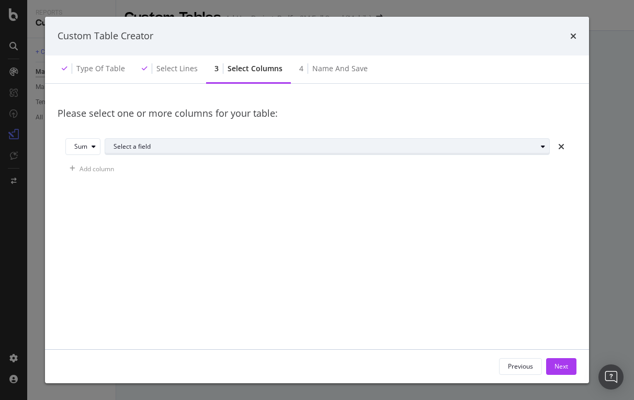
click at [153, 145] on div "Select a field" at bounding box center [324, 146] width 423 height 6
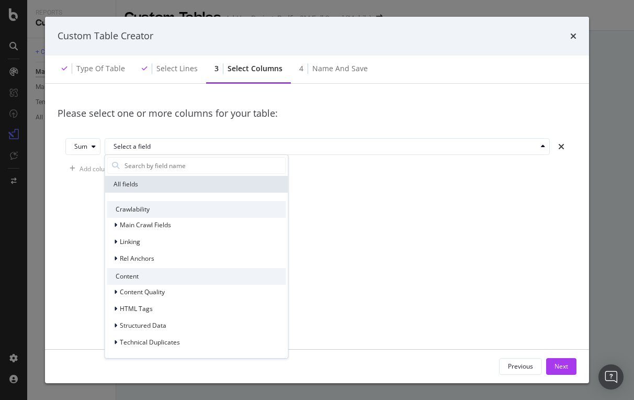
scroll to position [0, 0]
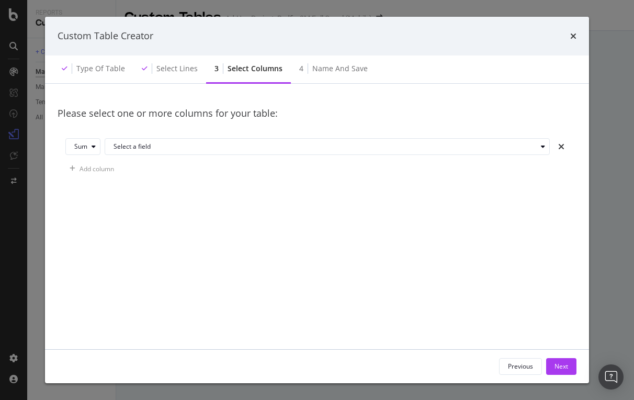
click at [145, 99] on div "Please select one or more columns for your table:" at bounding box center [317, 113] width 519 height 35
click at [531, 364] on div "Previous" at bounding box center [520, 365] width 25 height 9
click at [101, 169] on div "Add field" at bounding box center [92, 168] width 26 height 9
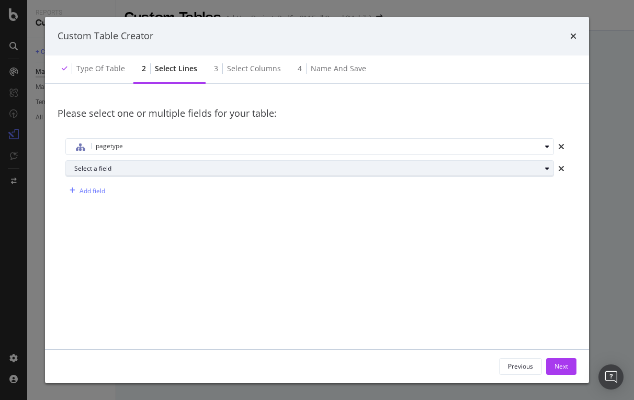
click at [151, 170] on div "Select a field" at bounding box center [307, 168] width 466 height 6
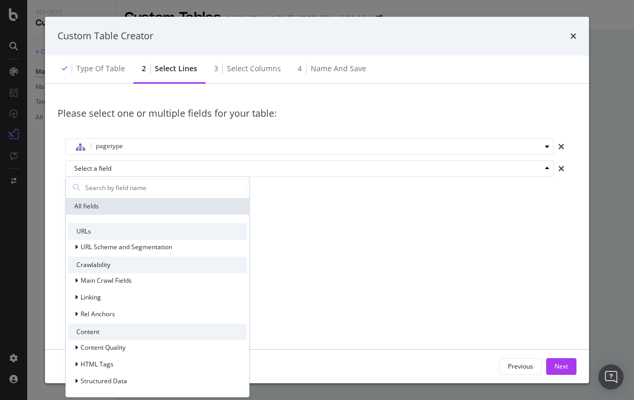
click at [371, 209] on div "Please select one or multiple fields for your table: pagetype Select a field Al…" at bounding box center [317, 224] width 519 height 256
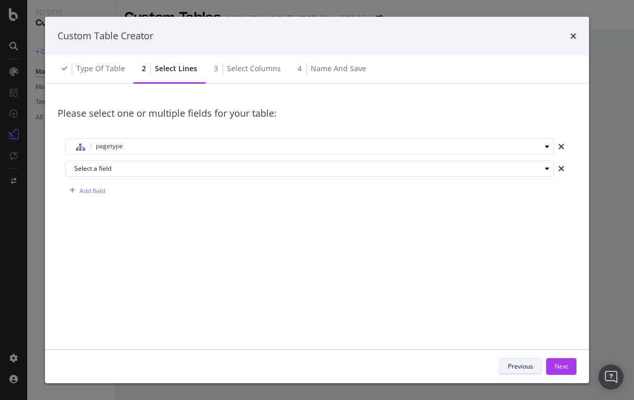
click at [525, 367] on div "Previous" at bounding box center [520, 365] width 25 height 9
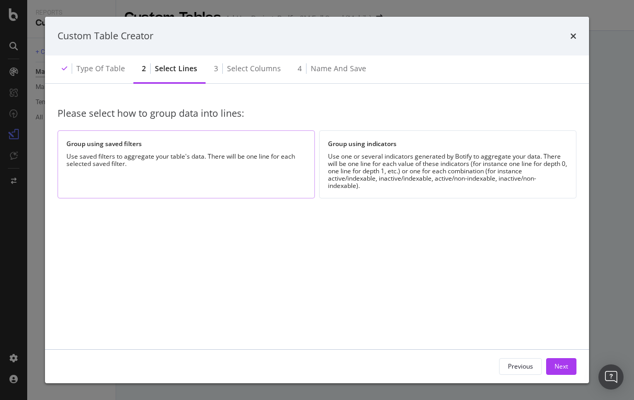
click at [220, 150] on div "Group using saved filters Use saved filters to aggregate your table's data. The…" at bounding box center [186, 163] width 257 height 67
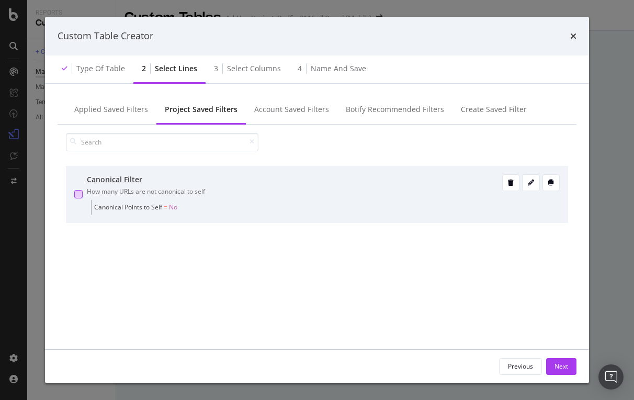
click at [78, 192] on div "modal" at bounding box center [78, 194] width 8 height 8
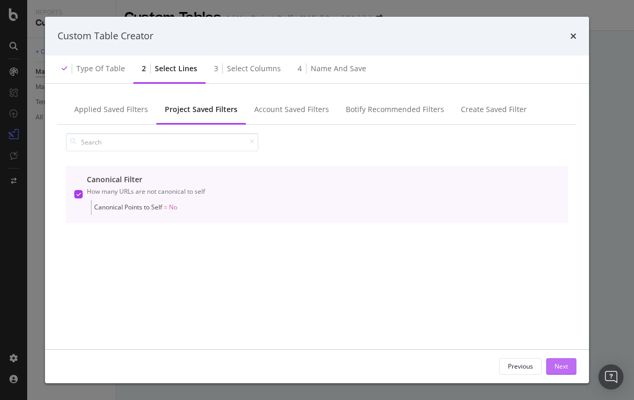
click at [556, 368] on div "Next" at bounding box center [561, 365] width 14 height 9
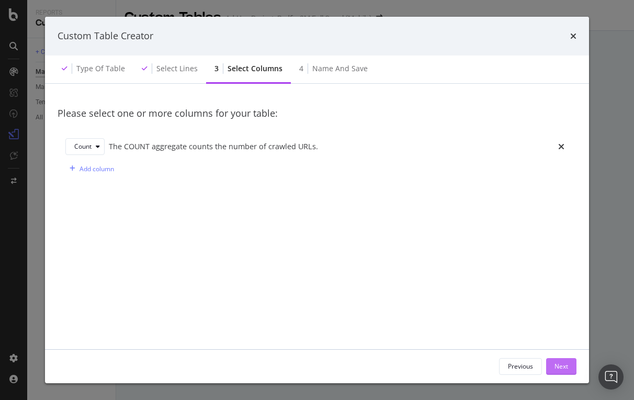
click at [558, 368] on div "Next" at bounding box center [561, 365] width 14 height 9
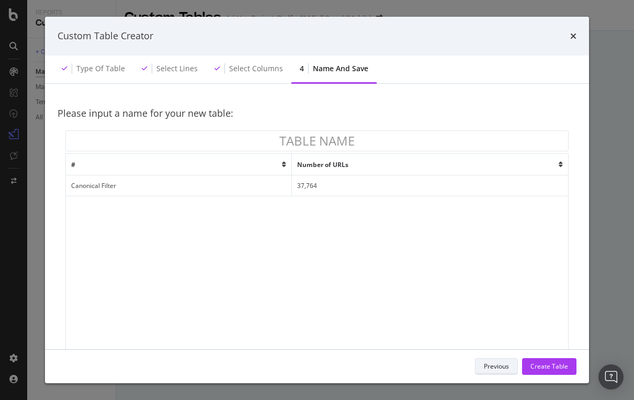
click at [495, 364] on div "Previous" at bounding box center [496, 365] width 25 height 9
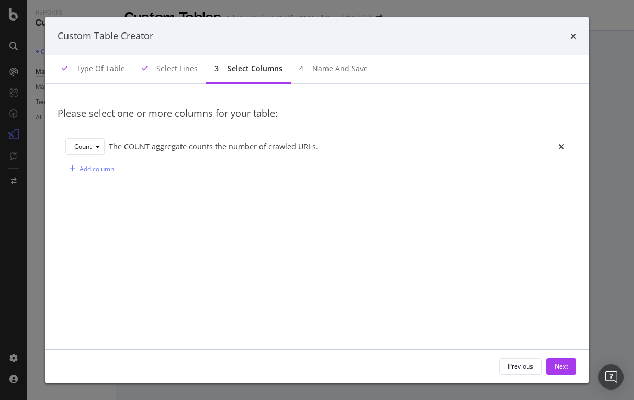
click at [98, 168] on div "Add column" at bounding box center [96, 168] width 35 height 9
click at [97, 167] on div "modal" at bounding box center [93, 168] width 13 height 6
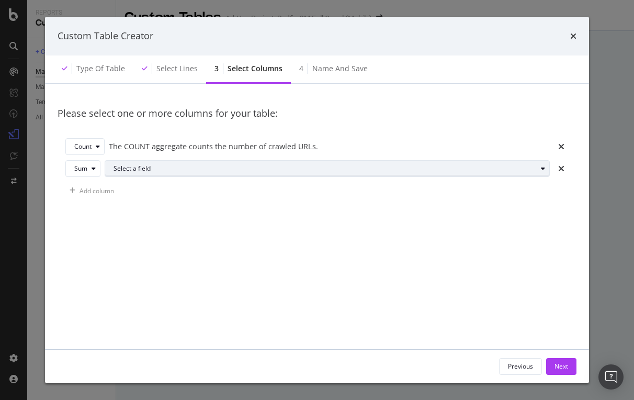
click at [181, 174] on div "Select a field" at bounding box center [331, 168] width 436 height 15
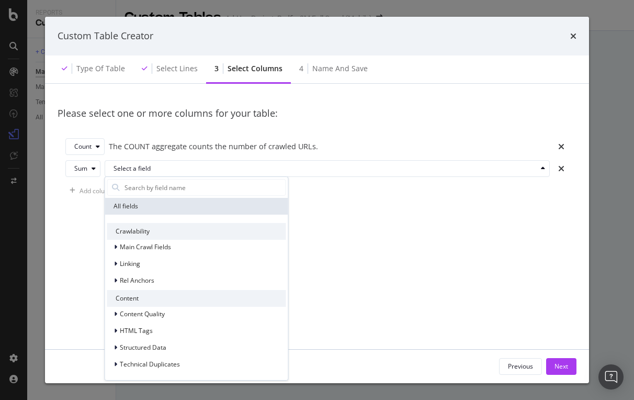
click at [337, 265] on div "Please select one or more columns for your table: Count The COUNT aggregate cou…" at bounding box center [317, 224] width 519 height 256
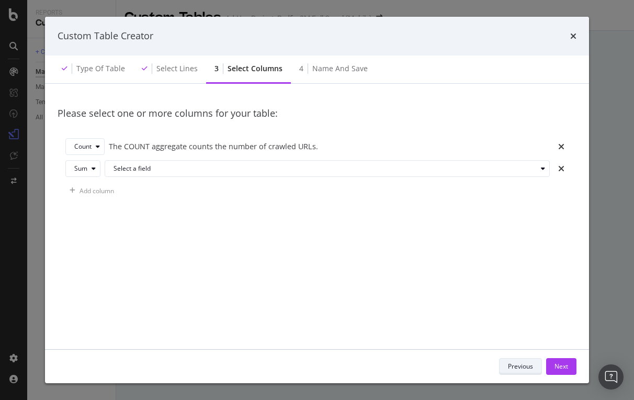
click at [512, 360] on div "Previous" at bounding box center [520, 366] width 25 height 15
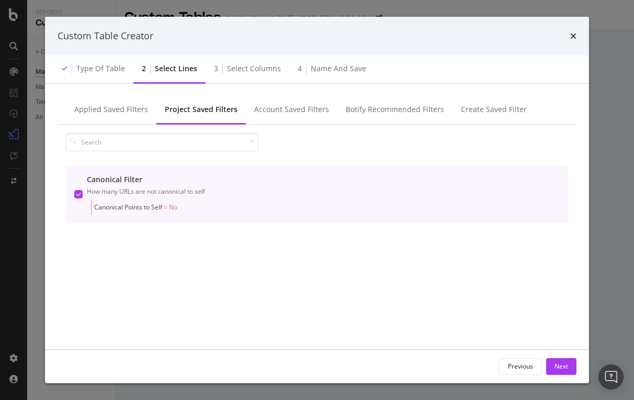
click at [375, 245] on div "Canonical Filter How many URLs are not canonical to self Canonical Points to Se…" at bounding box center [317, 254] width 519 height 195
click at [118, 109] on div "Applied Saved Filters" at bounding box center [111, 109] width 74 height 10
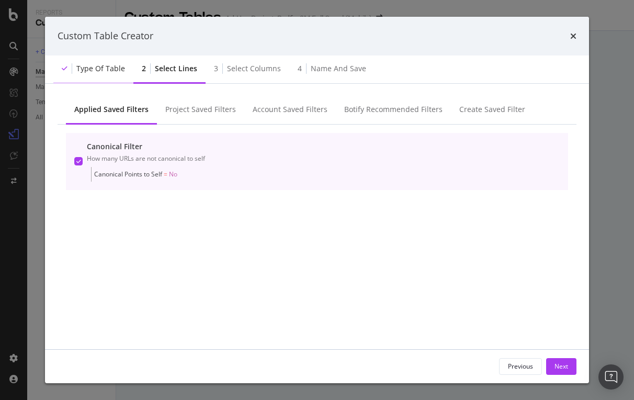
click at [97, 73] on div "Type of table" at bounding box center [100, 68] width 49 height 10
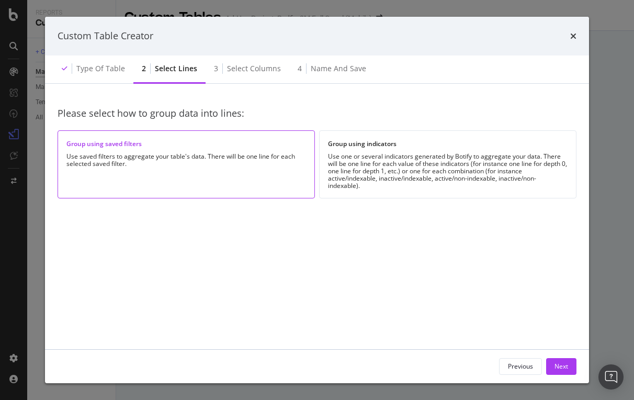
click at [141, 188] on div "Group using saved filters Use saved filters to aggregate your table's data. The…" at bounding box center [186, 163] width 257 height 67
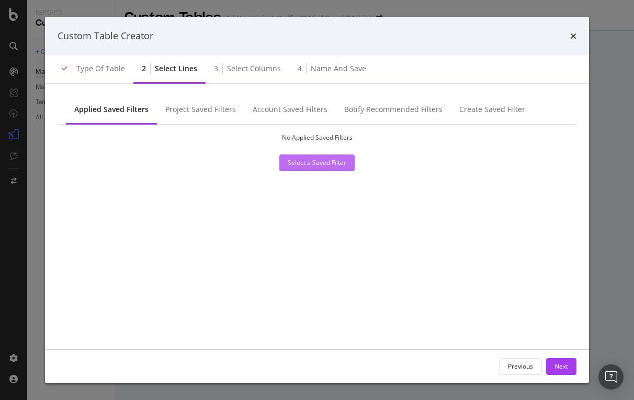
click at [335, 163] on div "Select a Saved Filter" at bounding box center [317, 162] width 59 height 9
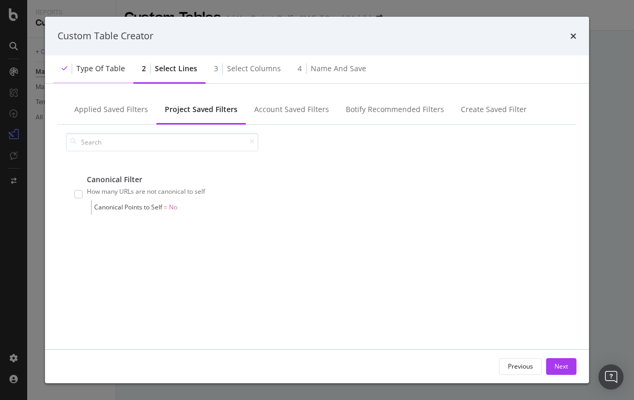
click at [109, 65] on div "Type of table" at bounding box center [100, 68] width 49 height 10
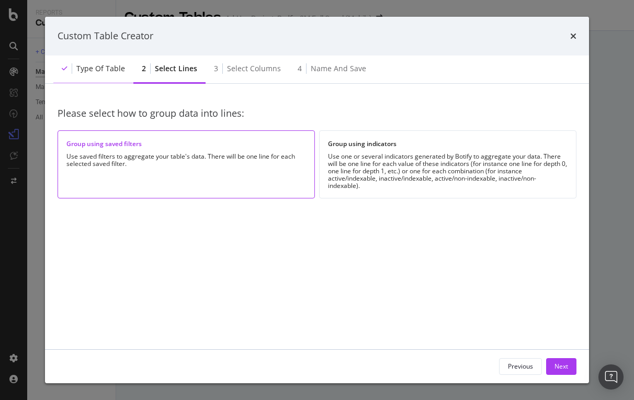
click at [113, 69] on div "Type of table" at bounding box center [100, 68] width 49 height 10
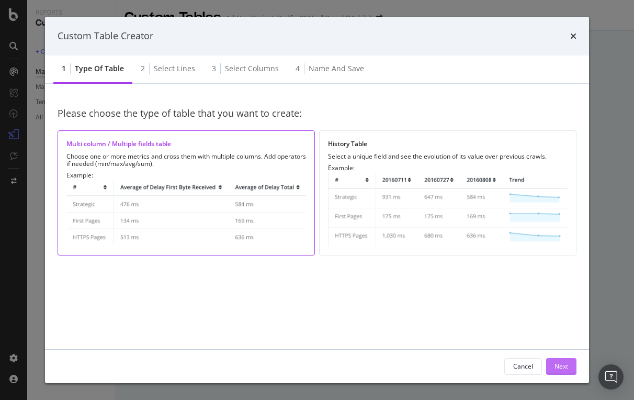
click at [550, 368] on button "Next" at bounding box center [561, 366] width 30 height 17
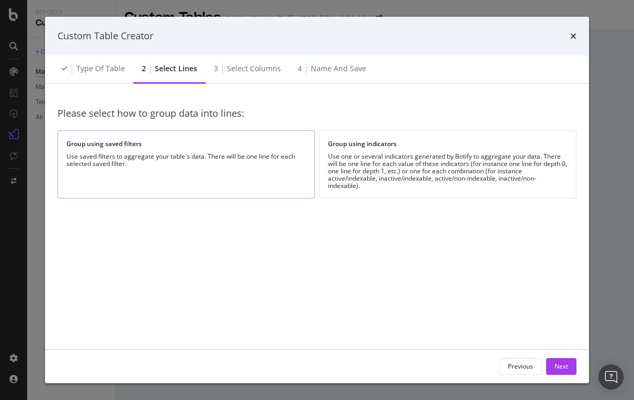
click at [139, 147] on div "Group using saved filters" at bounding box center [186, 143] width 240 height 9
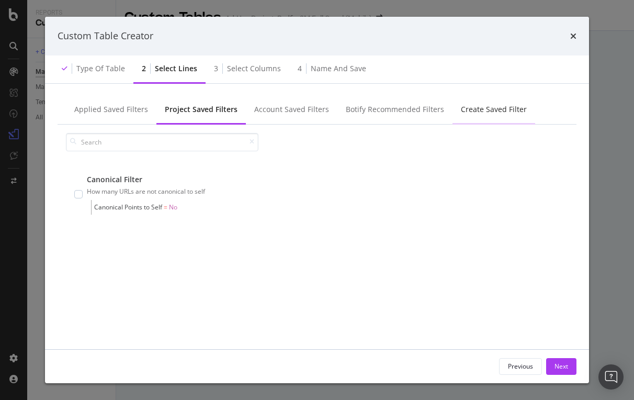
click at [499, 112] on div "Create Saved Filter" at bounding box center [494, 109] width 66 height 10
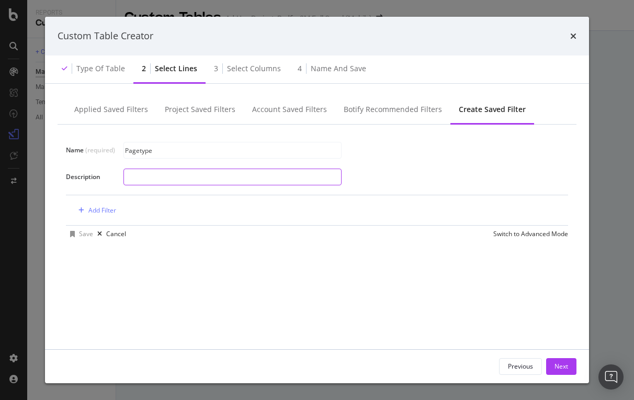
type input "Pagetype"
click at [159, 179] on input "modal" at bounding box center [232, 177] width 217 height 16
type input "Pagetype"
click at [101, 207] on div "Add Filter" at bounding box center [102, 210] width 28 height 9
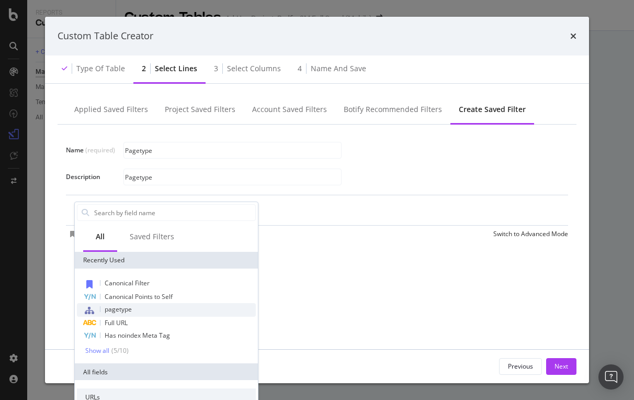
click at [128, 309] on span "pagetype" at bounding box center [118, 308] width 27 height 9
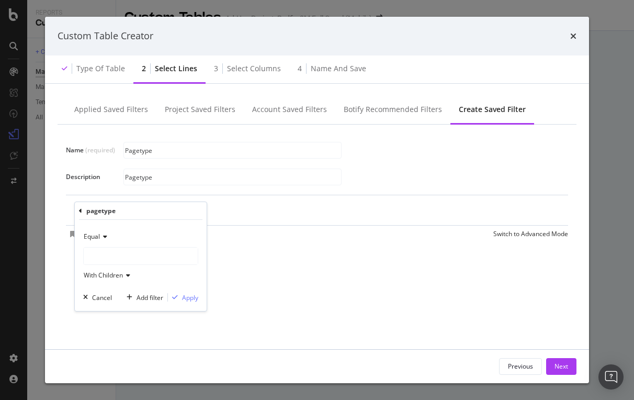
click at [104, 253] on div "modal" at bounding box center [141, 255] width 114 height 17
click at [174, 214] on div "pagetype" at bounding box center [140, 211] width 123 height 18
click at [191, 299] on div "Apply" at bounding box center [190, 297] width 16 height 9
click at [153, 210] on div "Add Filter" at bounding box center [145, 210] width 28 height 9
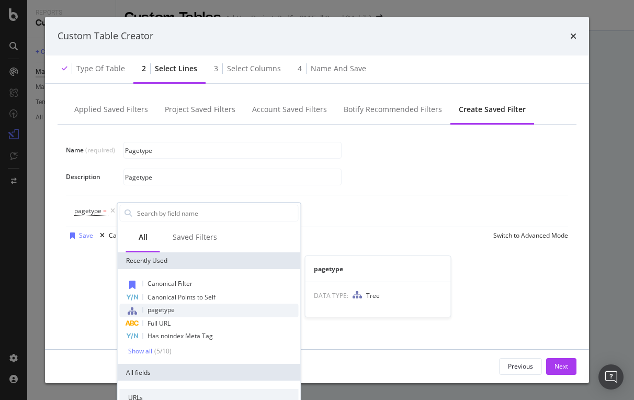
click at [163, 310] on span "pagetype" at bounding box center [160, 309] width 27 height 9
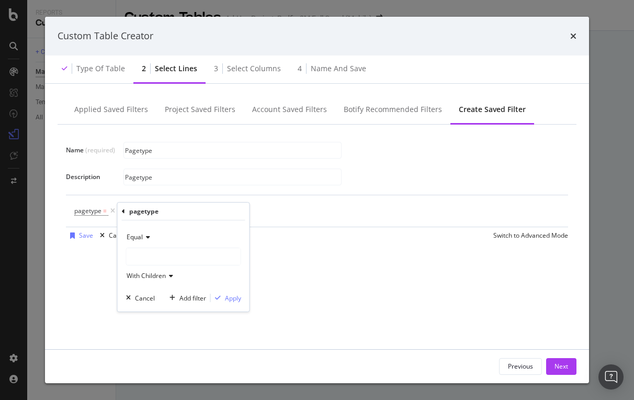
click at [143, 258] on div "modal" at bounding box center [184, 256] width 114 height 17
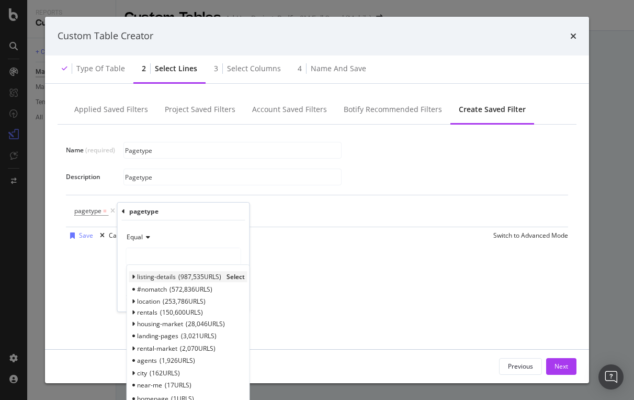
click at [147, 276] on span "listing-details" at bounding box center [156, 276] width 39 height 9
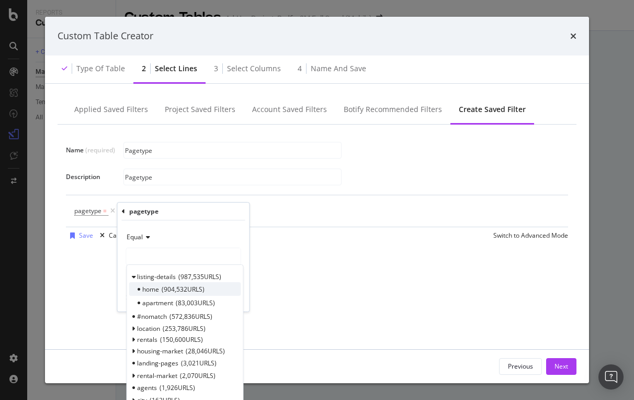
click at [150, 284] on span "home" at bounding box center [150, 288] width 17 height 9
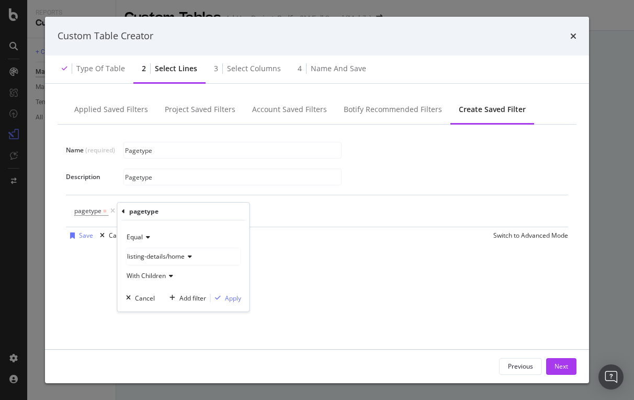
click at [172, 274] on icon "modal" at bounding box center [169, 275] width 7 height 6
click at [214, 212] on div "pagetype" at bounding box center [183, 211] width 123 height 18
click at [230, 300] on div "Apply" at bounding box center [233, 297] width 16 height 9
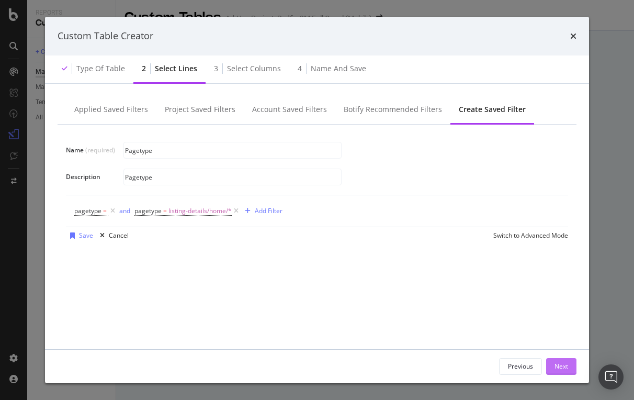
click at [558, 365] on div "Next" at bounding box center [561, 365] width 14 height 9
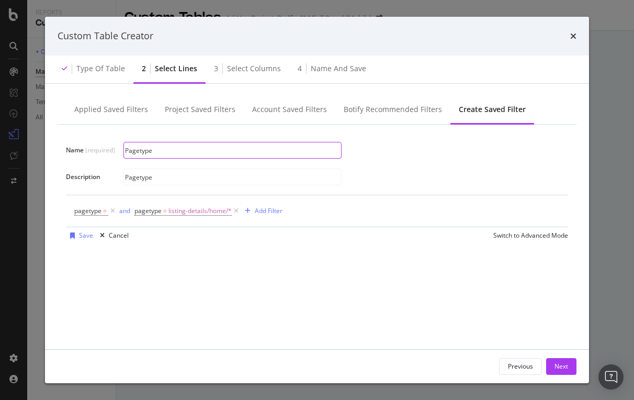
click at [127, 151] on input "Pagetype" at bounding box center [232, 150] width 217 height 16
type input "Listing Page Pagetype"
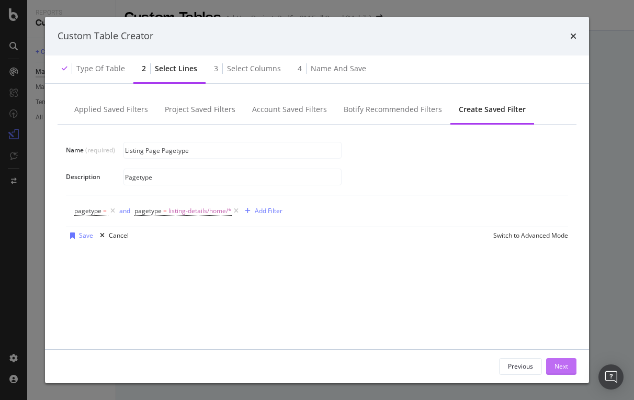
click at [565, 362] on div "Next" at bounding box center [561, 365] width 14 height 9
click at [565, 367] on div "Next" at bounding box center [561, 365] width 14 height 9
click at [83, 231] on div "Save" at bounding box center [86, 235] width 14 height 9
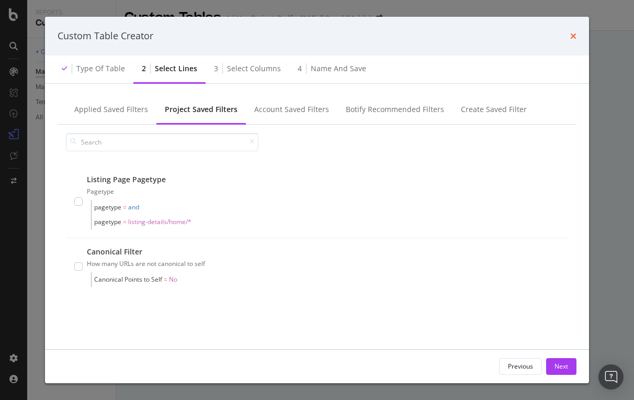
click at [576, 35] on icon "times" at bounding box center [573, 36] width 6 height 8
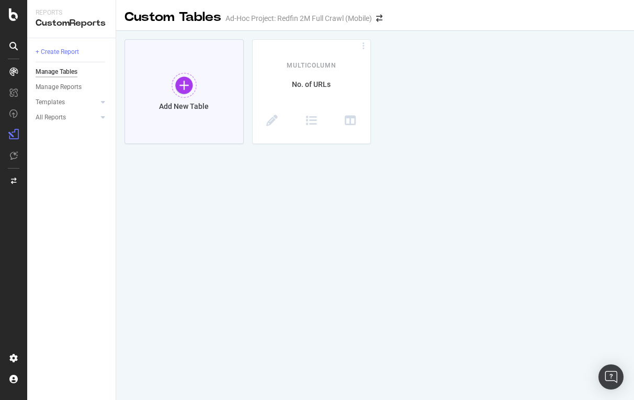
click at [197, 105] on div "Add New Table" at bounding box center [184, 106] width 50 height 9
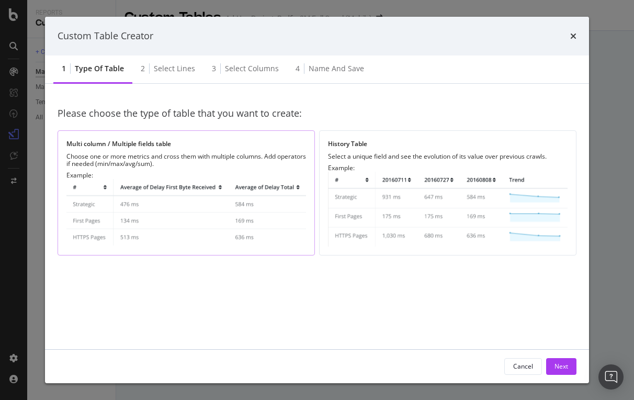
click at [177, 167] on div "Multi column / Multiple fields table Choose one or more metrics and cross them …" at bounding box center [186, 192] width 257 height 125
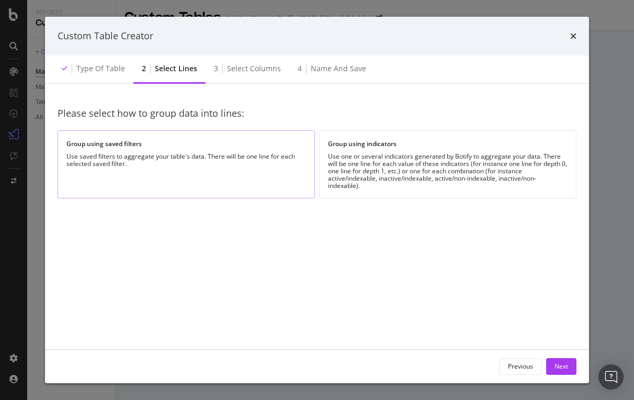
click at [177, 167] on div "Group using saved filters Use saved filters to aggregate your table's data. The…" at bounding box center [186, 163] width 257 height 67
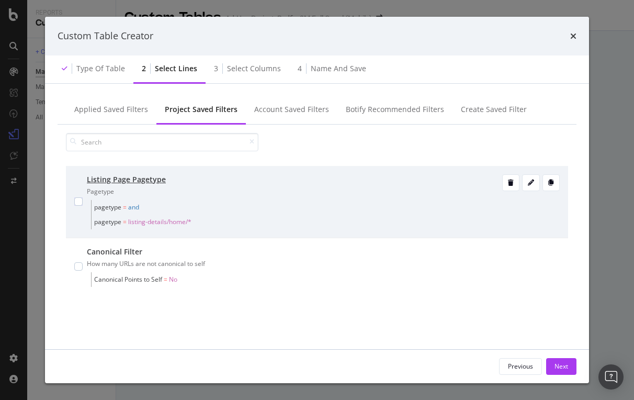
click at [81, 195] on div "modal" at bounding box center [78, 201] width 8 height 55
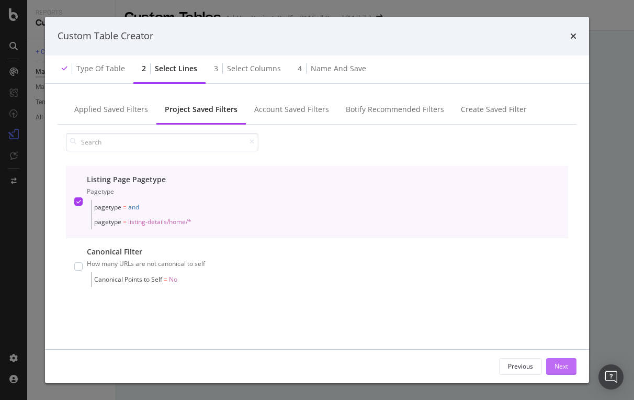
click at [554, 366] on div "Next" at bounding box center [561, 365] width 14 height 9
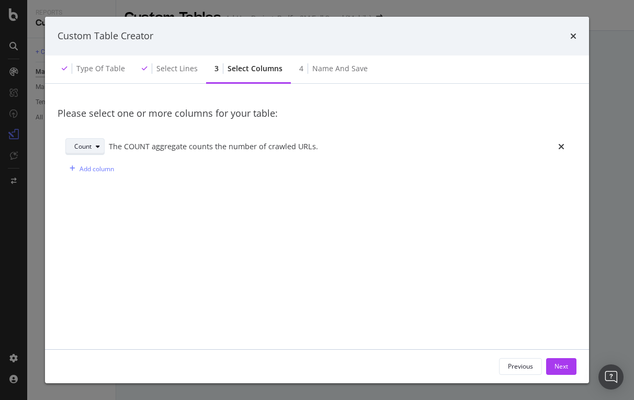
click at [98, 147] on icon "modal" at bounding box center [98, 146] width 4 height 6
click at [91, 163] on div "Count" at bounding box center [87, 163] width 19 height 9
click at [211, 192] on div "Please select one or more columns for your table: Count The COUNT aggregate cou…" at bounding box center [317, 224] width 519 height 256
click at [108, 168] on div "Add column" at bounding box center [96, 168] width 35 height 9
click at [94, 172] on div "Sum" at bounding box center [87, 168] width 26 height 15
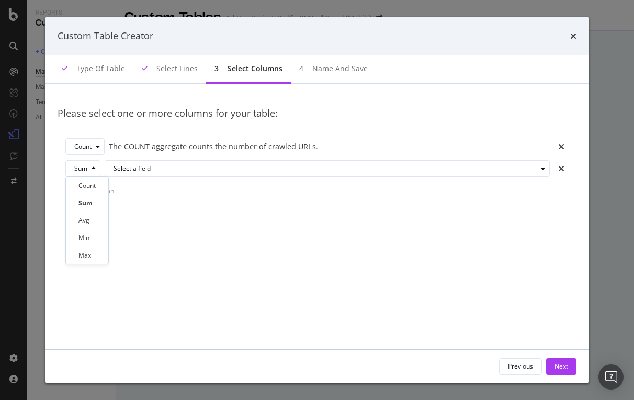
click at [86, 195] on div "Count Sum Avg Min Max" at bounding box center [87, 220] width 34 height 83
click at [88, 187] on div "Count" at bounding box center [86, 185] width 17 height 9
click at [94, 169] on div "modal" at bounding box center [98, 168] width 13 height 6
click at [93, 201] on div "Sum" at bounding box center [88, 202] width 36 height 13
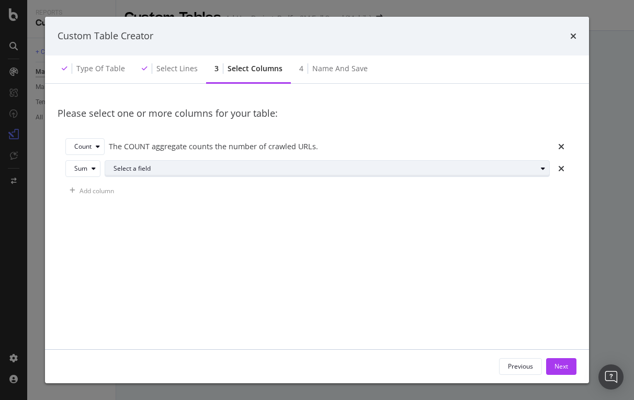
click at [146, 168] on div "Select a field" at bounding box center [324, 168] width 423 height 6
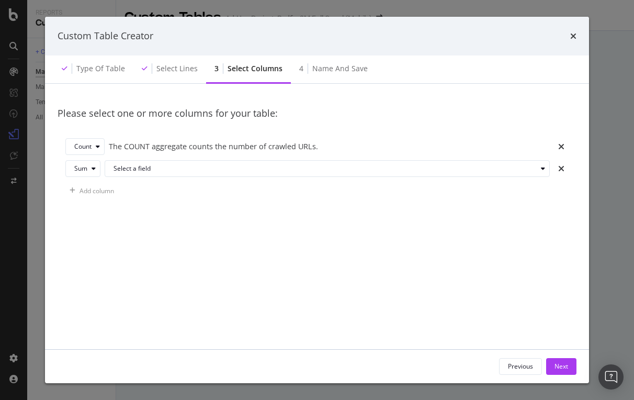
click at [433, 264] on div "Please select one or more columns for your table: Count The COUNT aggregate cou…" at bounding box center [317, 224] width 519 height 256
click at [515, 366] on div "Previous" at bounding box center [520, 365] width 25 height 9
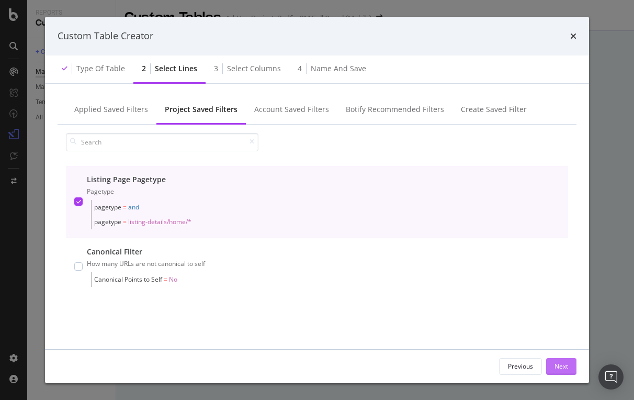
click at [565, 367] on div "Next" at bounding box center [561, 365] width 14 height 9
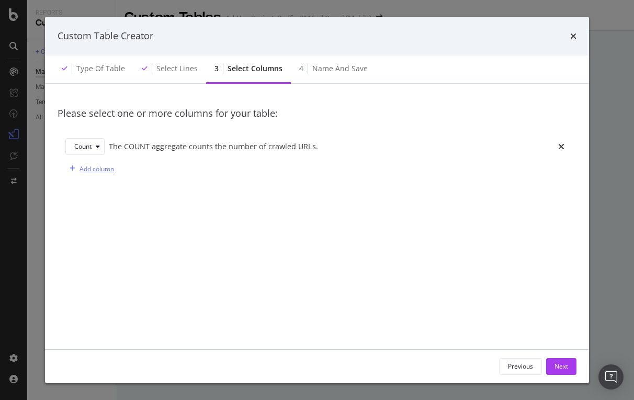
click at [107, 169] on div "Add column" at bounding box center [96, 168] width 35 height 9
click at [97, 165] on div "modal" at bounding box center [93, 168] width 13 height 6
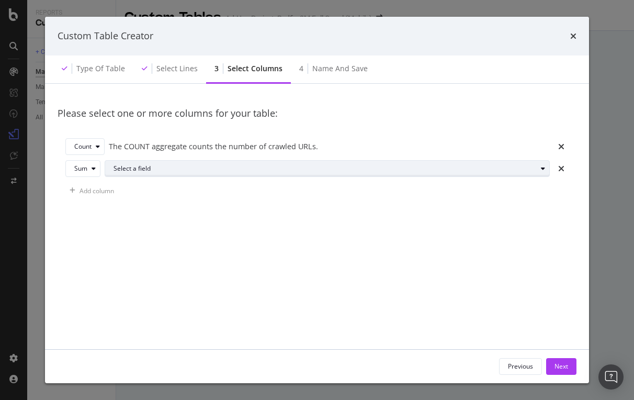
click at [134, 166] on div "Select a field" at bounding box center [324, 168] width 423 height 6
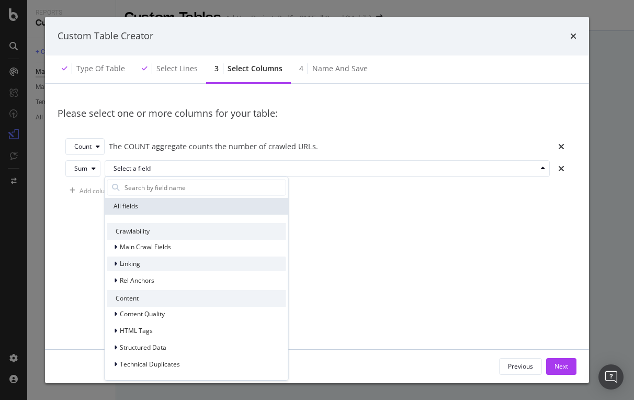
click at [130, 266] on span "Linking" at bounding box center [130, 263] width 20 height 9
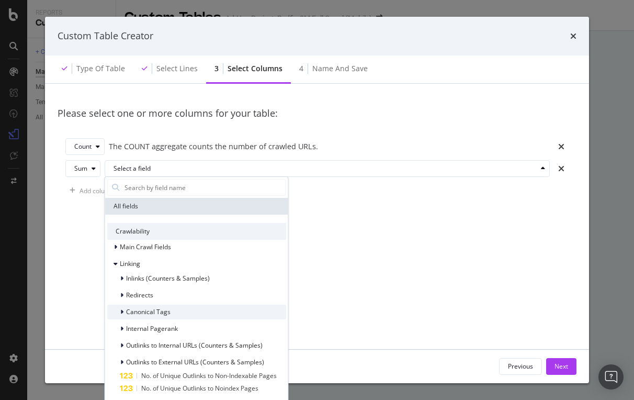
click at [153, 310] on span "Canonical Tags" at bounding box center [148, 311] width 44 height 9
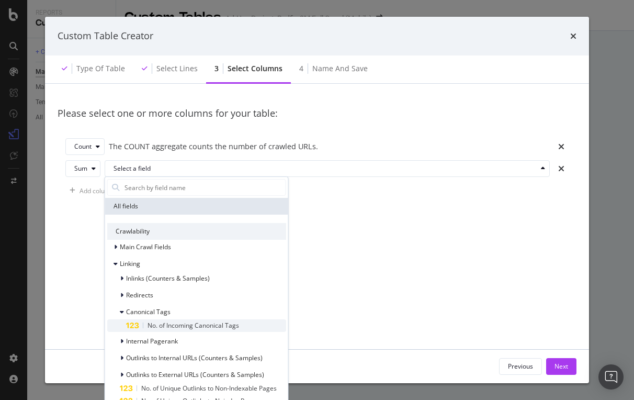
click at [161, 325] on span "No. of Incoming Canonical Tags" at bounding box center [193, 325] width 92 height 9
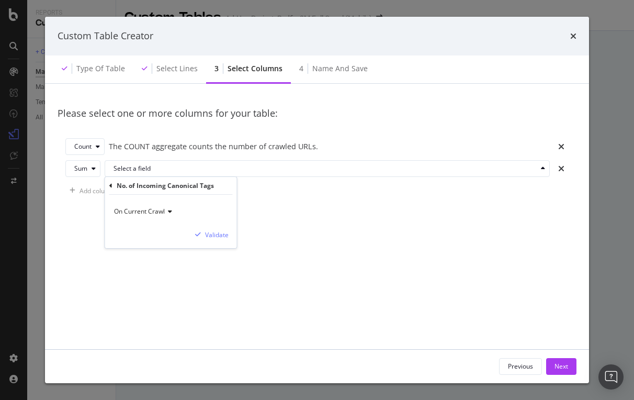
click at [153, 213] on span "On Current Crawl" at bounding box center [139, 211] width 51 height 9
click at [278, 222] on div "Please select one or more columns for your table: Count The COUNT aggregate cou…" at bounding box center [317, 224] width 519 height 256
click at [100, 165] on div "Sum Select a field" at bounding box center [316, 168] width 503 height 17
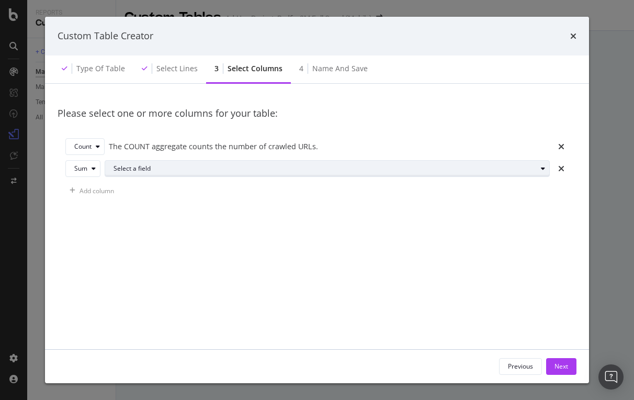
click at [128, 172] on div "Select a field" at bounding box center [331, 168] width 436 height 15
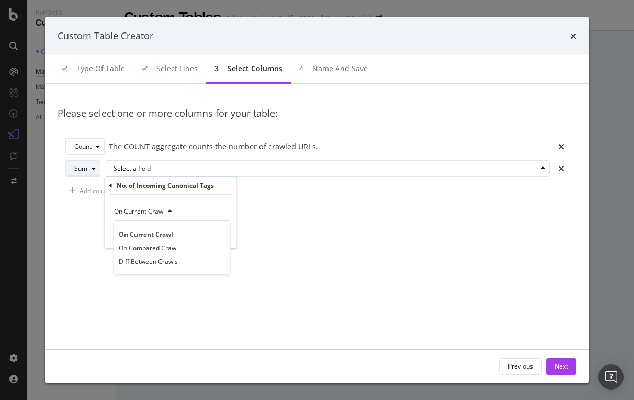
click at [89, 169] on div "modal" at bounding box center [93, 168] width 13 height 6
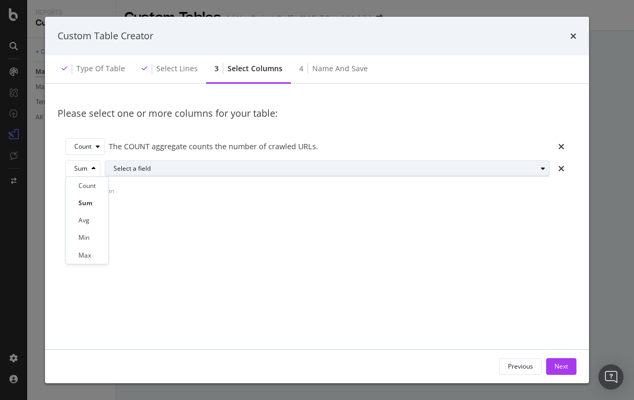
click at [124, 169] on div "Select a field" at bounding box center [324, 168] width 423 height 6
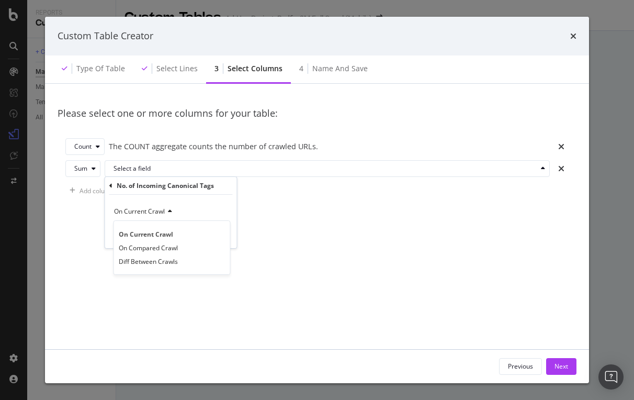
click at [109, 184] on div "No. of Incoming Canonical Tags On Current Crawl On Current Crawl On Compared Cr…" at bounding box center [171, 212] width 132 height 71
click at [111, 185] on icon "modal" at bounding box center [110, 186] width 3 height 6
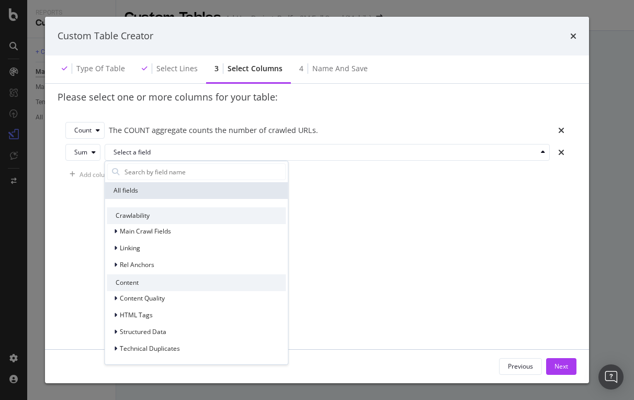
scroll to position [16, 0]
click at [142, 346] on span "Technical Duplicates" at bounding box center [150, 348] width 60 height 9
click at [143, 331] on span "Structured Data" at bounding box center [143, 331] width 47 height 9
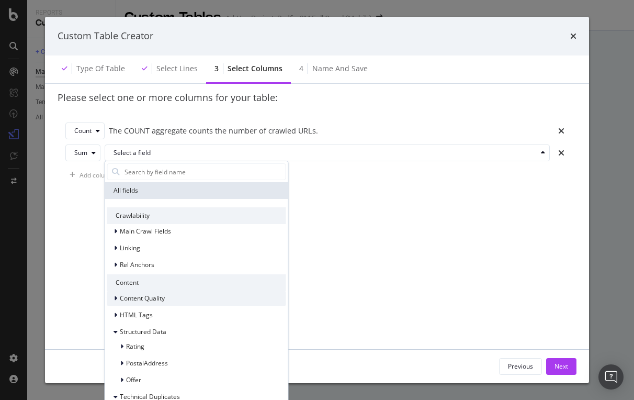
click at [145, 299] on span "Content Quality" at bounding box center [142, 297] width 45 height 9
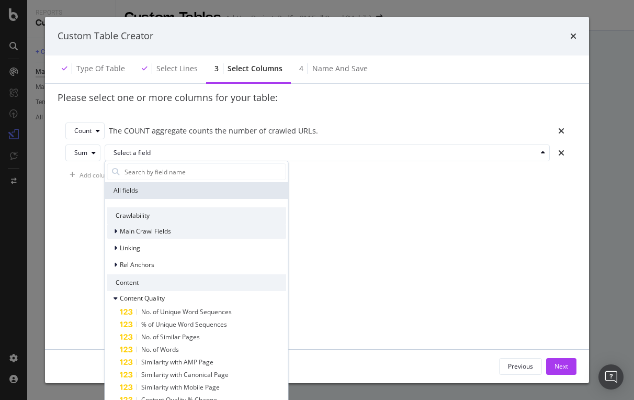
scroll to position [0, 0]
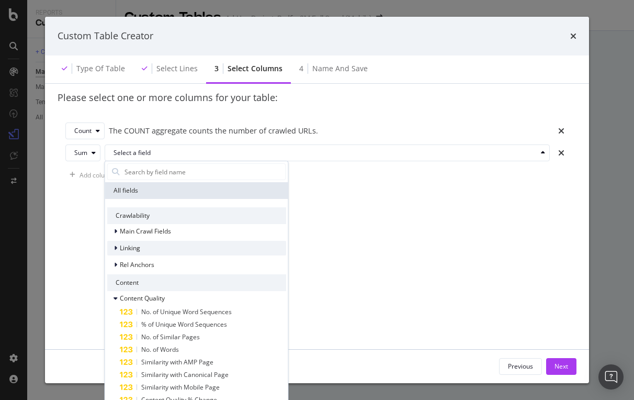
click at [131, 246] on span "Linking" at bounding box center [130, 247] width 20 height 9
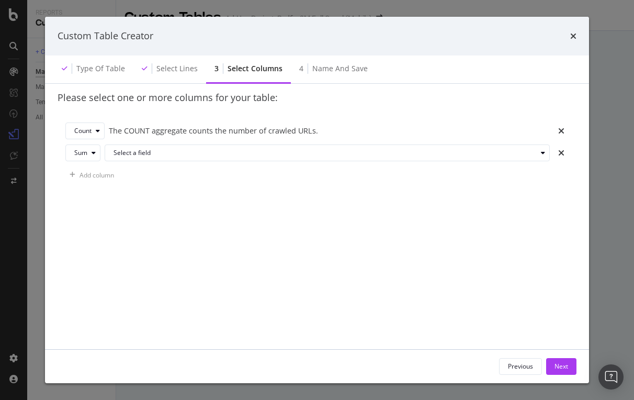
click at [396, 290] on div "Please select one or more columns for your table: Count The COUNT aggregate cou…" at bounding box center [317, 209] width 519 height 256
click at [576, 30] on div "times" at bounding box center [573, 36] width 6 height 14
